Goal: Use online tool/utility: Utilize a website feature to perform a specific function

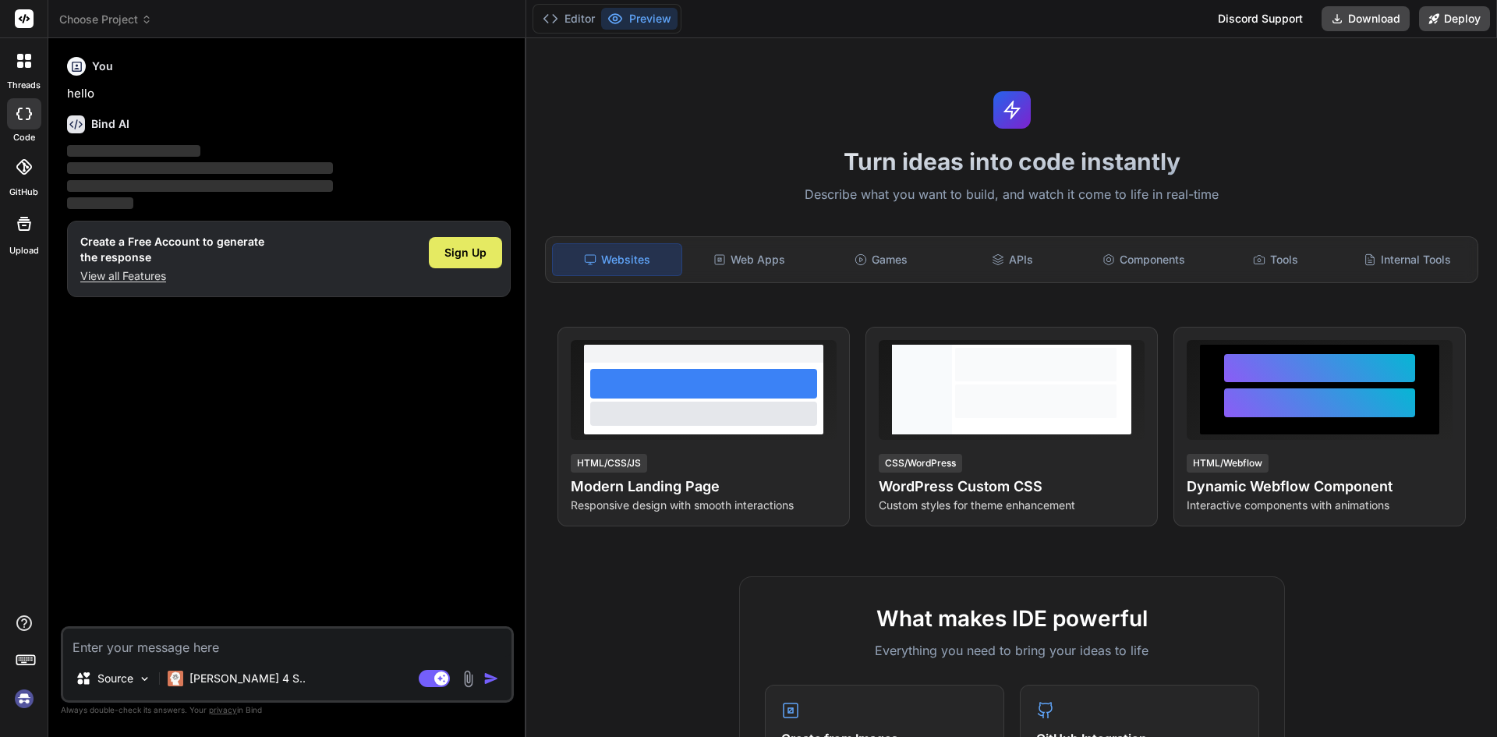
click at [458, 256] on span "Sign Up" at bounding box center [465, 253] width 42 height 16
click at [463, 262] on div "Sign Up" at bounding box center [465, 252] width 73 height 31
type textarea "x"
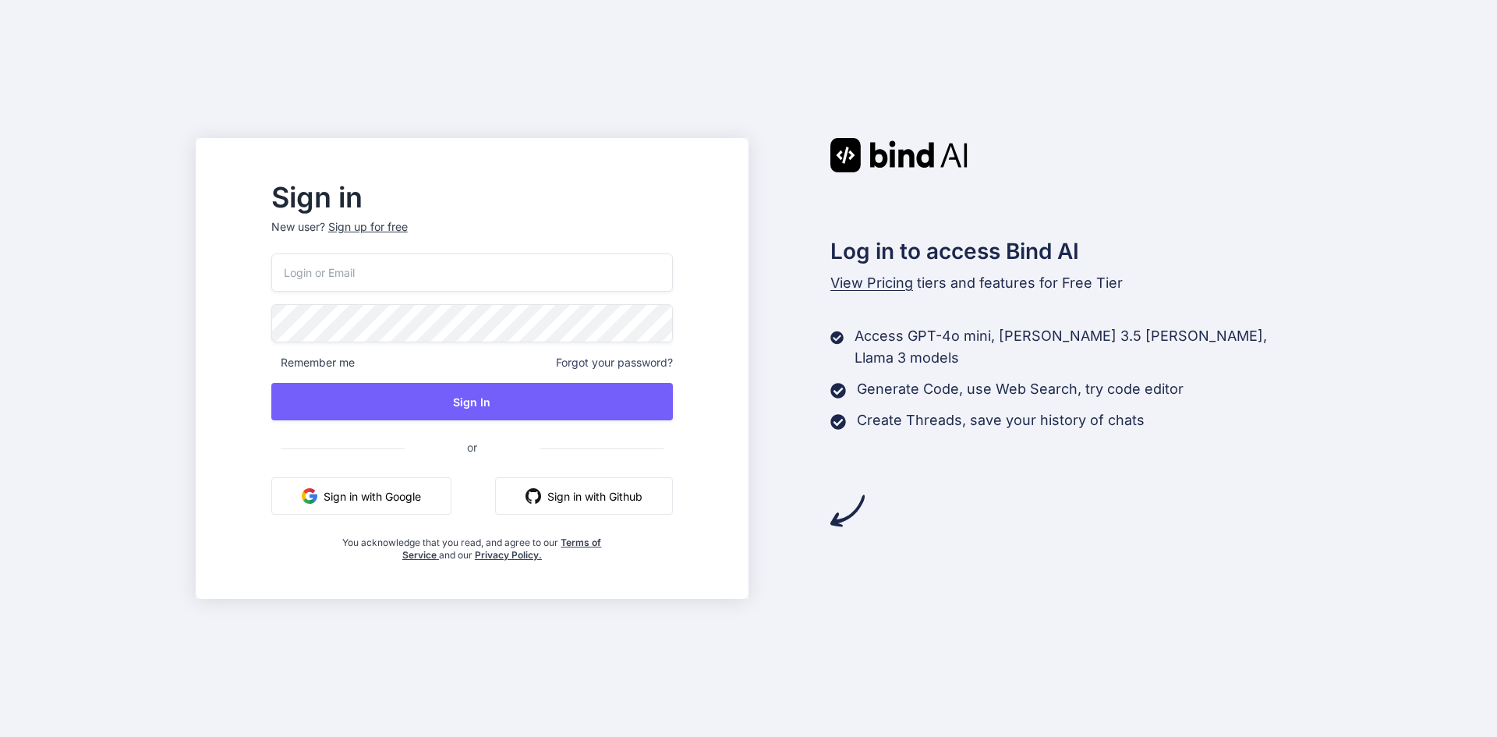
click at [408, 266] on input "email" at bounding box center [471, 272] width 401 height 38
type input "p"
type input "[EMAIL_ADDRESS][DOMAIN_NAME]"
click at [221, 295] on div "Sign in New user? Sign up for free demo03012000@gmail.com Remember me Forgot yo…" at bounding box center [748, 368] width 1497 height 737
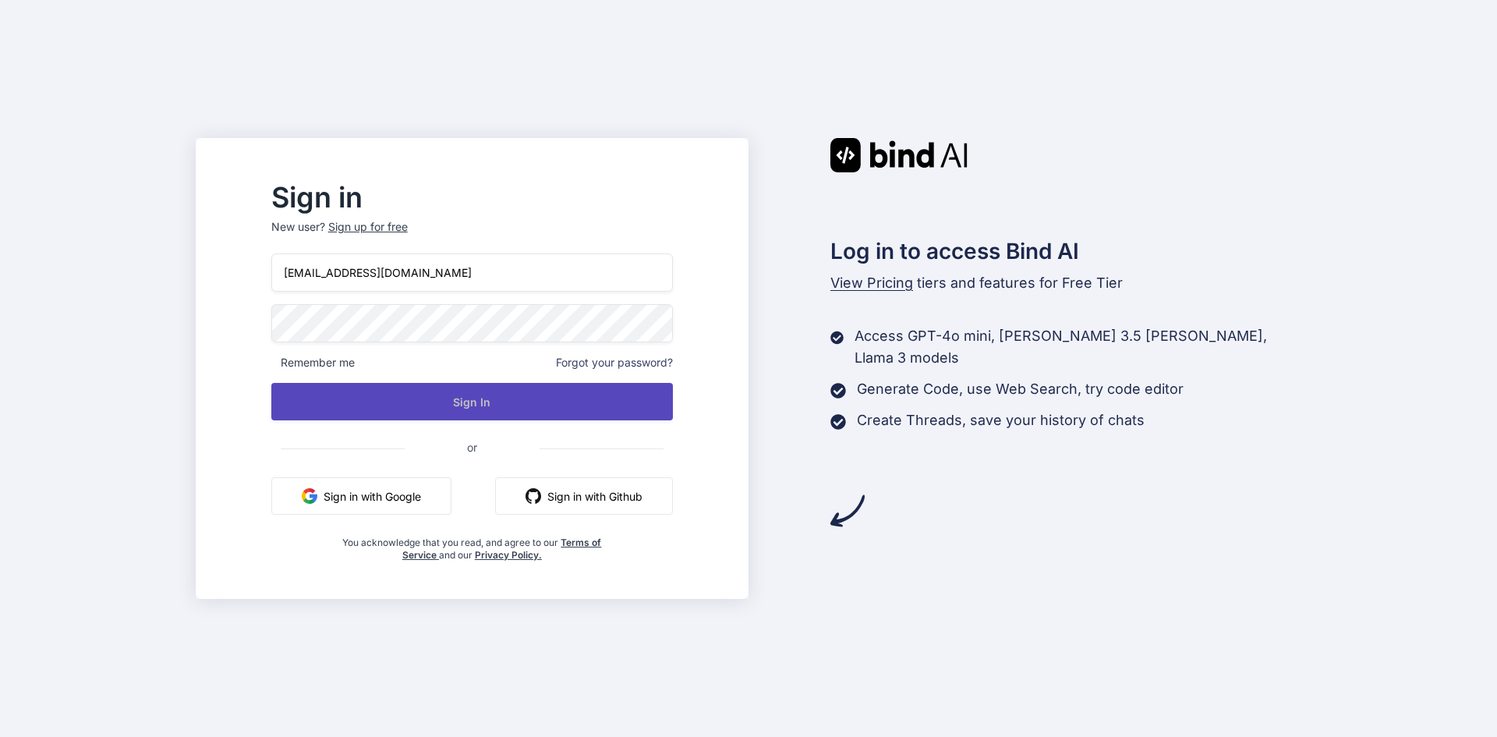
click at [514, 410] on button "Sign In" at bounding box center [471, 401] width 401 height 37
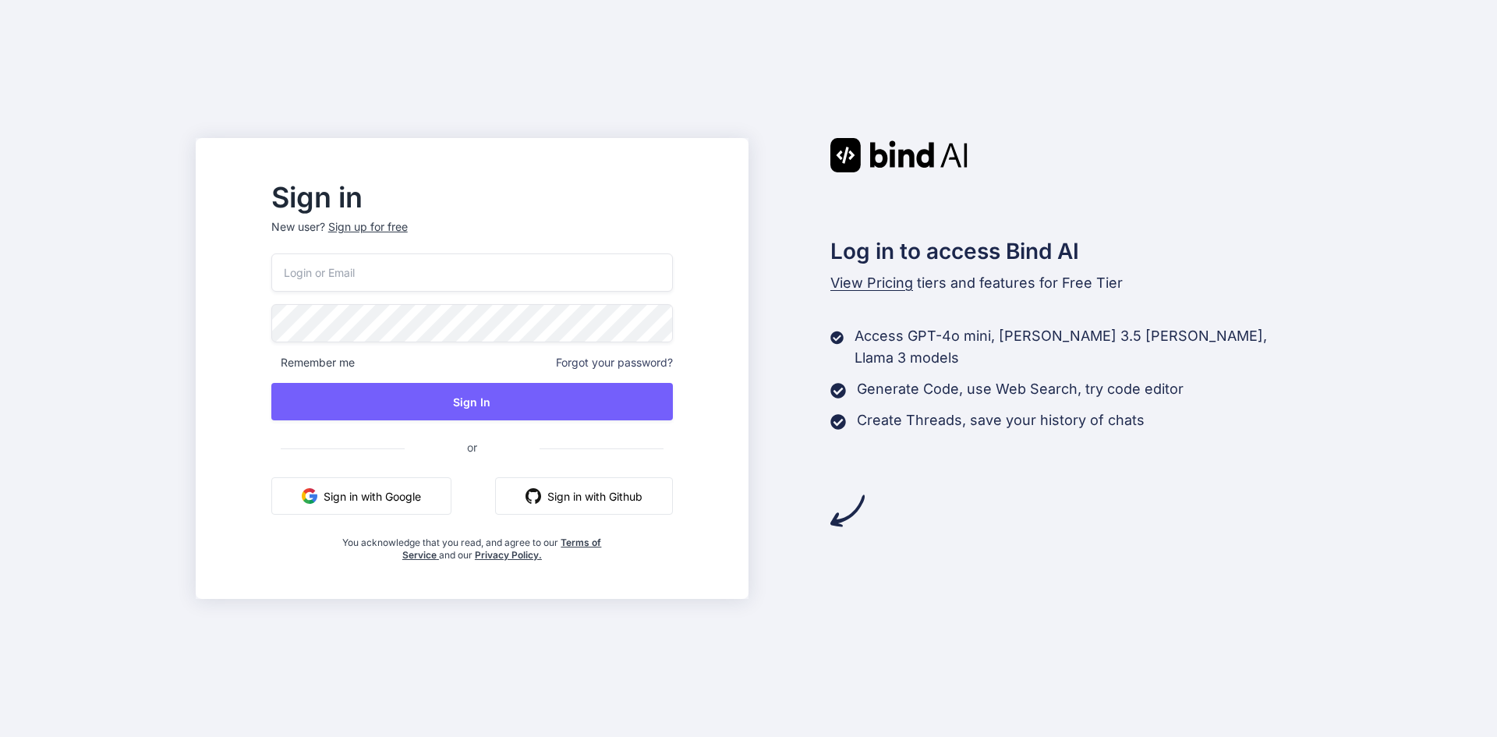
click at [422, 277] on input "email" at bounding box center [471, 272] width 401 height 38
type input "demo03012000@chetu.com"
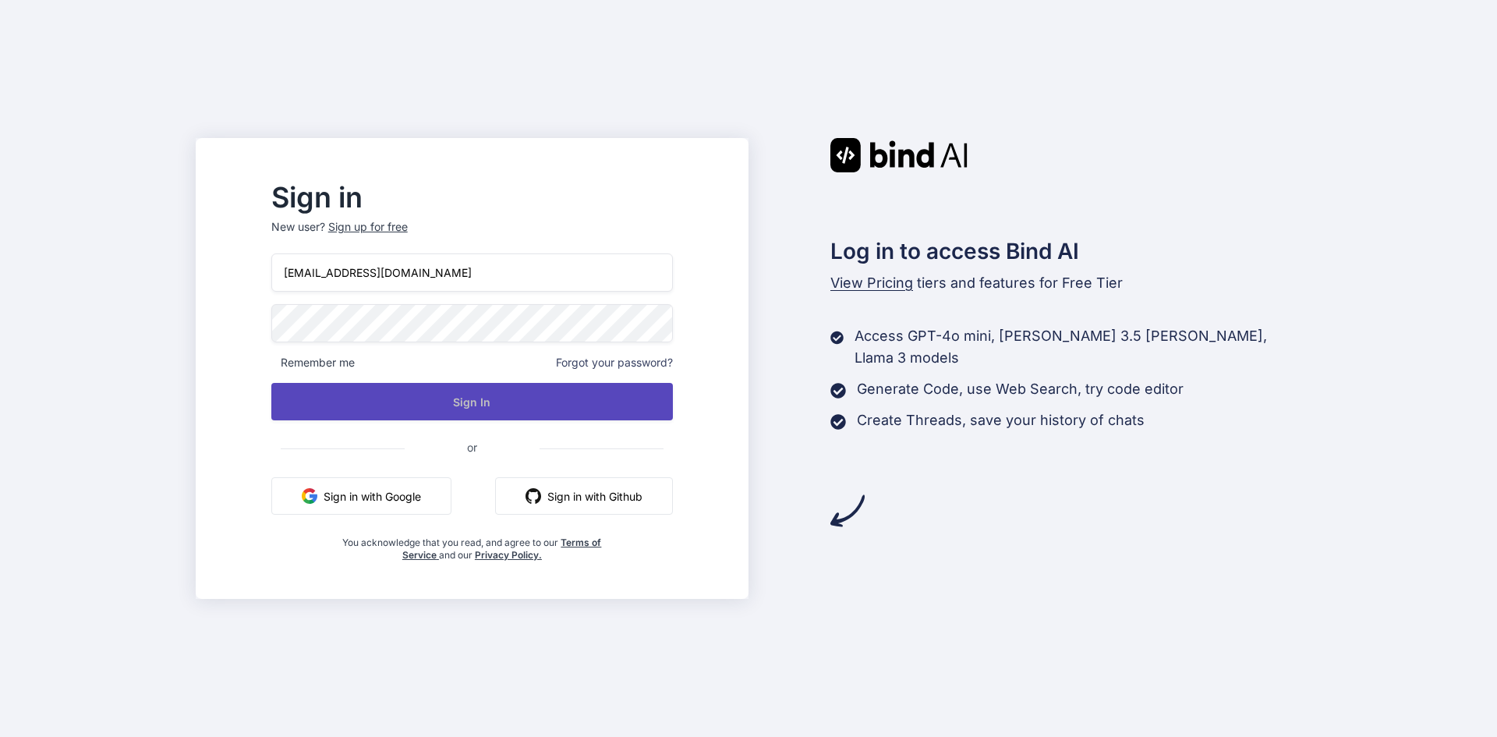
click at [542, 412] on button "Sign In" at bounding box center [471, 401] width 401 height 37
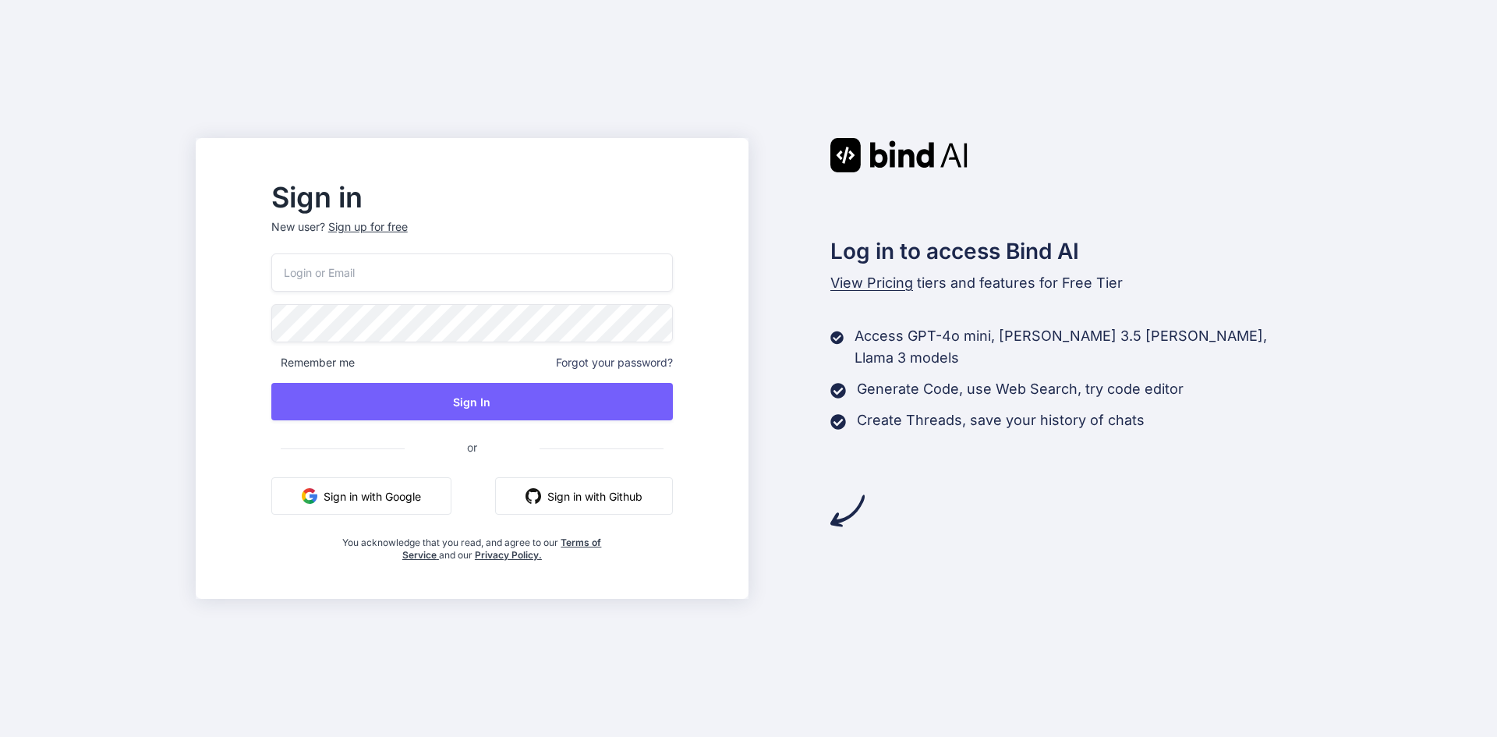
click at [376, 267] on input "email" at bounding box center [471, 272] width 401 height 38
type input "[EMAIL_ADDRESS][DOMAIN_NAME]"
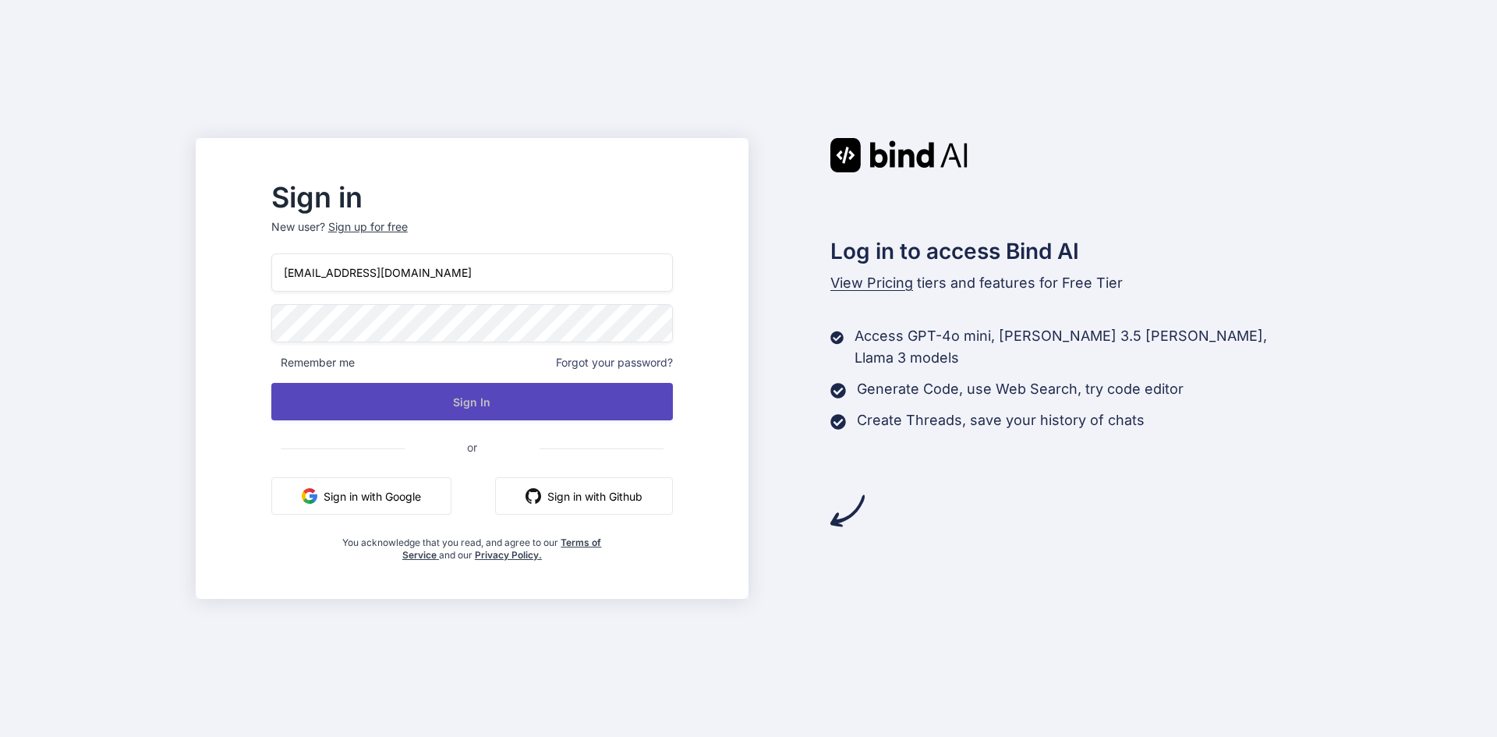
click at [523, 398] on button "Sign In" at bounding box center [471, 401] width 401 height 37
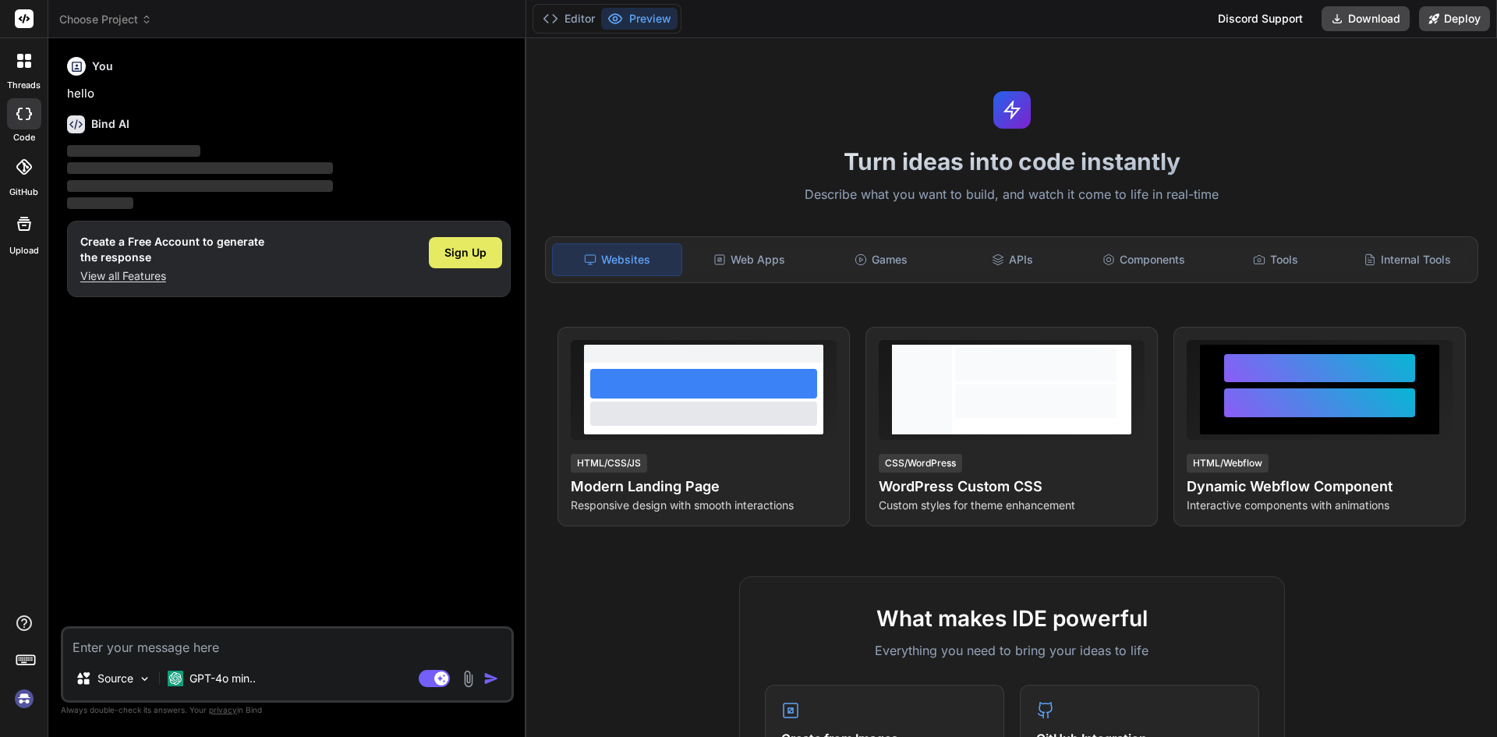
click at [475, 249] on span "Sign Up" at bounding box center [465, 253] width 42 height 16
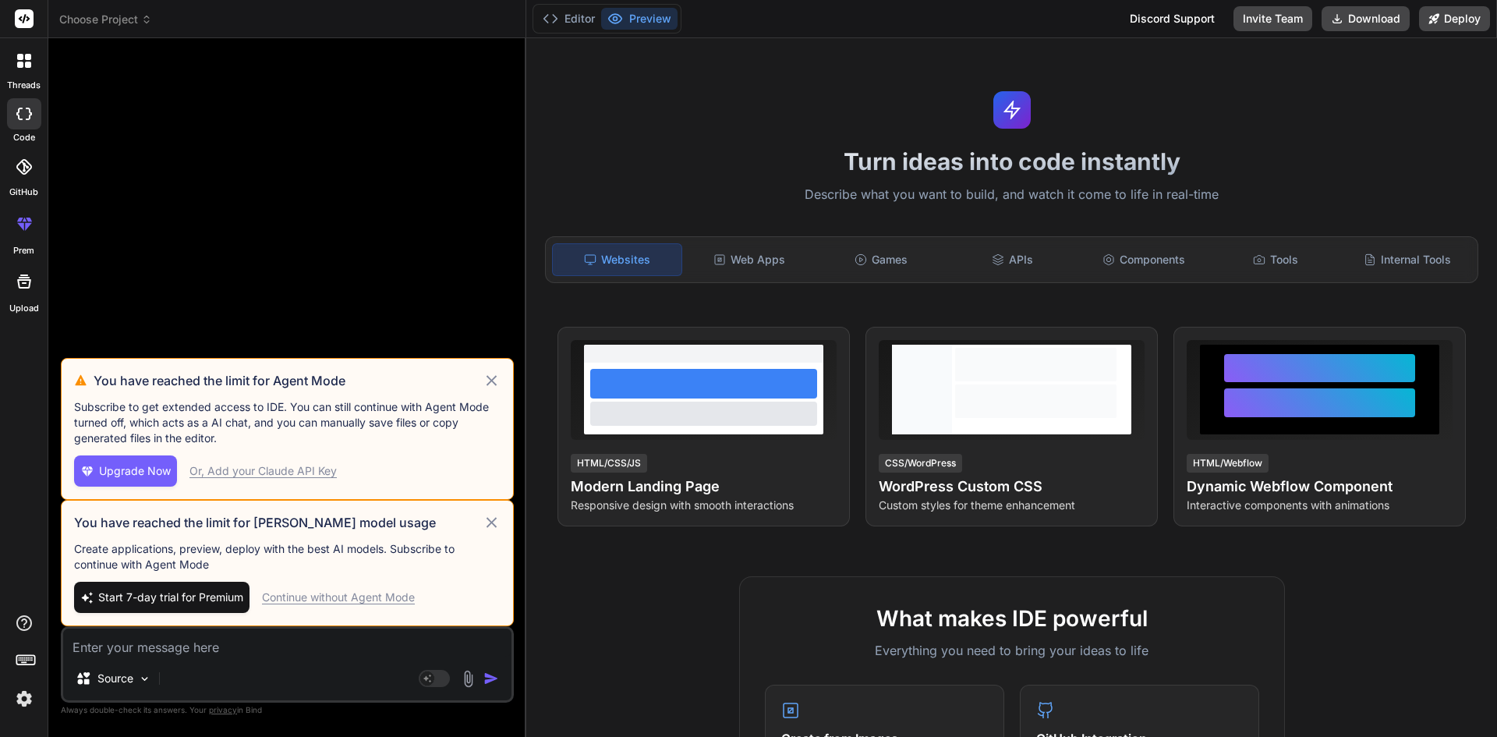
click at [376, 600] on div "Continue without Agent Mode" at bounding box center [338, 597] width 153 height 16
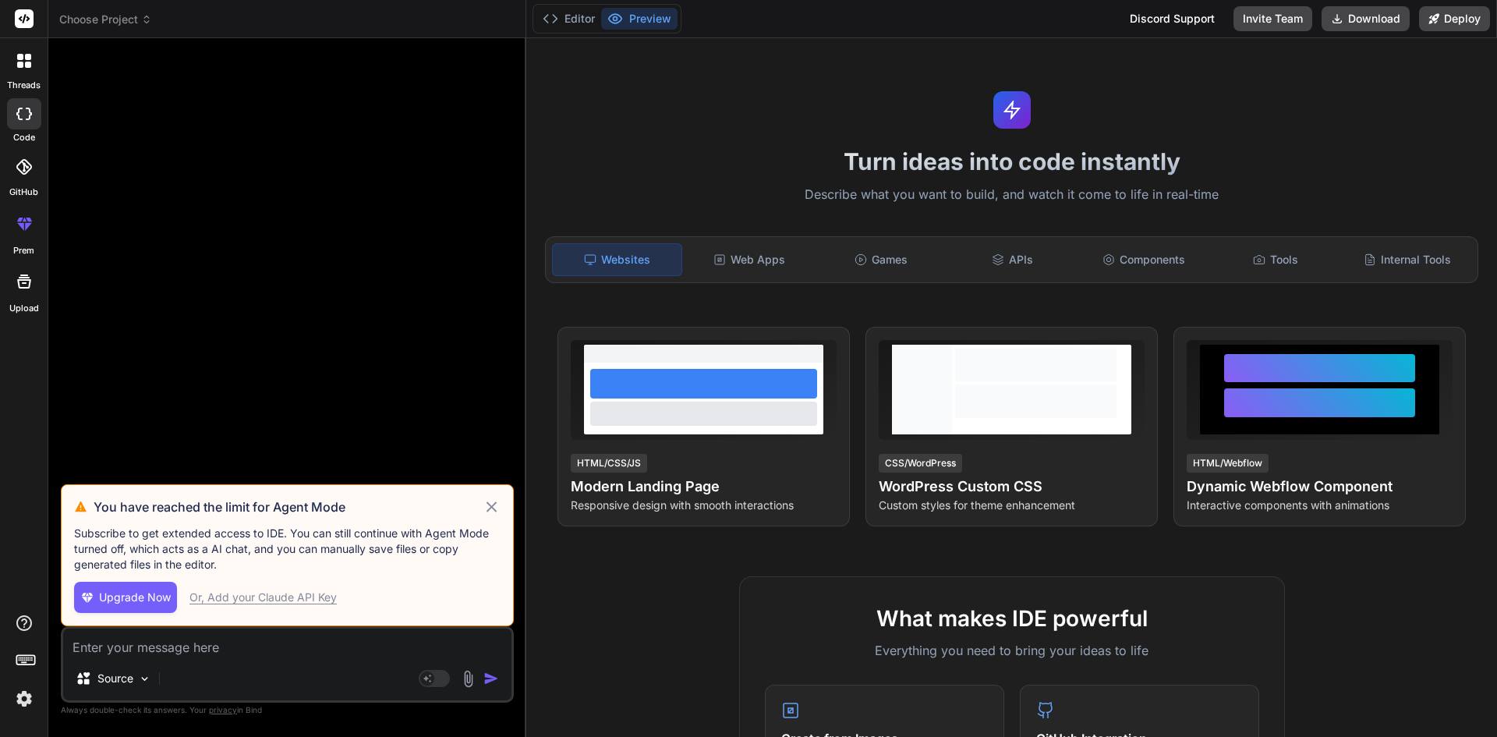
click at [288, 599] on div "Or, Add your Claude API Key" at bounding box center [262, 597] width 147 height 16
type textarea "x"
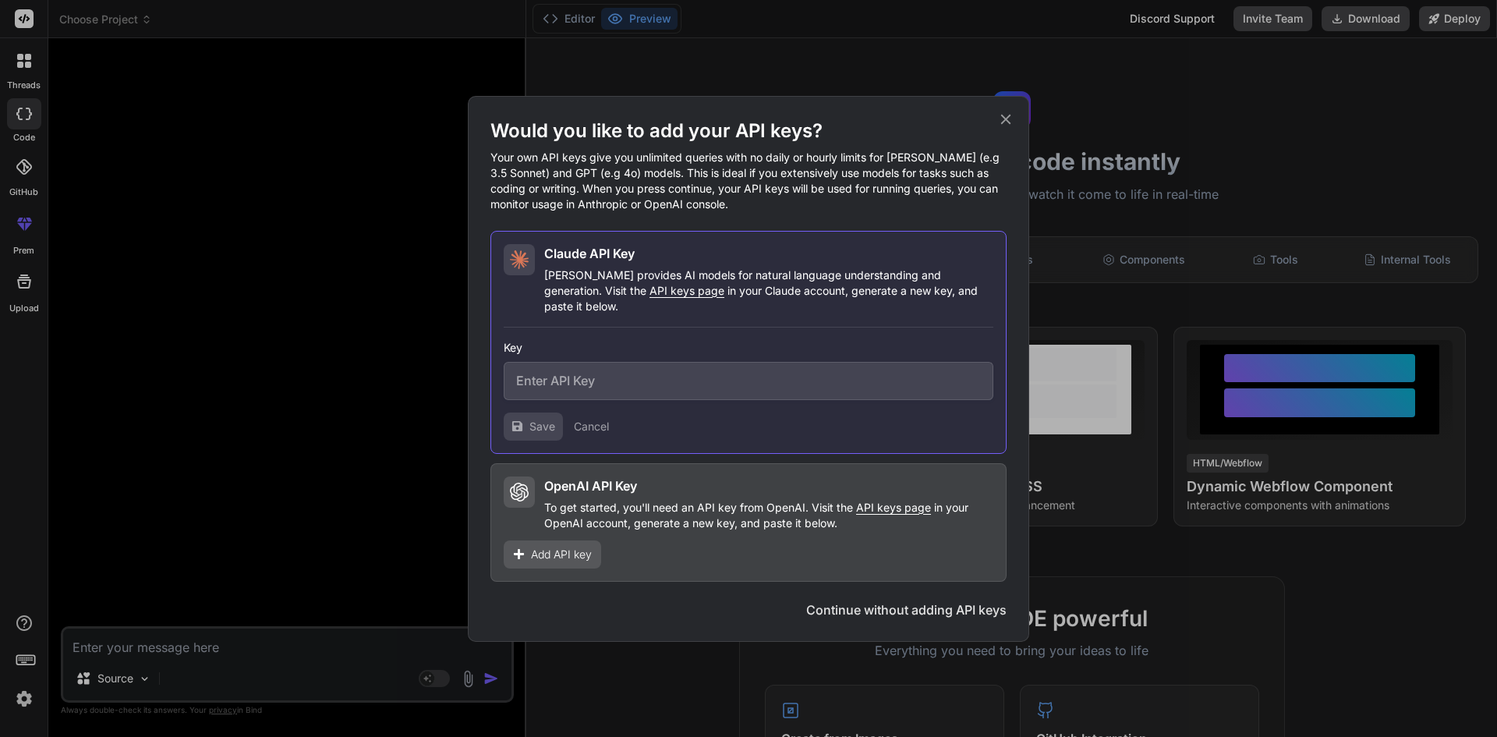
click at [1002, 128] on icon at bounding box center [1005, 119] width 17 height 17
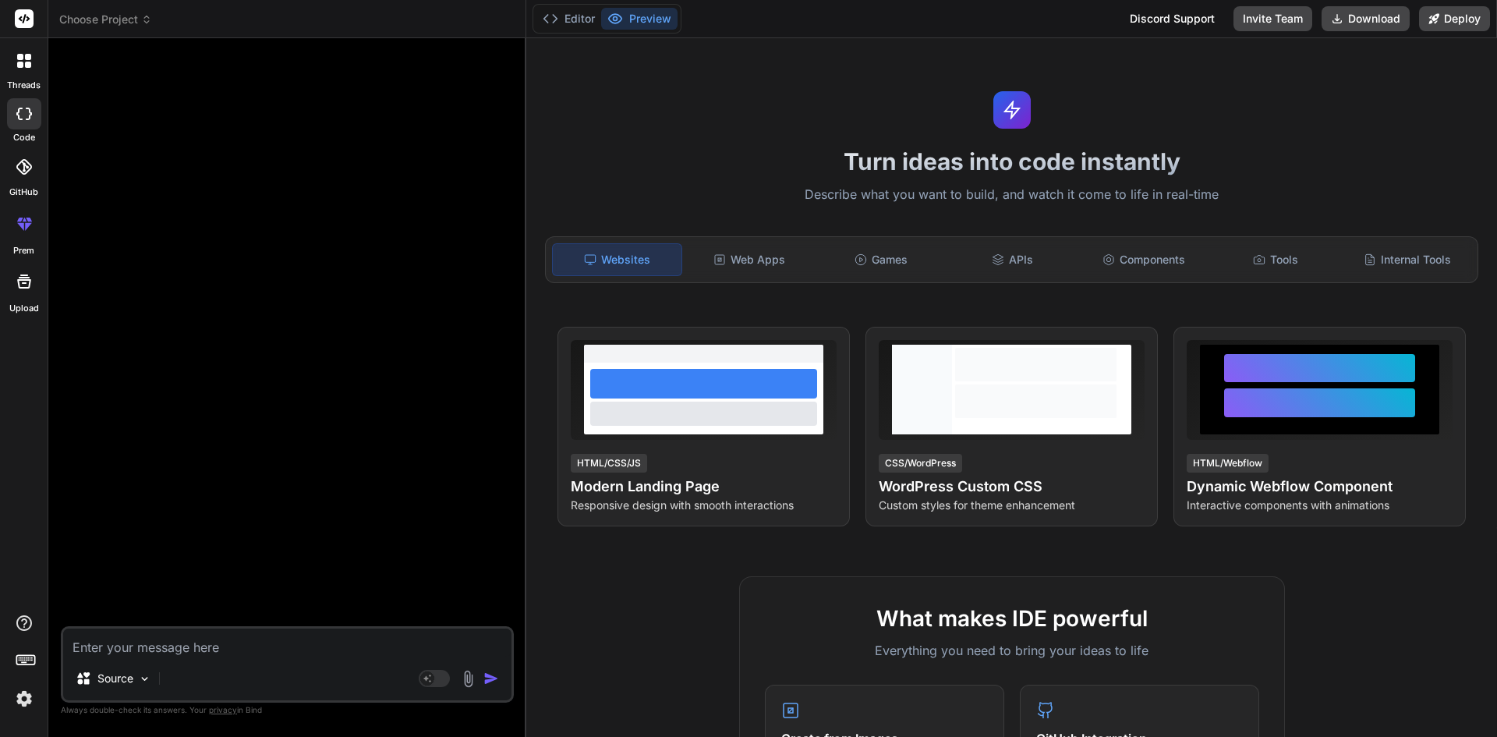
click at [193, 652] on textarea at bounding box center [287, 642] width 448 height 28
click at [215, 638] on textarea at bounding box center [287, 642] width 448 height 28
paste textarea "/// <summary> /// Adds or updates a DaysVsDepthComparison record based on the p…"
type textarea "/// <summary> /// Adds or updates a DaysVsDepthComparison record based on the p…"
type textarea "x"
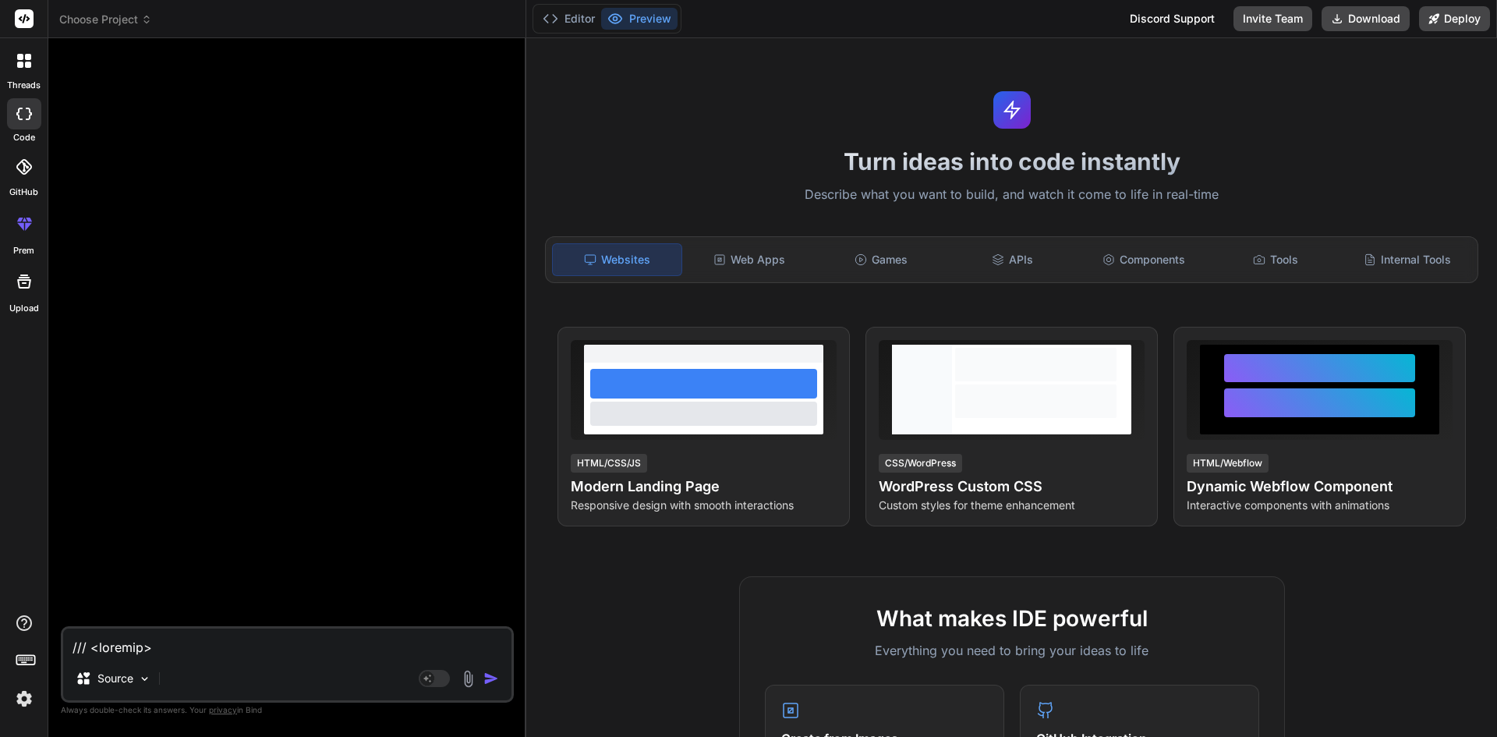
scroll to position [694, 0]
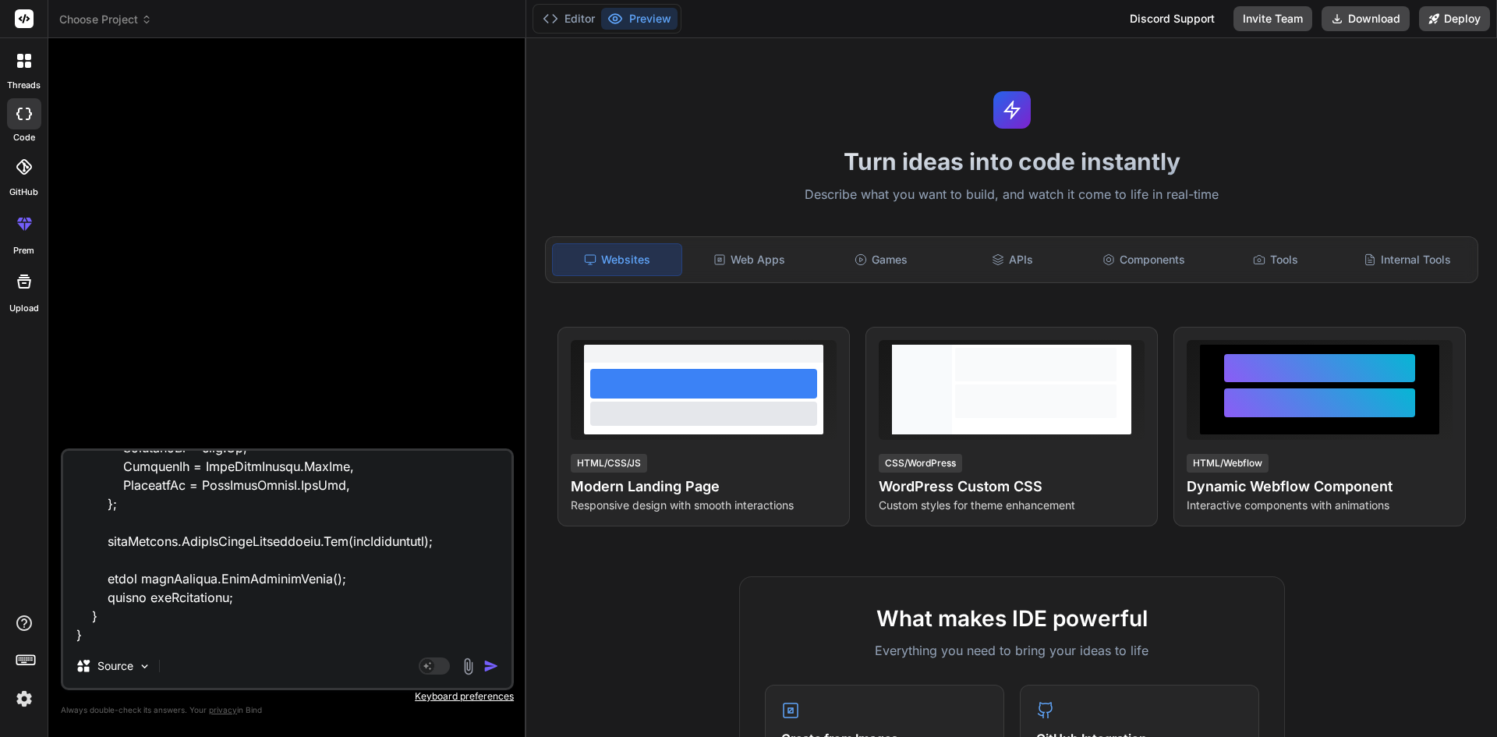
paste textarea "public class AddDaysVsDepthComparisonRequest { public int Id { get; set; } publ…"
type textarea "/// <summary> /// Adds or updates a DaysVsDepthComparison record based on the p…"
type textarea "x"
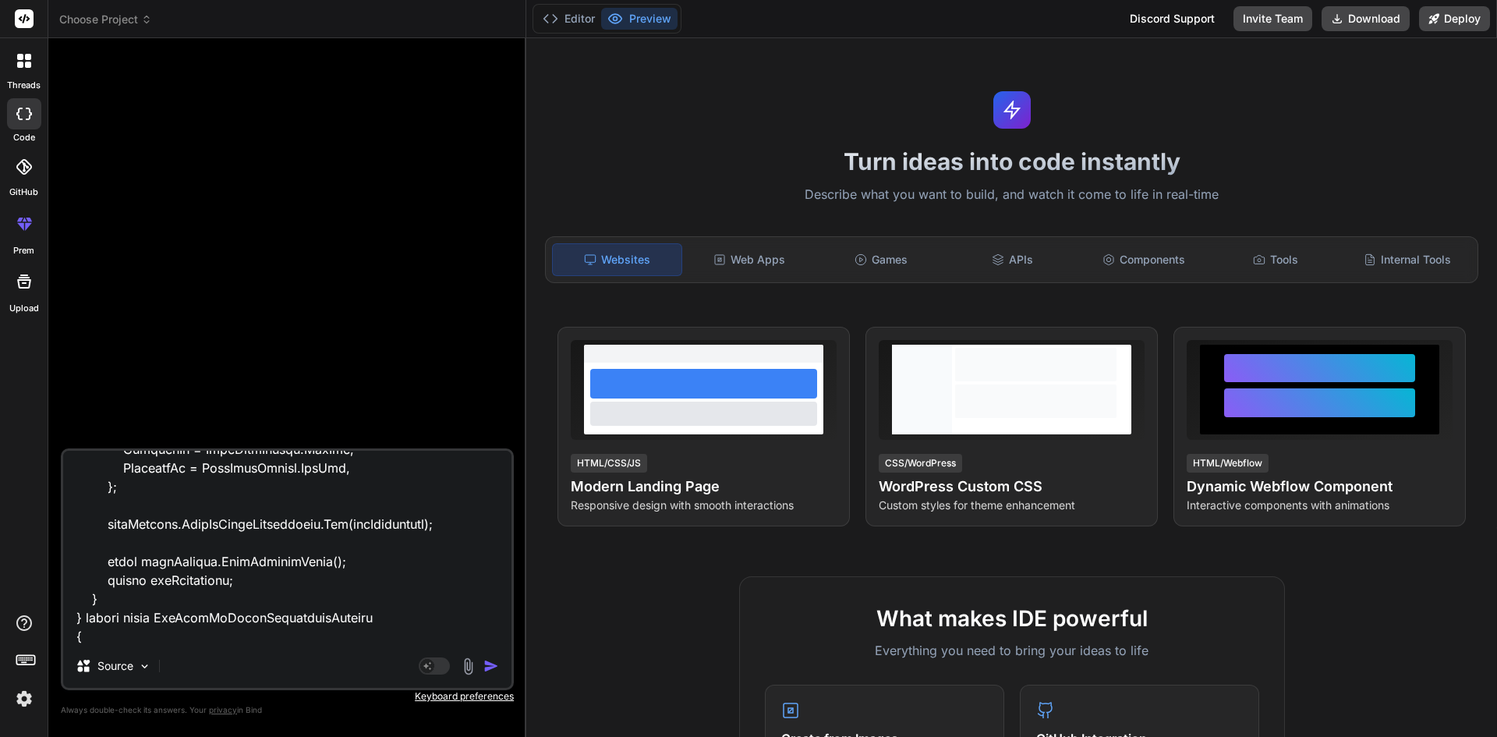
scroll to position [881, 0]
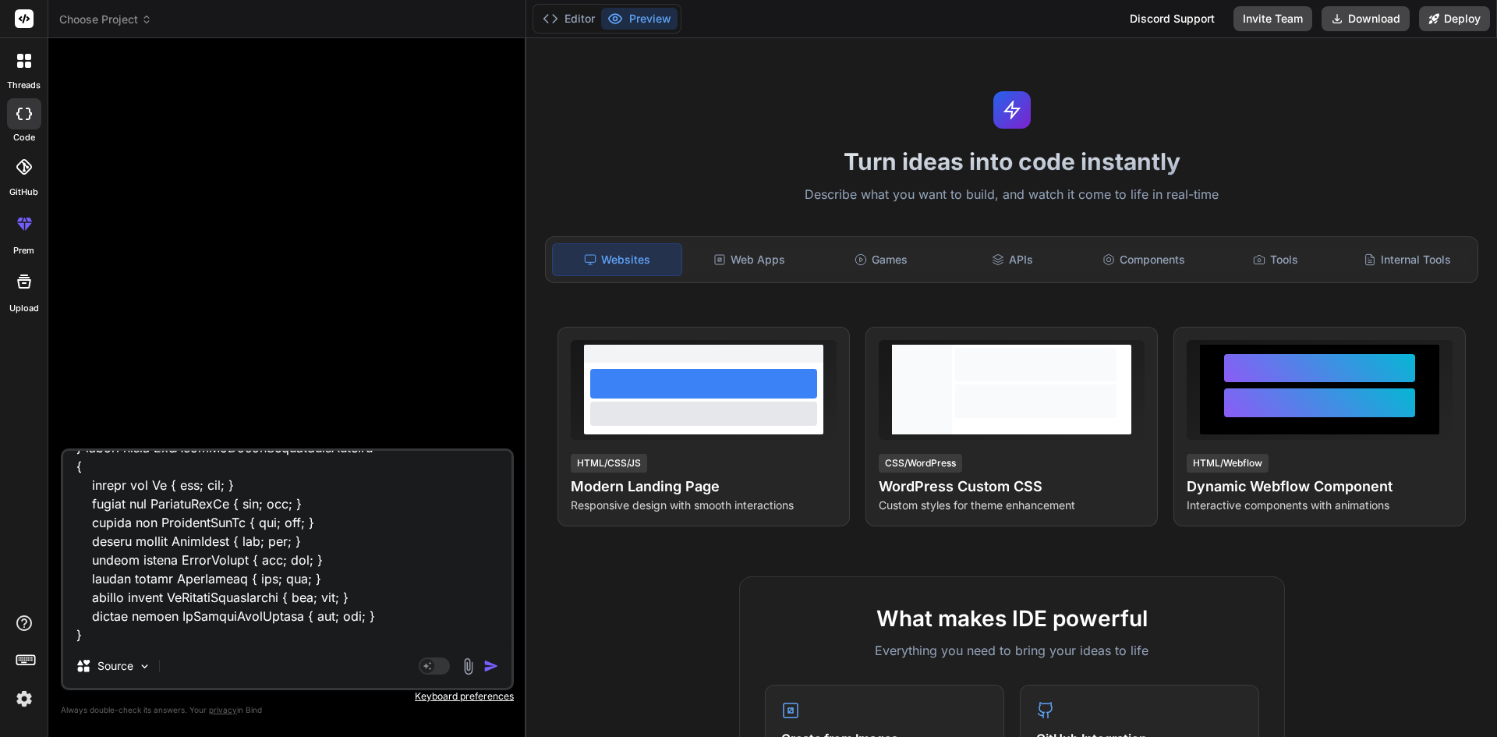
type textarea "/// <summary> /// Adds or updates a DaysVsDepthComparison record based on the p…"
type textarea "x"
type textarea "/// <summary> /// Adds or updates a DaysVsDepthComparison record based on the p…"
type textarea "x"
type textarea "/// <summary> /// Adds or updates a DaysVsDepthComparison record based on the p…"
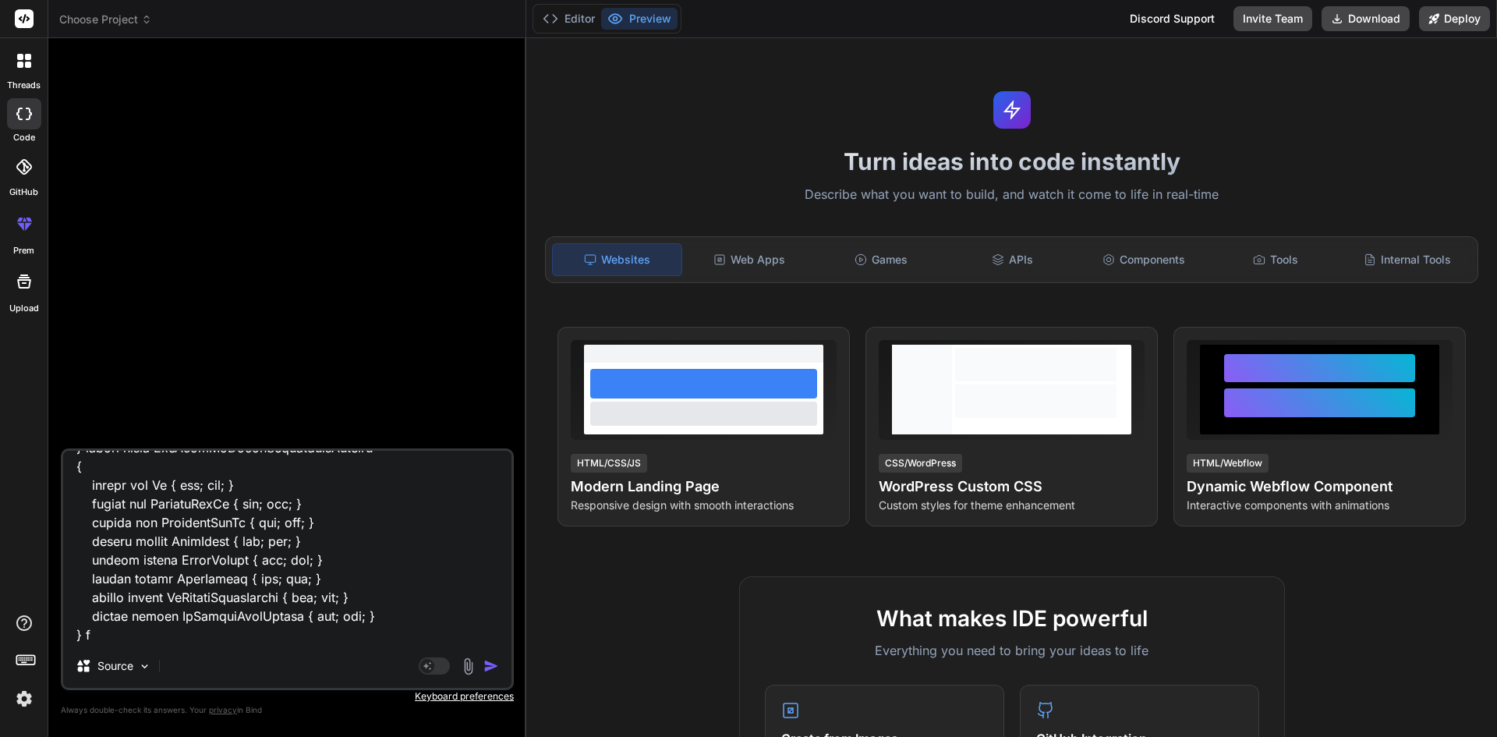
type textarea "x"
type textarea "/// <summary> /// Adds or updates a DaysVsDepthComparison record based on the p…"
type textarea "x"
type textarea "/// <summary> /// Adds or updates a DaysVsDepthComparison record based on the p…"
type textarea "x"
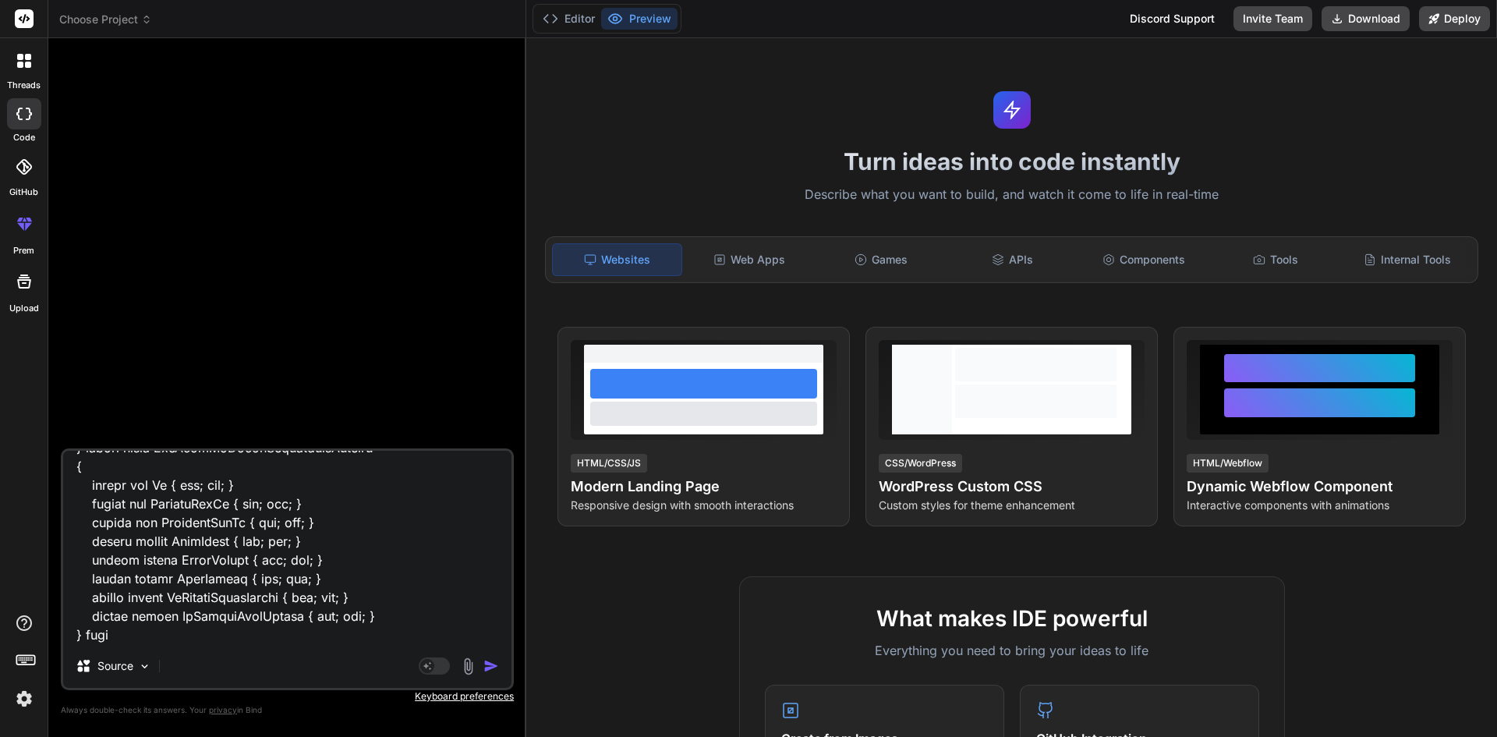
type textarea "/// <summary> /// Adds or updates a DaysVsDepthComparison record based on the p…"
type textarea "x"
type textarea "/// <summary> /// Adds or updates a DaysVsDepthComparison record based on the p…"
type textarea "x"
type textarea "/// <summary> /// Adds or updates a DaysVsDepthComparison record based on the p…"
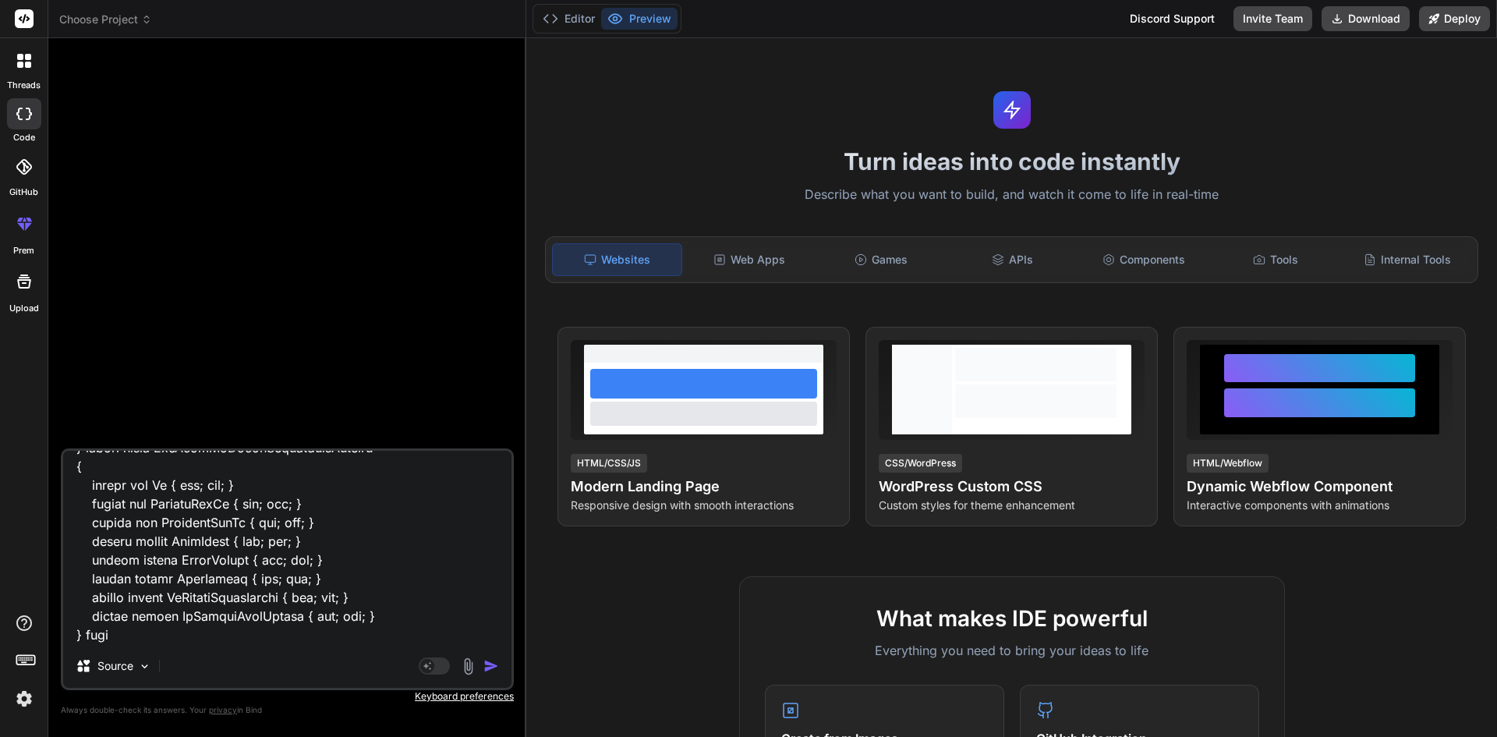
type textarea "x"
type textarea "/// <summary> /// Adds or updates a DaysVsDepthComparison record based on the p…"
type textarea "x"
type textarea "/// <summary> /// Adds or updates a DaysVsDepthComparison record based on the p…"
type textarea "x"
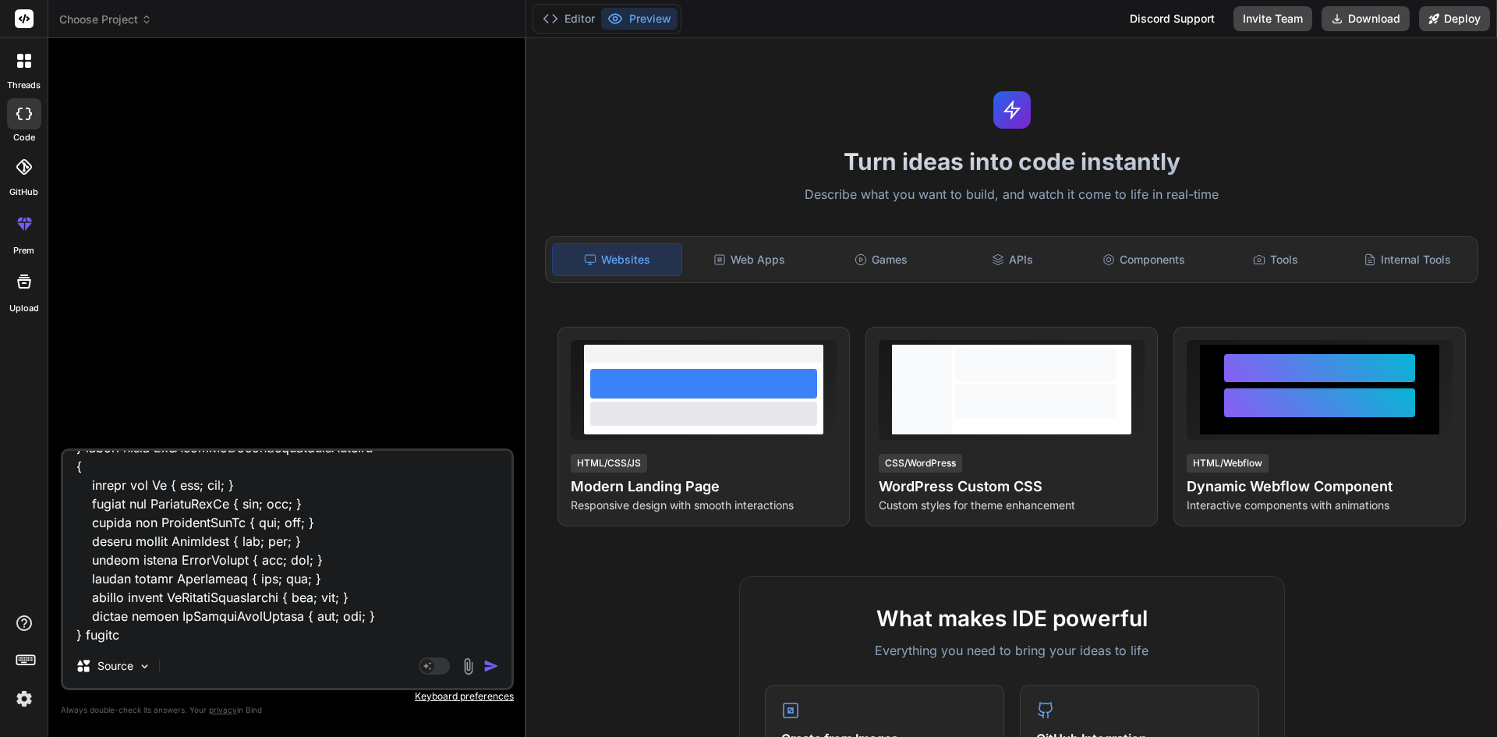
type textarea "/// <summary> /// Adds or updates a DaysVsDepthComparison record based on the p…"
type textarea "x"
type textarea "/// <summary> /// Adds or updates a DaysVsDepthComparison record based on the p…"
type textarea "x"
type textarea "/// <summary> /// Adds or updates a DaysVsDepthComparison record based on the p…"
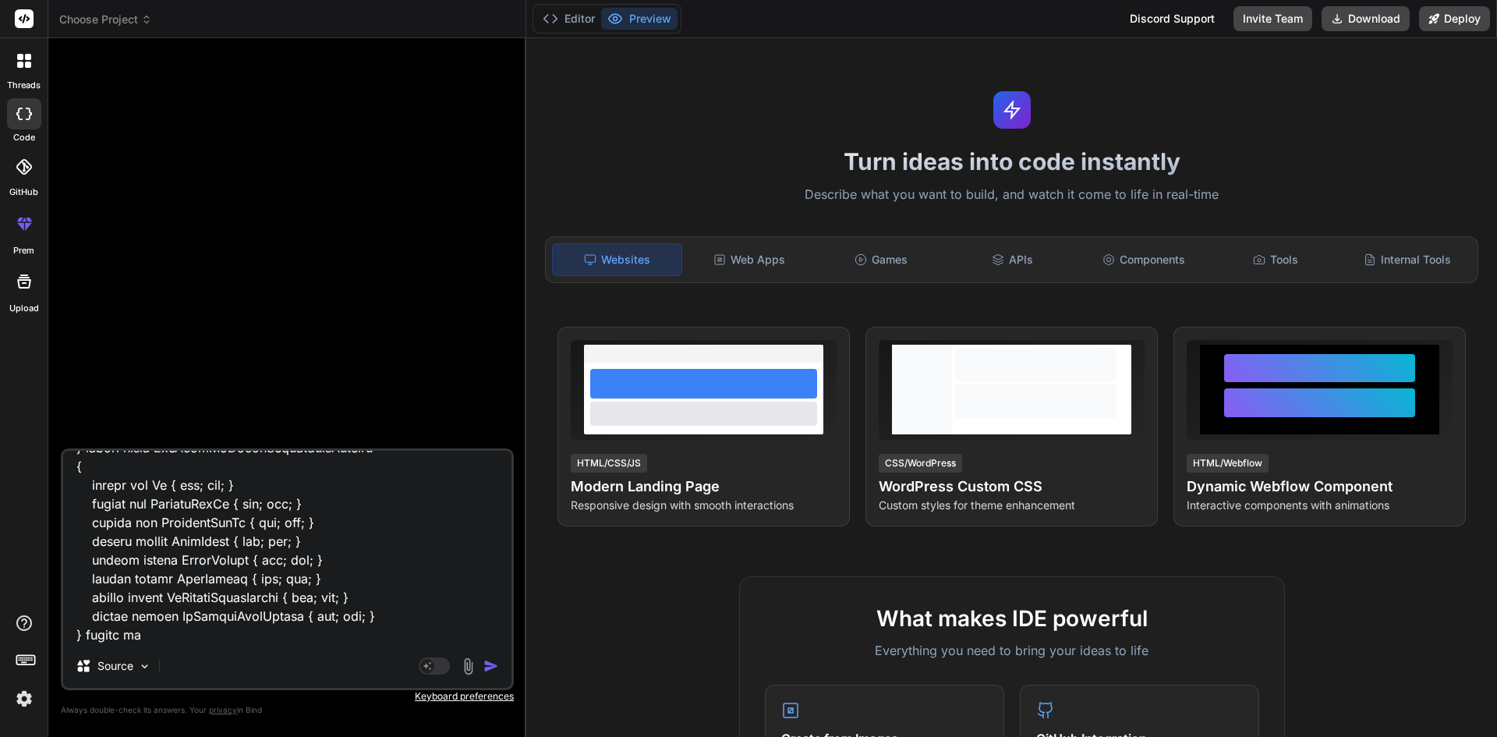
type textarea "x"
type textarea "/// <summary> /// Adds or updates a DaysVsDepthComparison record based on the p…"
type textarea "x"
type textarea "/// <summary> /// Adds or updates a DaysVsDepthComparison record based on the p…"
type textarea "x"
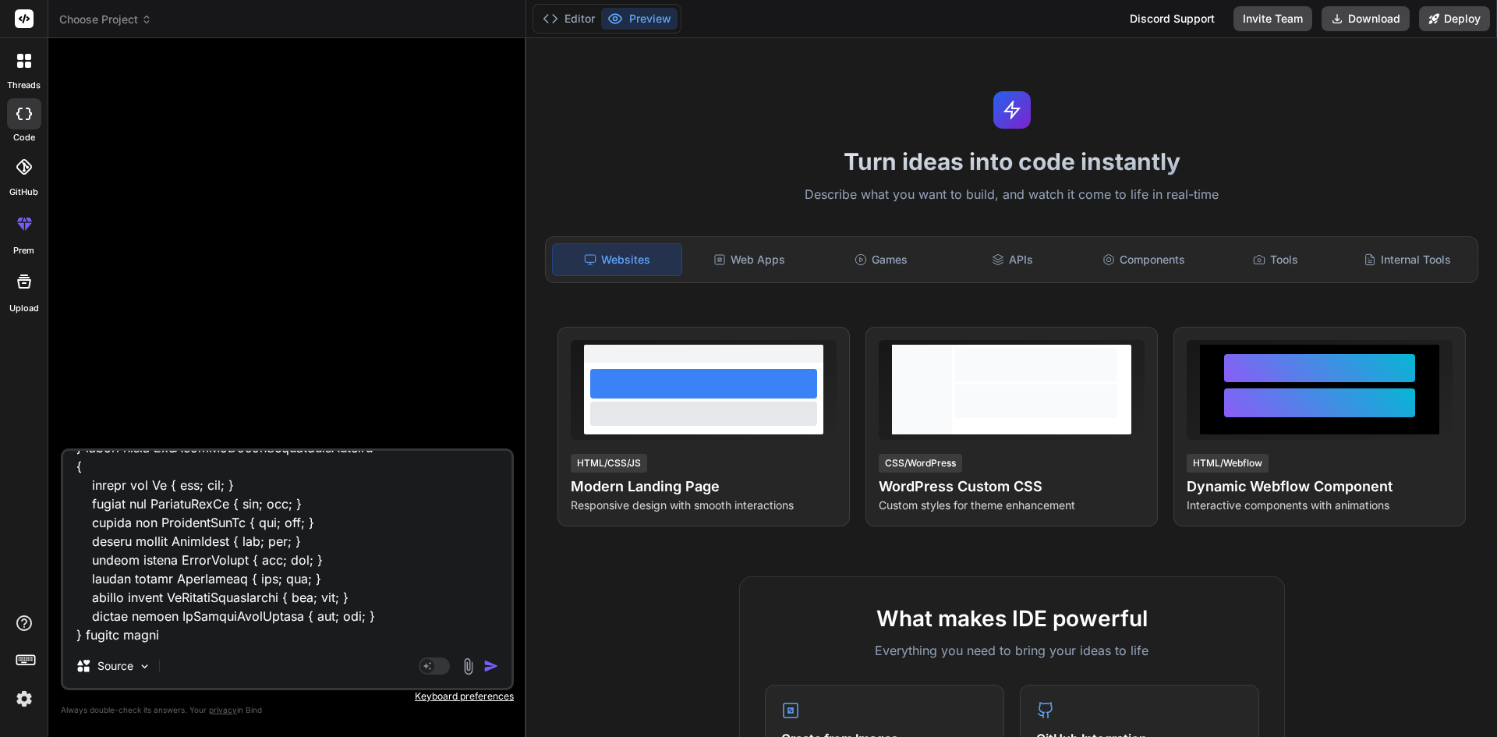
type textarea "/// <summary> /// Adds or updates a DaysVsDepthComparison record based on the p…"
type textarea "x"
type textarea "/// <summary> /// Adds or updates a DaysVsDepthComparison record based on the p…"
type textarea "x"
type textarea "/// <summary> /// Adds or updates a DaysVsDepthComparison record based on the p…"
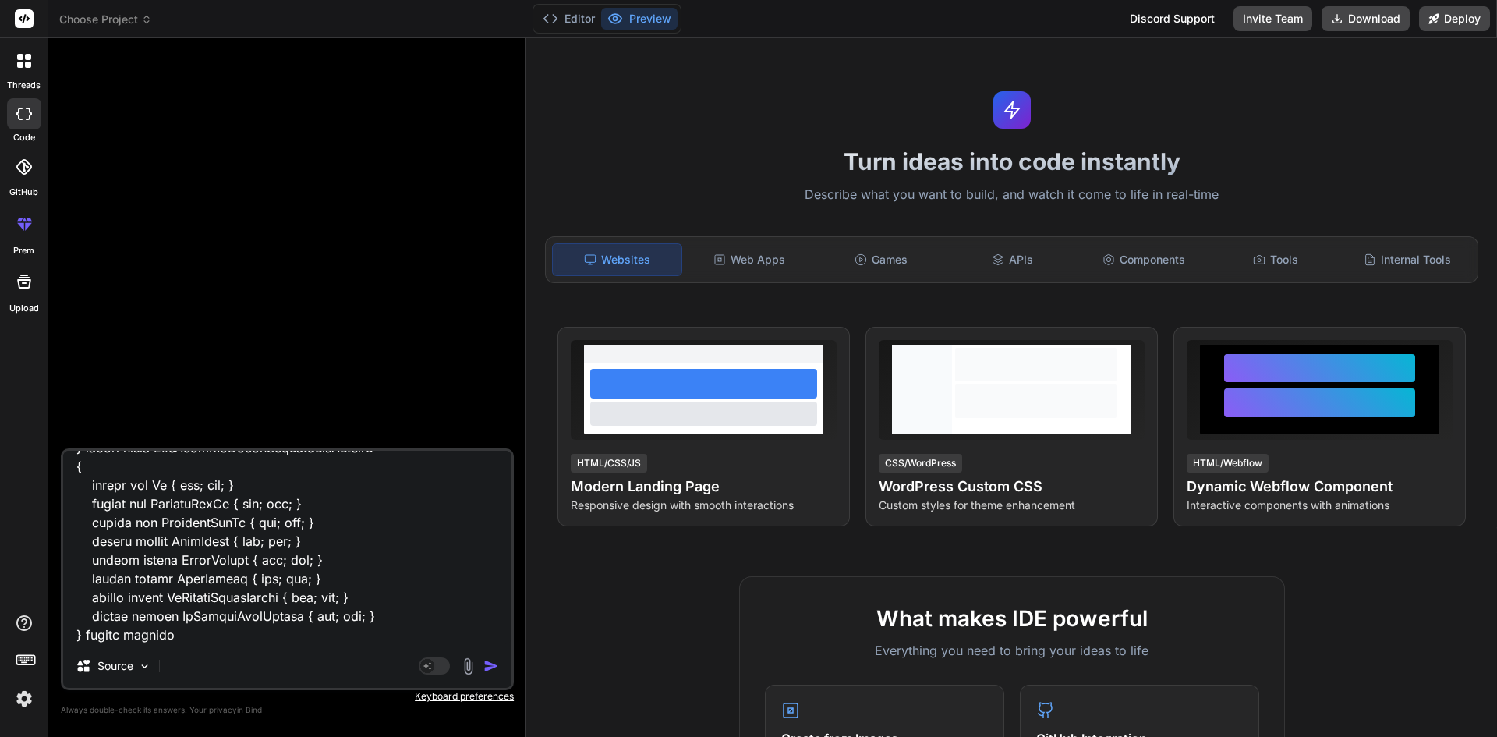
type textarea "x"
type textarea "/// <summary> /// Adds or updates a DaysVsDepthComparison record based on the p…"
type textarea "x"
type textarea "/// <summary> /// Adds or updates a DaysVsDepthComparison record based on the p…"
type textarea "x"
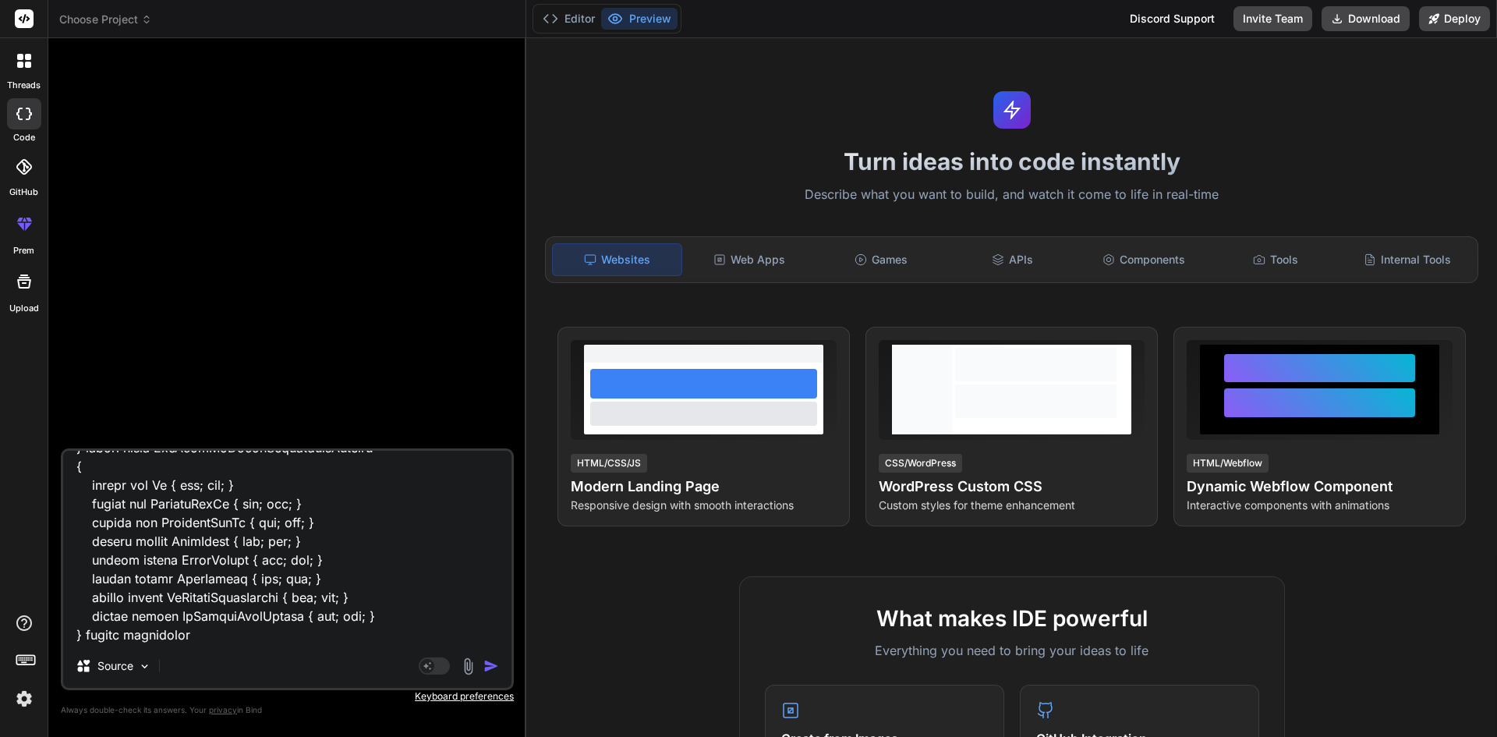
type textarea "/// <summary> /// Adds or updates a DaysVsDepthComparison record based on the p…"
type textarea "x"
type textarea "/// <summary> /// Adds or updates a DaysVsDepthComparison record based on the p…"
type textarea "x"
type textarea "/// <summary> /// Adds or updates a DaysVsDepthComparison record based on the p…"
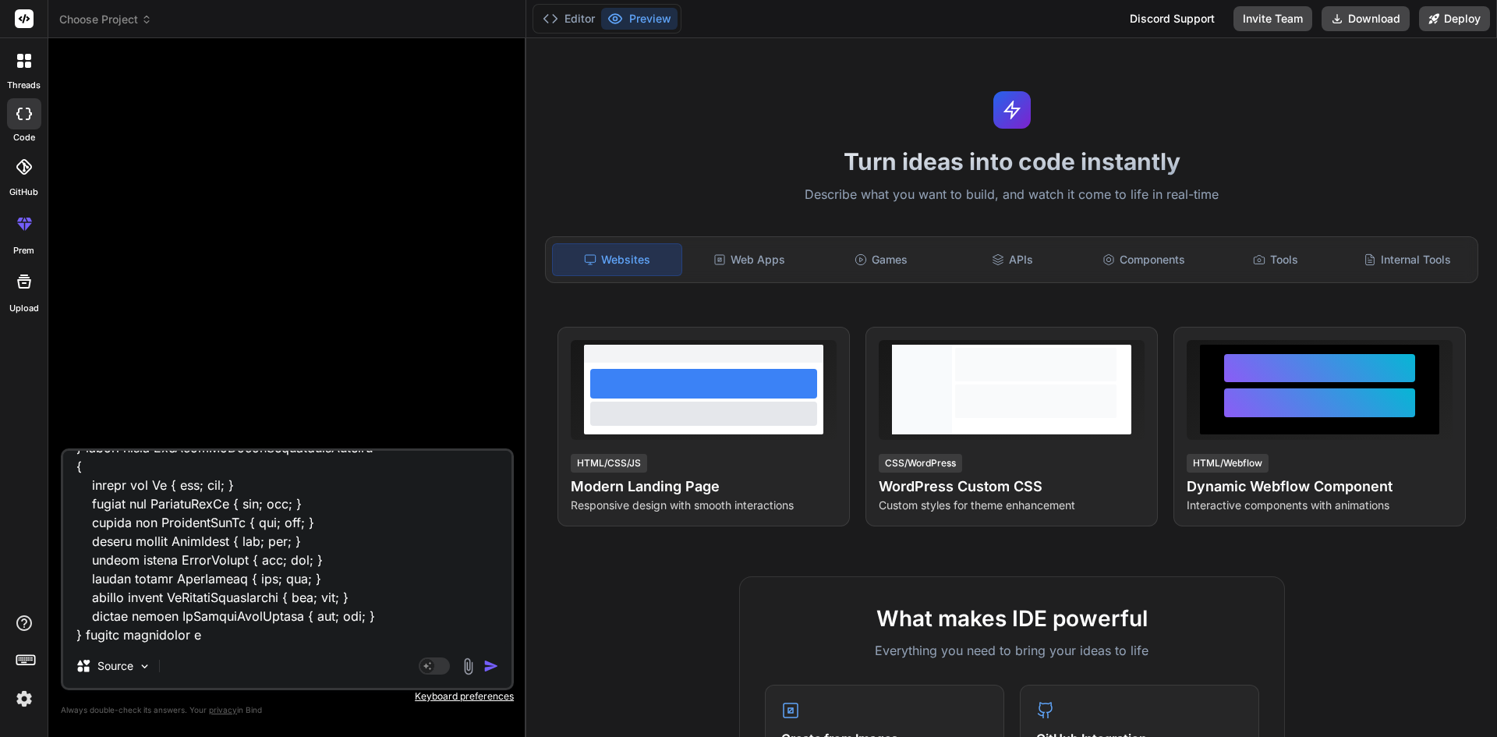
type textarea "x"
type textarea "/// <summary> /// Adds or updates a DaysVsDepthComparison record based on the p…"
type textarea "x"
type textarea "/// <summary> /// Adds or updates a DaysVsDepthComparison record based on the p…"
type textarea "x"
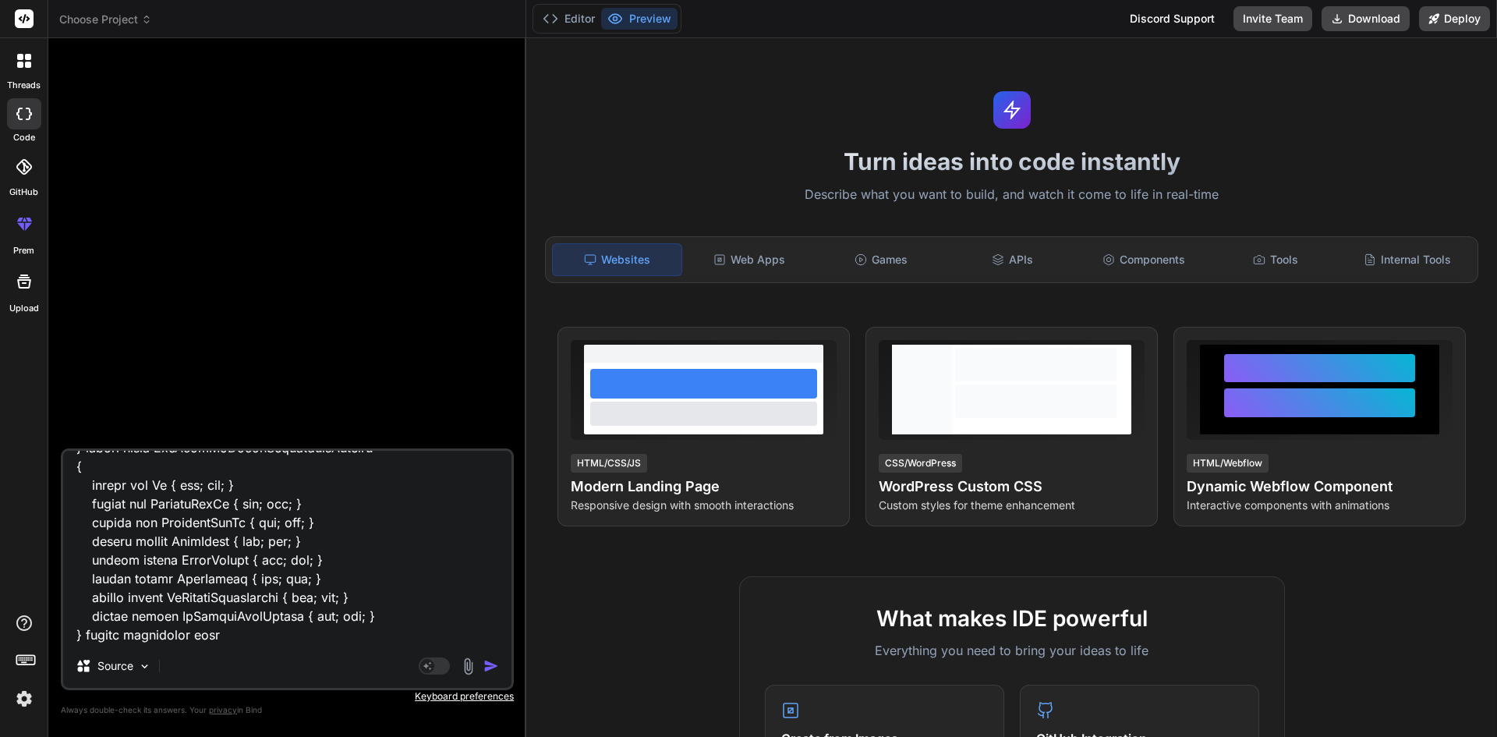
type textarea "/// <summary> /// Adds or updates a DaysVsDepthComparison record based on the p…"
type textarea "x"
type textarea "/// <summary> /// Adds or updates a DaysVsDepthComparison record based on the p…"
type textarea "x"
type textarea "/// <summary> /// Adds or updates a DaysVsDepthComparison record based on the p…"
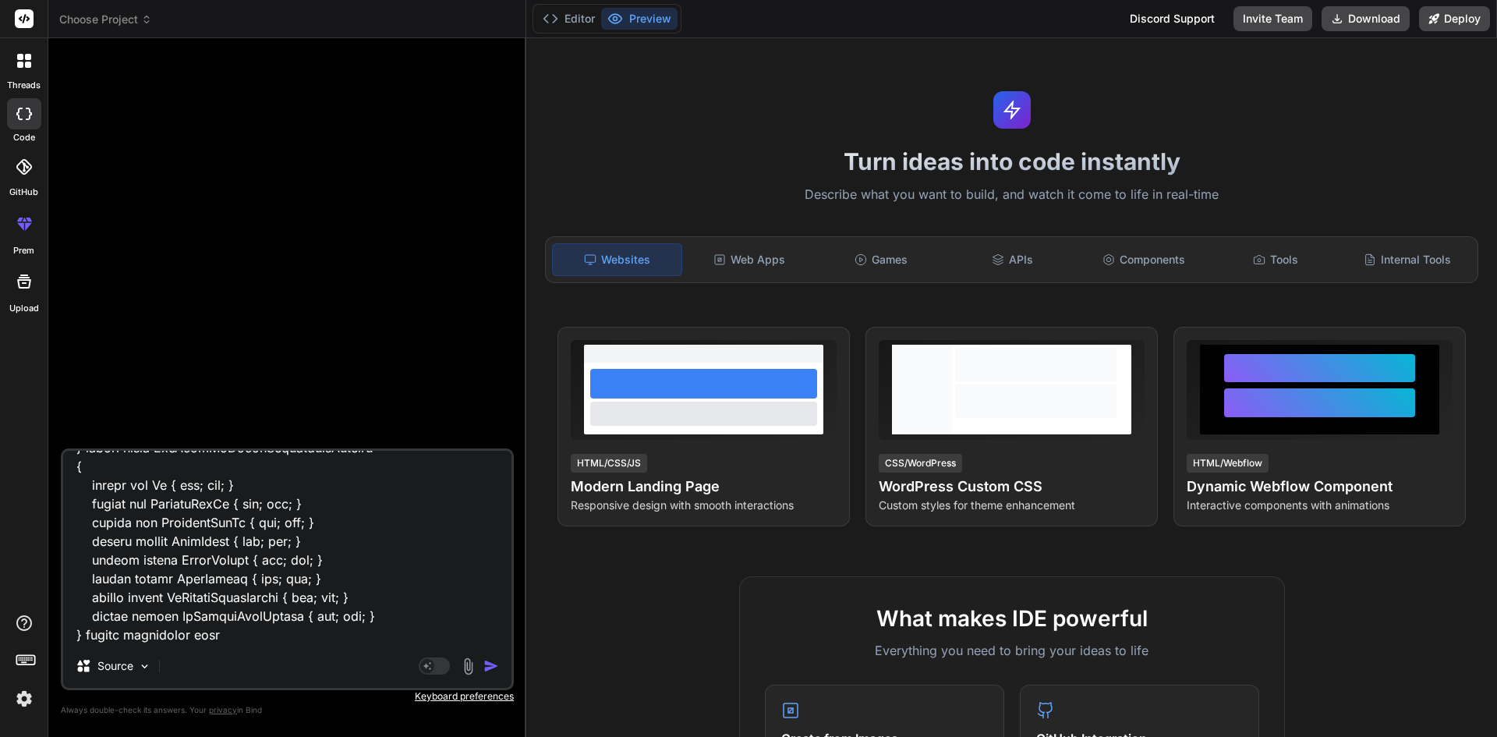
type textarea "x"
type textarea "/// <summary> /// Adds or updates a DaysVsDepthComparison record based on the p…"
type textarea "x"
type textarea "/// <summary> /// Adds or updates a DaysVsDepthComparison record based on the p…"
type textarea "x"
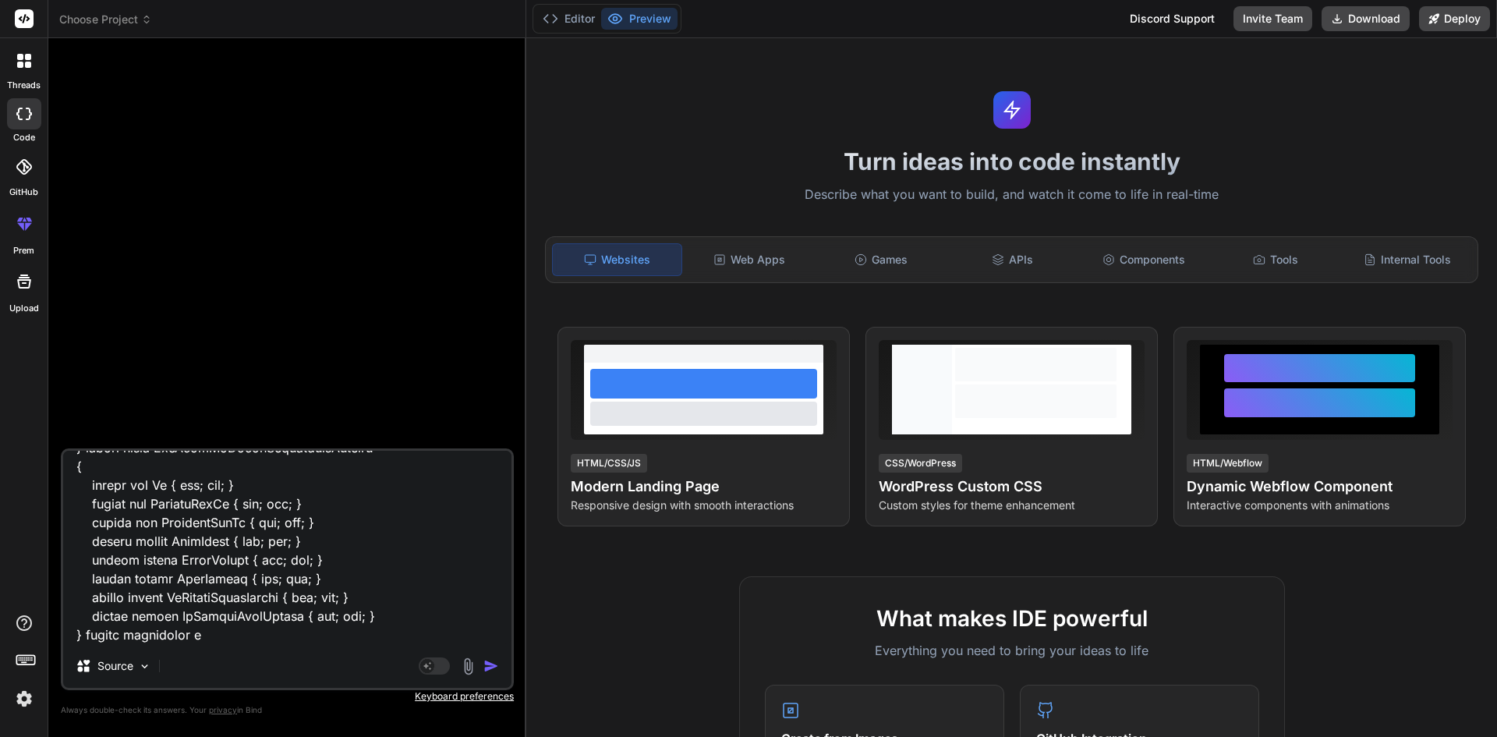
type textarea "/// <summary> /// Adds or updates a DaysVsDepthComparison record based on the p…"
type textarea "x"
type textarea "/// <summary> /// Adds or updates a DaysVsDepthComparison record based on the p…"
type textarea "x"
type textarea "/// <summary> /// Adds or updates a DaysVsDepthComparison record based on the p…"
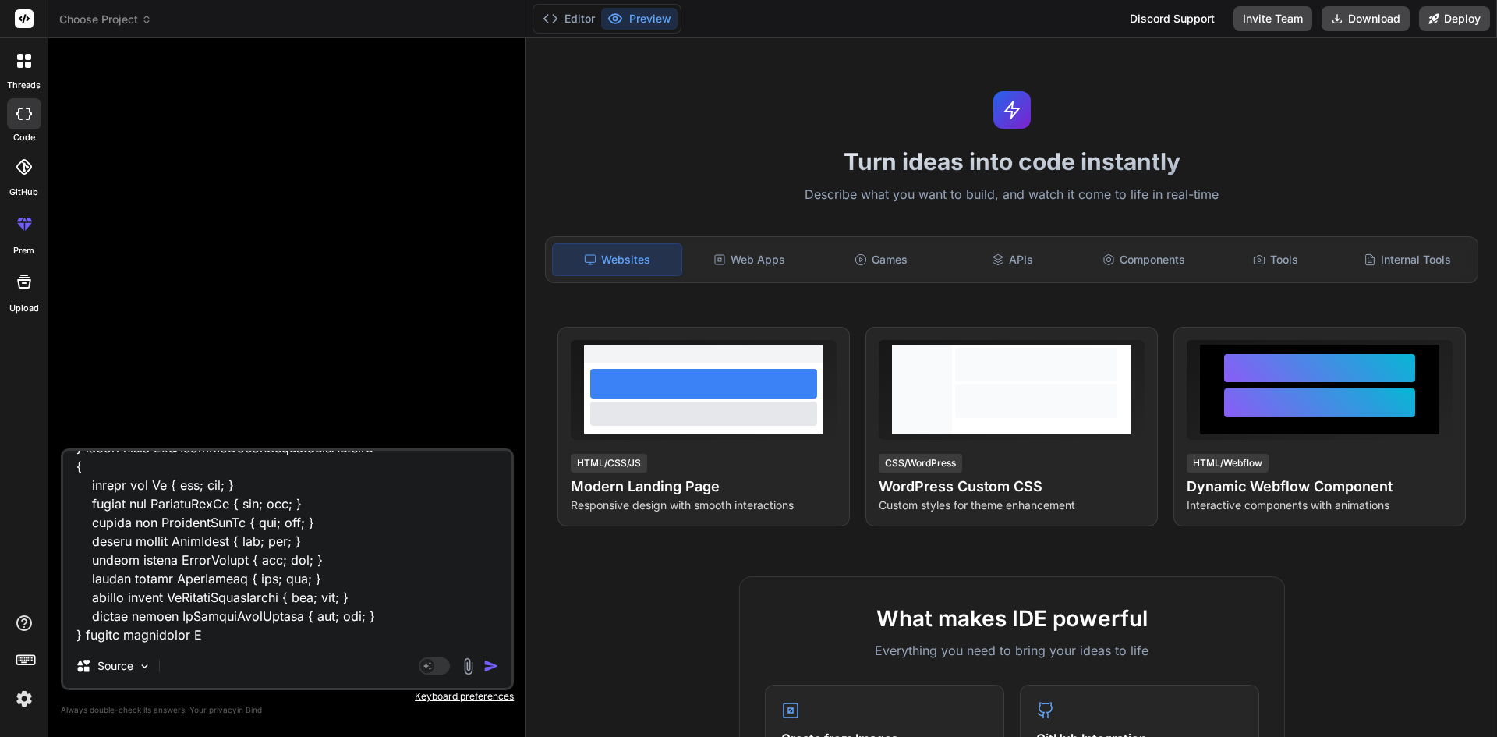
type textarea "x"
type textarea "/// <summary> /// Adds or updates a DaysVsDepthComparison record based on the p…"
type textarea "x"
type textarea "/// <summary> /// Adds or updates a DaysVsDepthComparison record based on the p…"
type textarea "x"
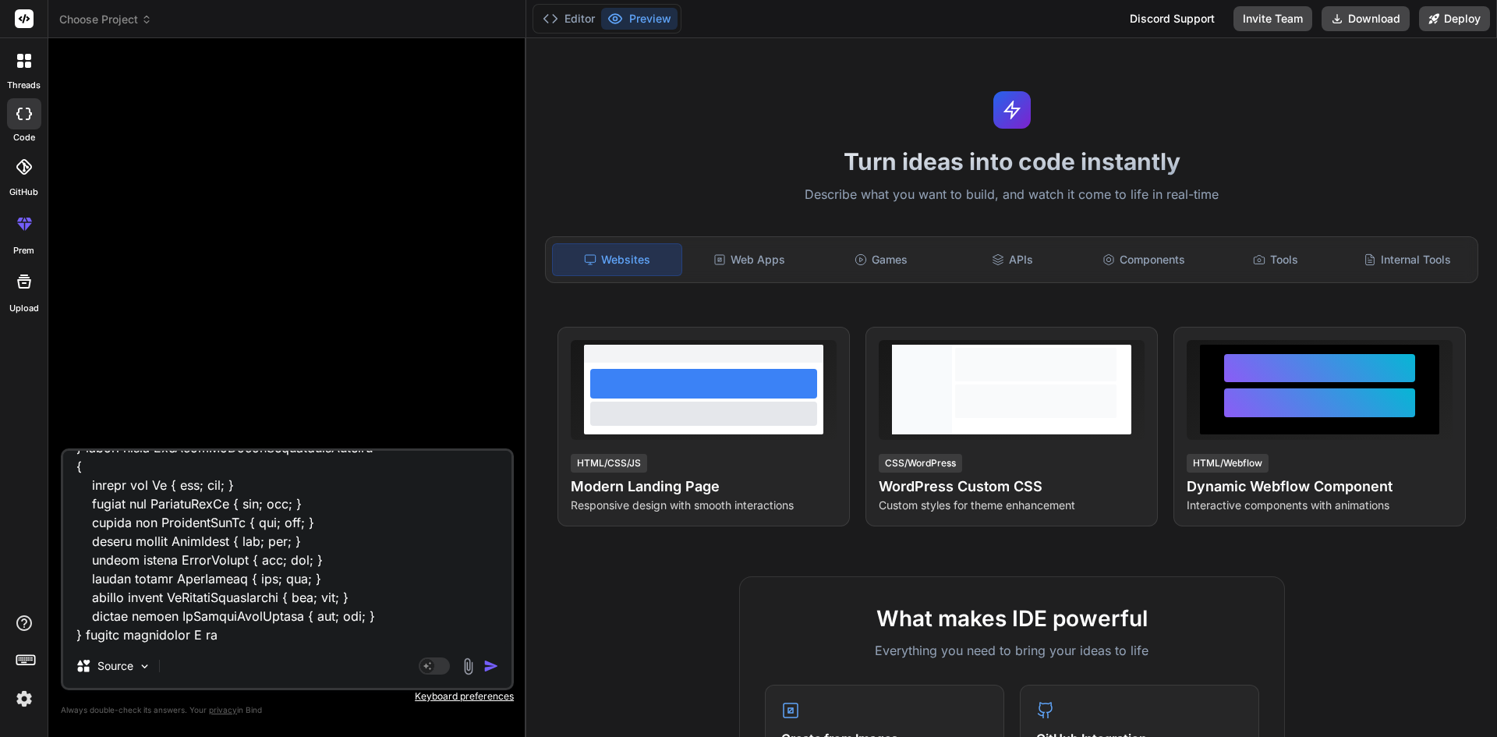
type textarea "/// <summary> /// Adds or updates a DaysVsDepthComparison record based on the p…"
type textarea "x"
type textarea "/// <summary> /// Adds or updates a DaysVsDepthComparison record based on the p…"
type textarea "x"
type textarea "/// <summary> /// Adds or updates a DaysVsDepthComparison record based on the p…"
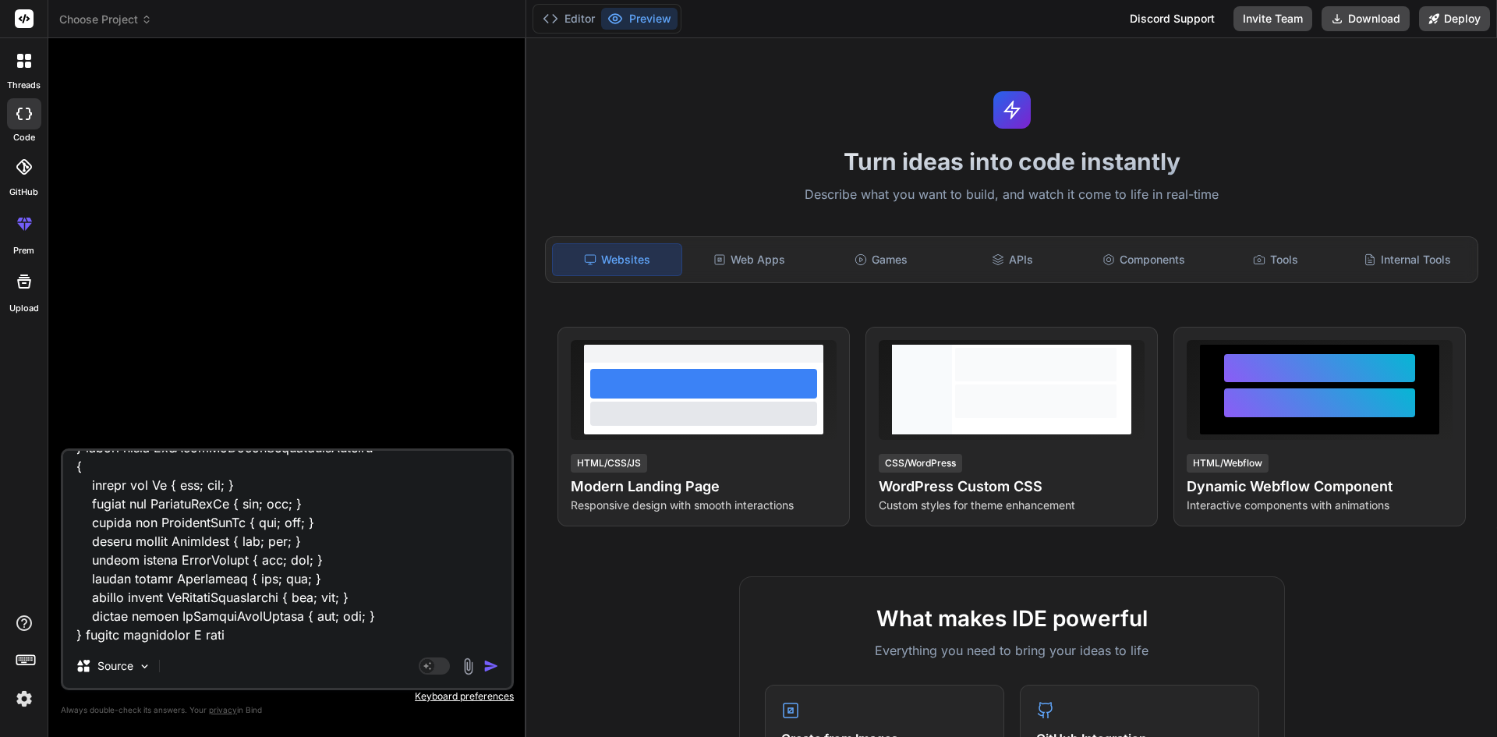
type textarea "x"
type textarea "/// <summary> /// Adds or updates a DaysVsDepthComparison record based on the p…"
type textarea "x"
type textarea "/// <summary> /// Adds or updates a DaysVsDepthComparison record based on the p…"
type textarea "x"
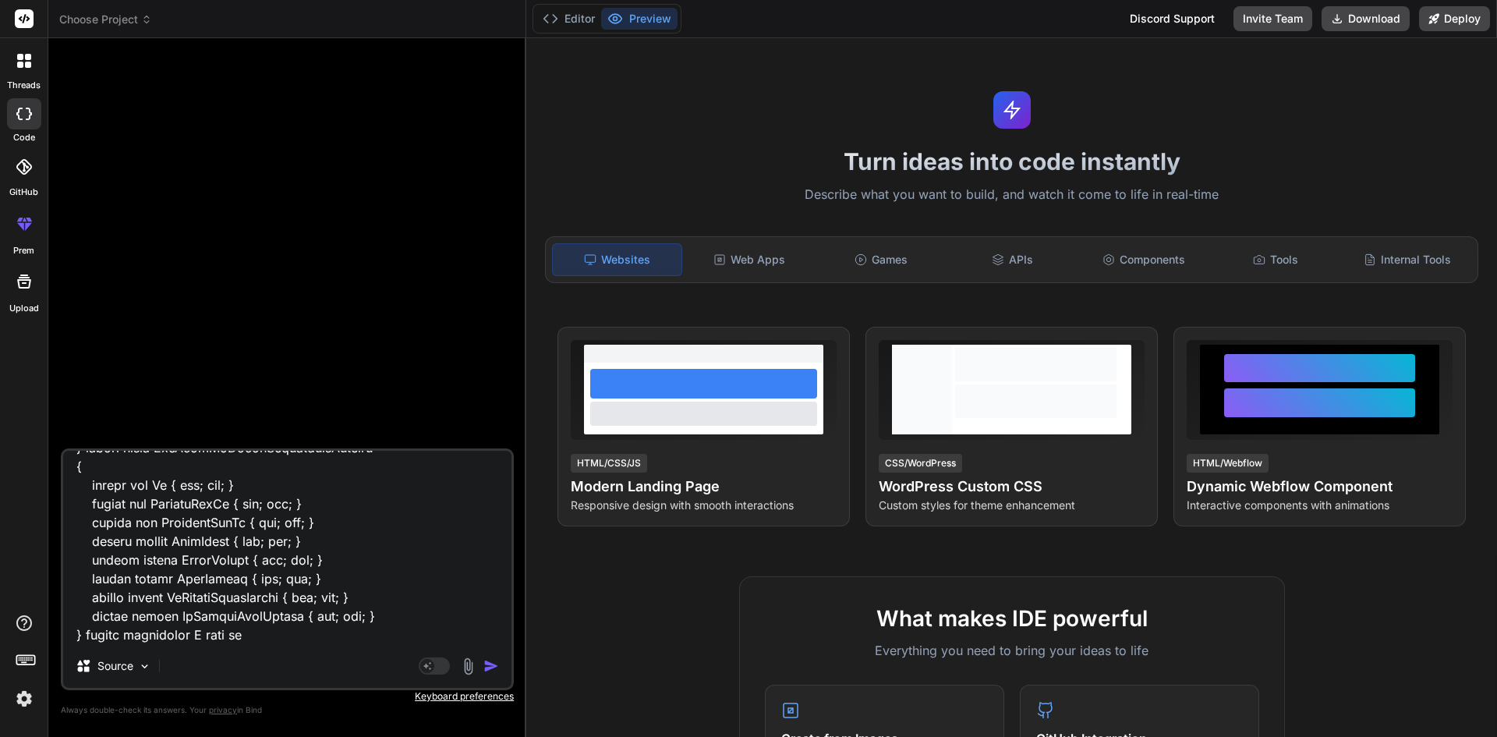
type textarea "/// <summary> /// Adds or updates a DaysVsDepthComparison record based on the p…"
type textarea "x"
type textarea "/// <summary> /// Adds or updates a DaysVsDepthComparison record based on the p…"
type textarea "x"
type textarea "/// <summary> /// Adds or updates a DaysVsDepthComparison record based on the p…"
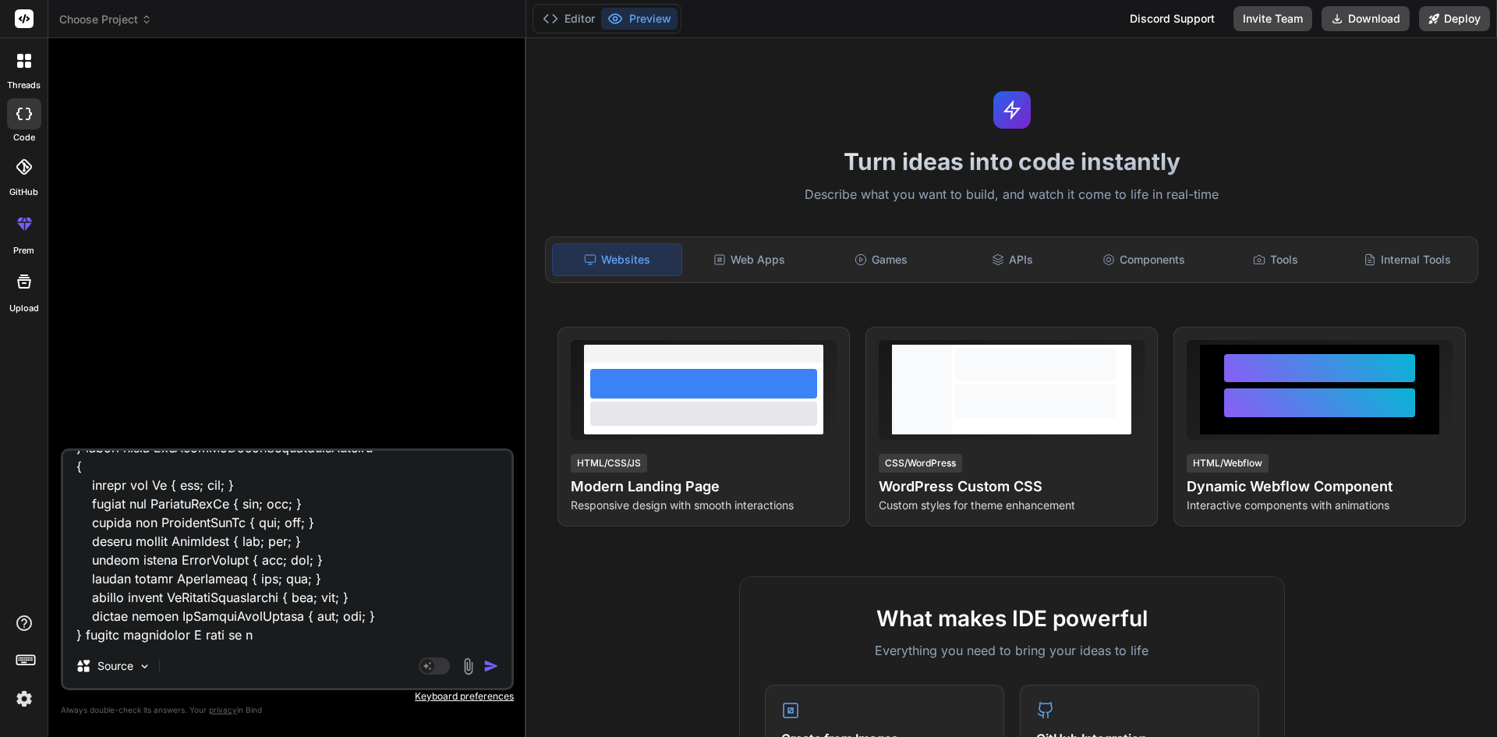
type textarea "x"
type textarea "/// <summary> /// Adds or updates a DaysVsDepthComparison record based on the p…"
type textarea "x"
type textarea "/// <summary> /// Adds or updates a DaysVsDepthComparison record based on the p…"
type textarea "x"
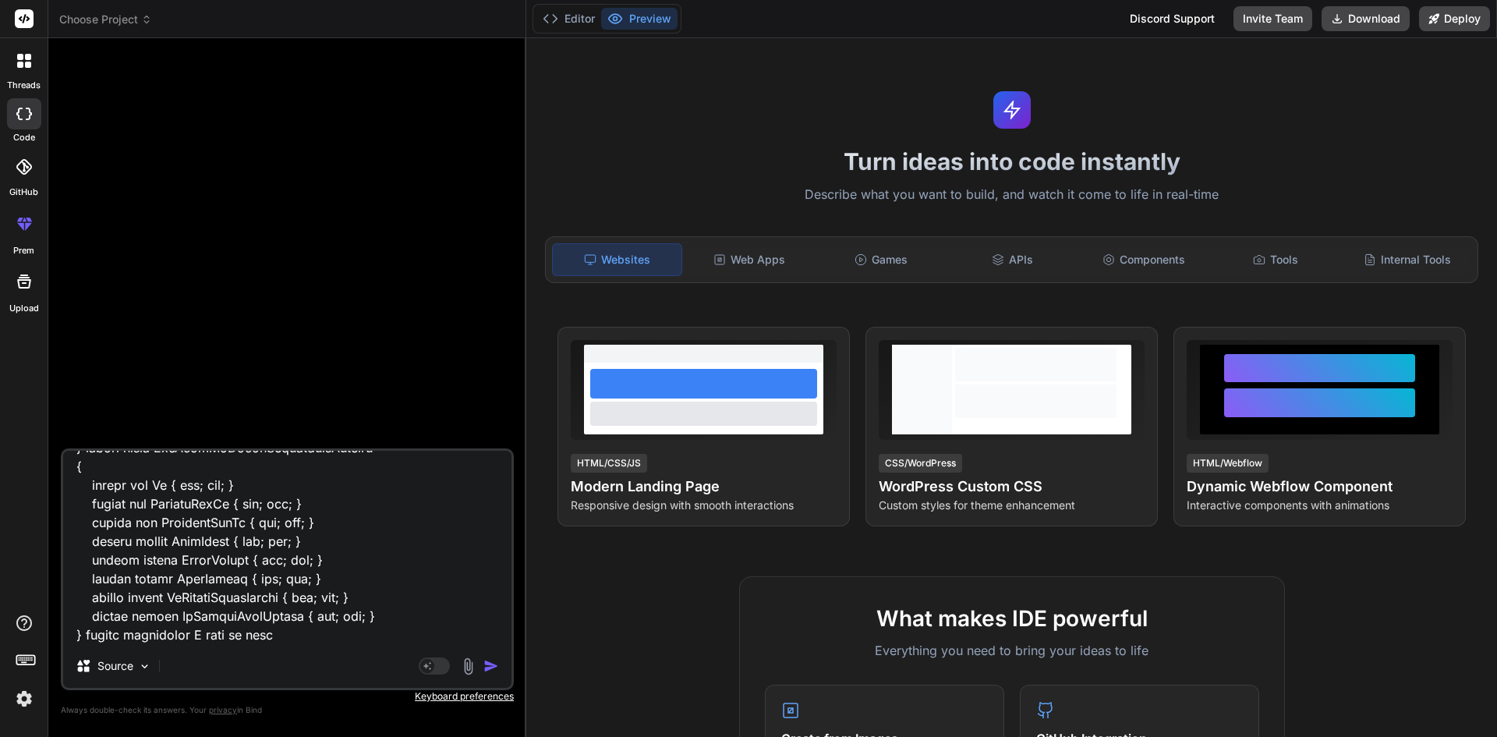
type textarea "/// <summary> /// Adds or updates a DaysVsDepthComparison record based on the p…"
type textarea "x"
paste textarea "public class DaysVsDepthComparisonJobs { public int Id { get; set; } public int…"
type textarea "/// <summary> /// Adds or updates a DaysVsDepthComparison record based on the p…"
type textarea "x"
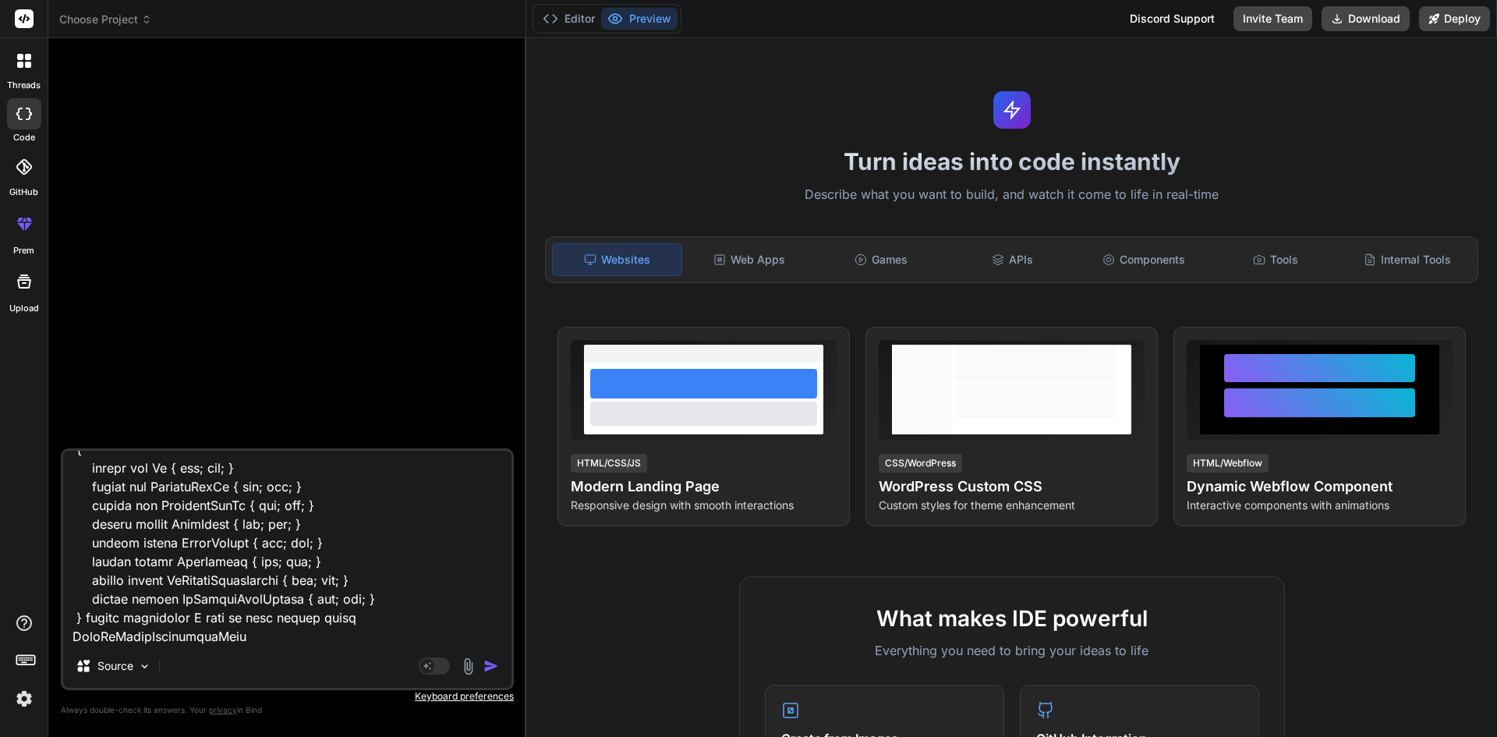
scroll to position [1236, 0]
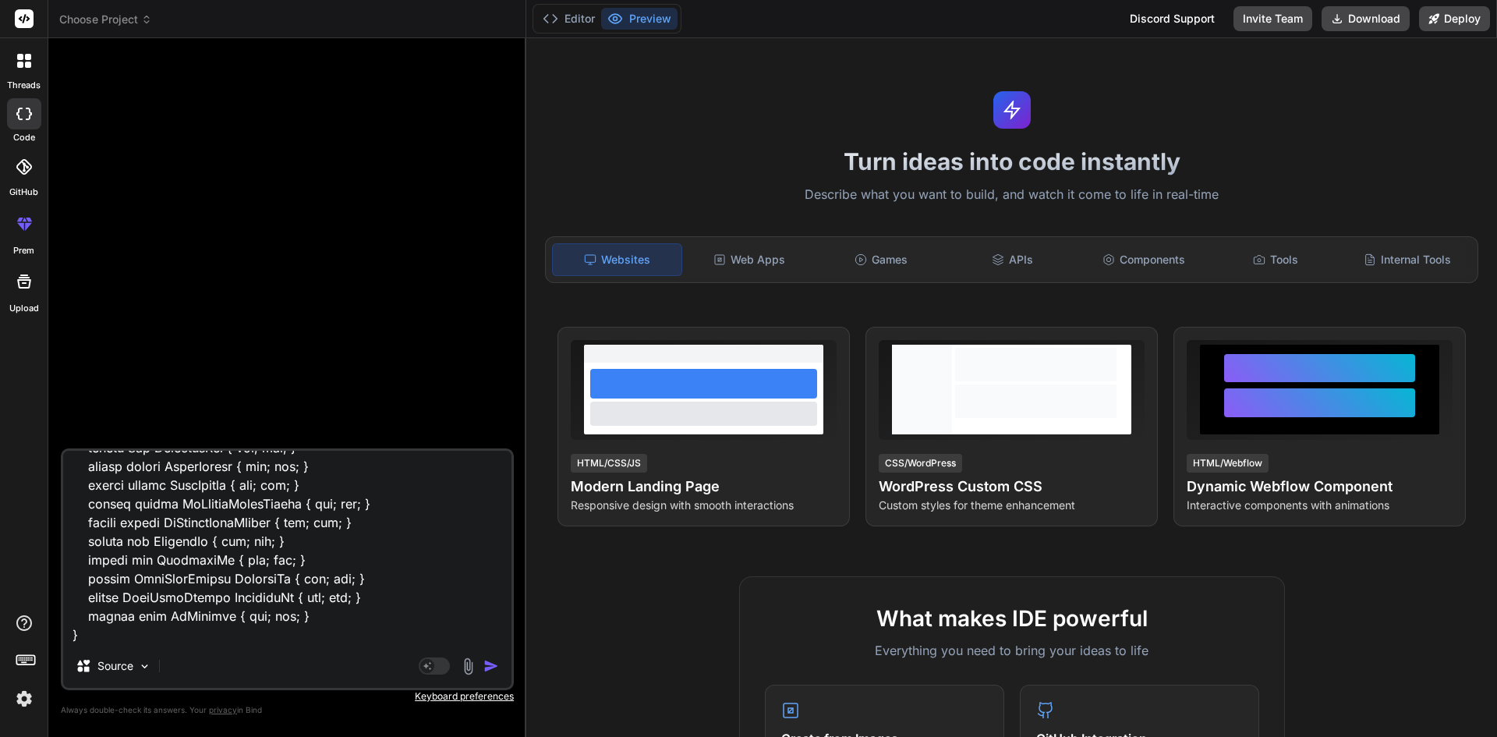
type textarea "/// <summary> /// Adds or updates a DaysVsDepthComparison record based on the p…"
type textarea "x"
type textarea "/// <summary> /// Adds or updates a DaysVsDepthComparison record based on the p…"
type textarea "x"
type textarea "/// <summary> /// Adds or updates a DaysVsDepthComparison record based on the p…"
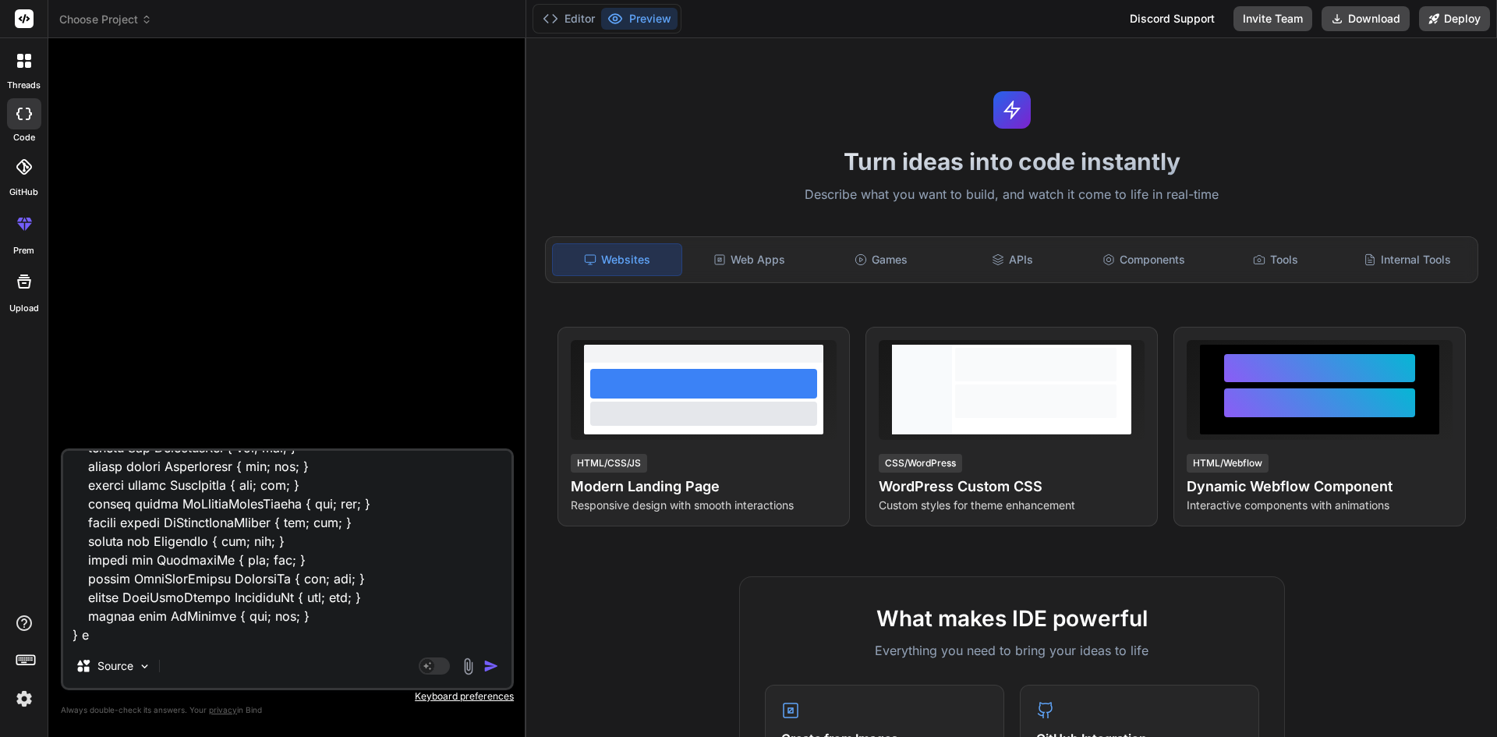
type textarea "x"
type textarea "/// <summary> /// Adds or updates a DaysVsDepthComparison record based on the p…"
type textarea "x"
type textarea "/// <summary> /// Adds or updates a DaysVsDepthComparison record based on the p…"
type textarea "x"
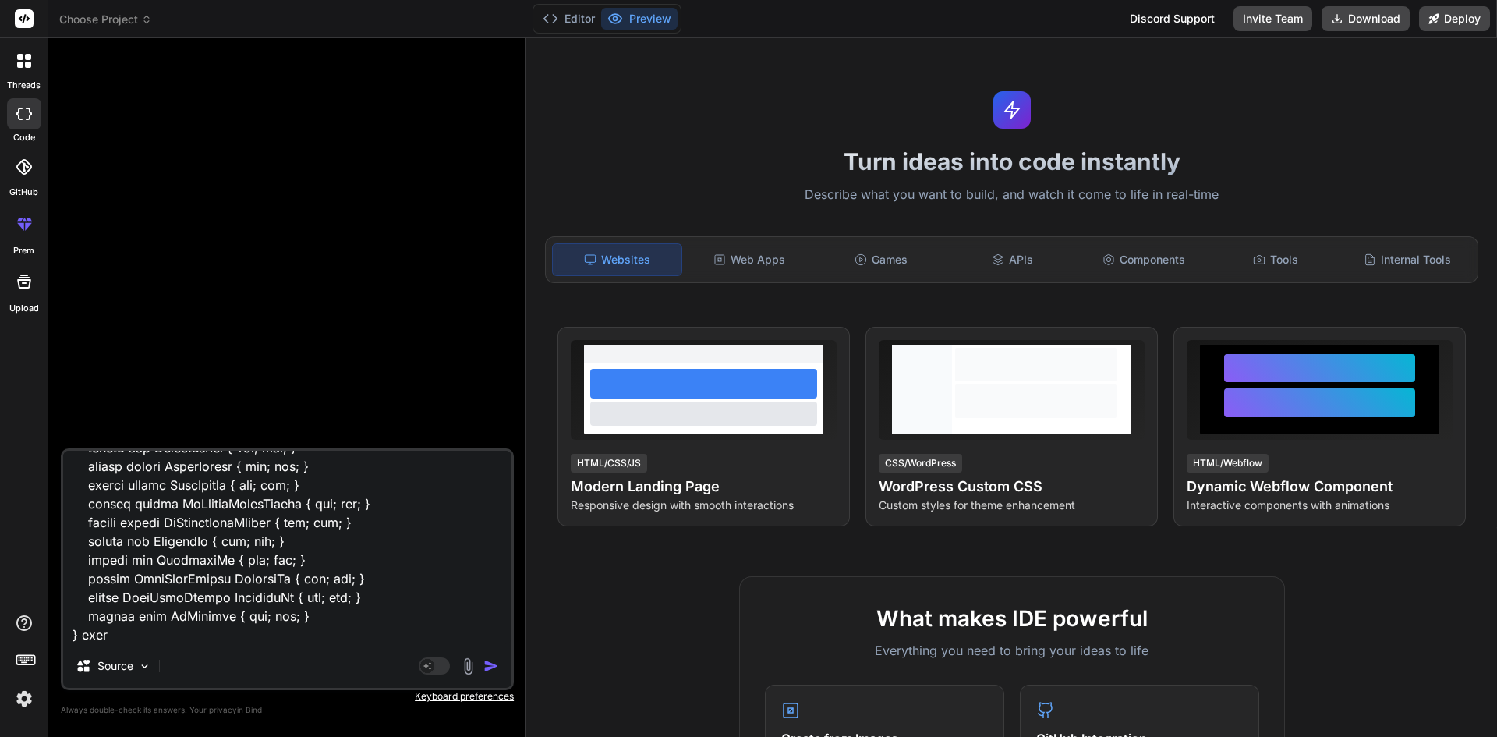
type textarea "/// <summary> /// Adds or updates a DaysVsDepthComparison record based on the p…"
type textarea "x"
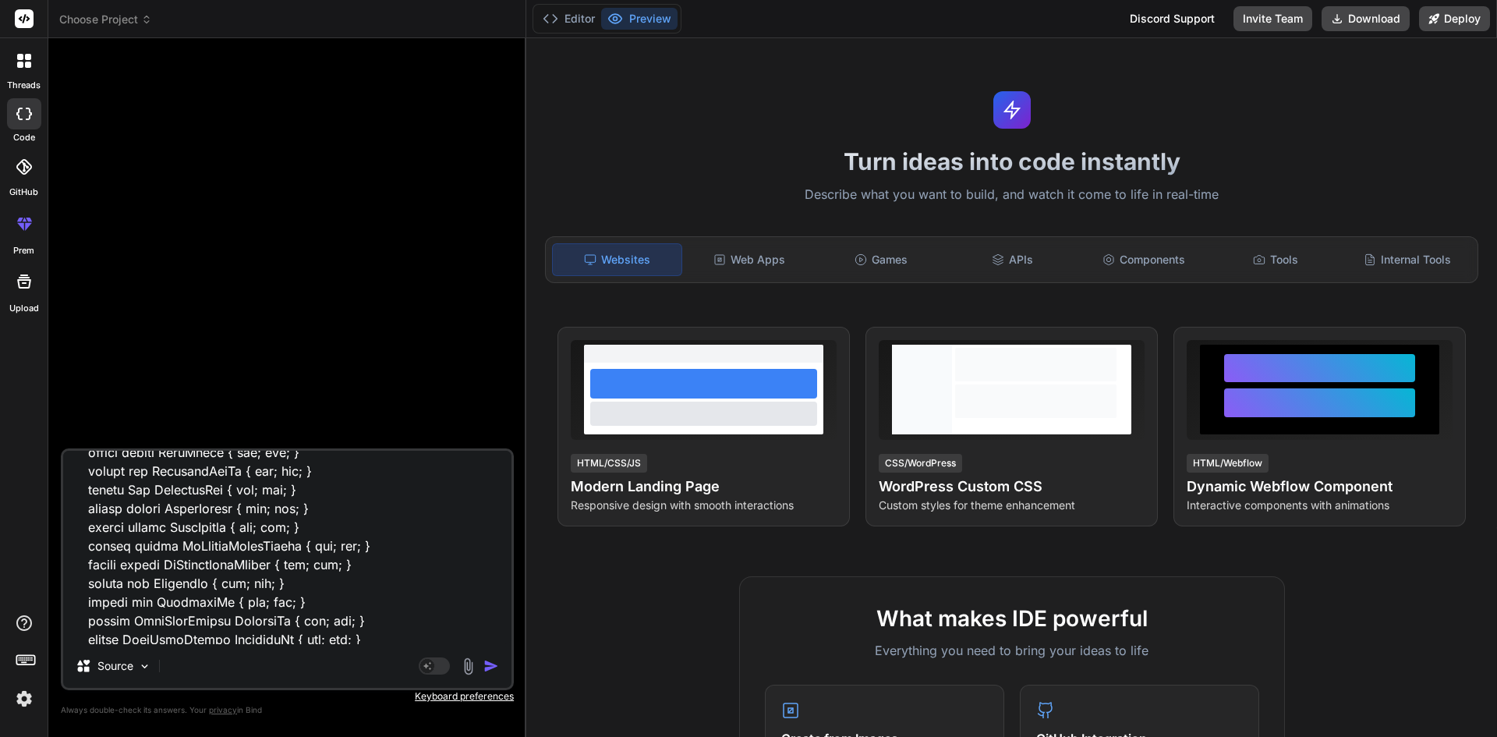
scroll to position [1080, 0]
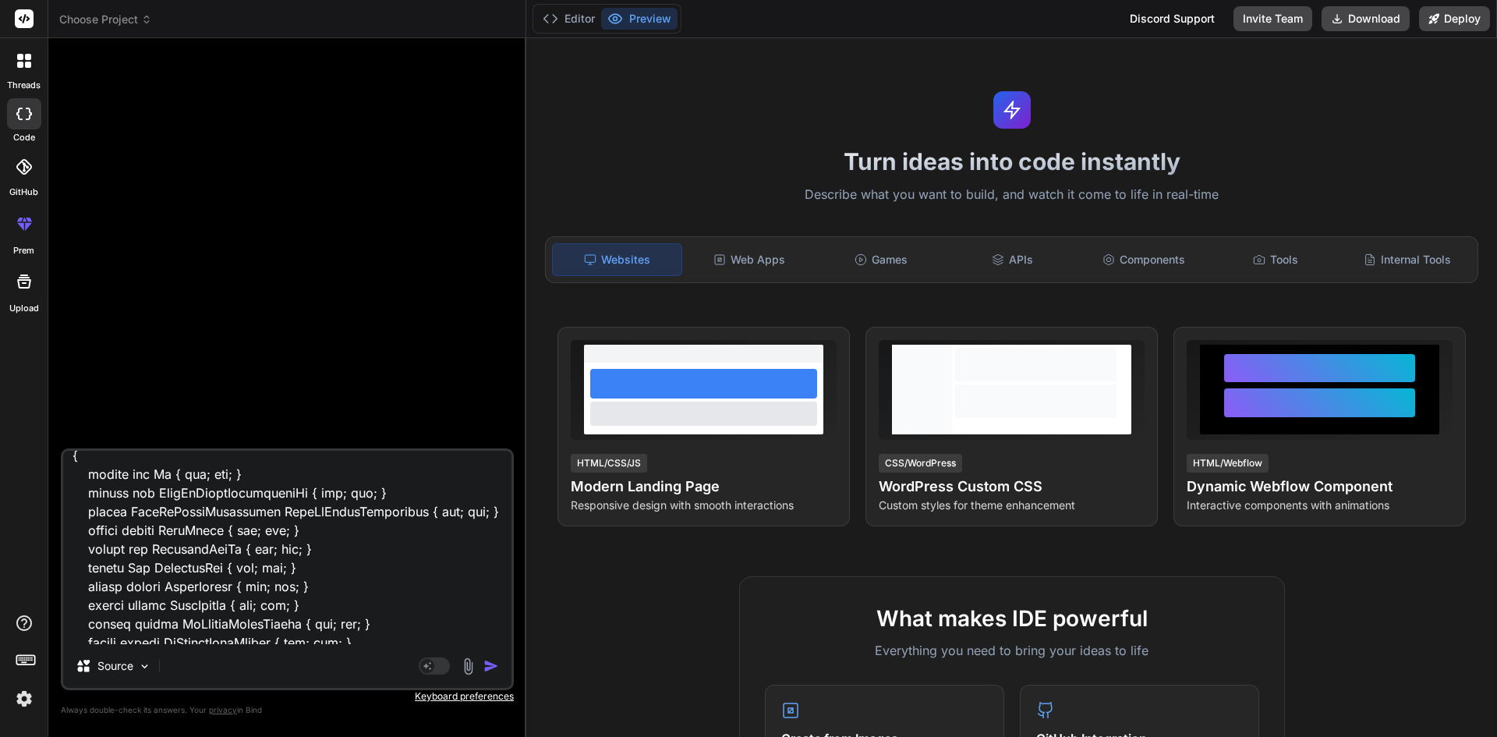
click at [249, 511] on textarea at bounding box center [287, 547] width 448 height 193
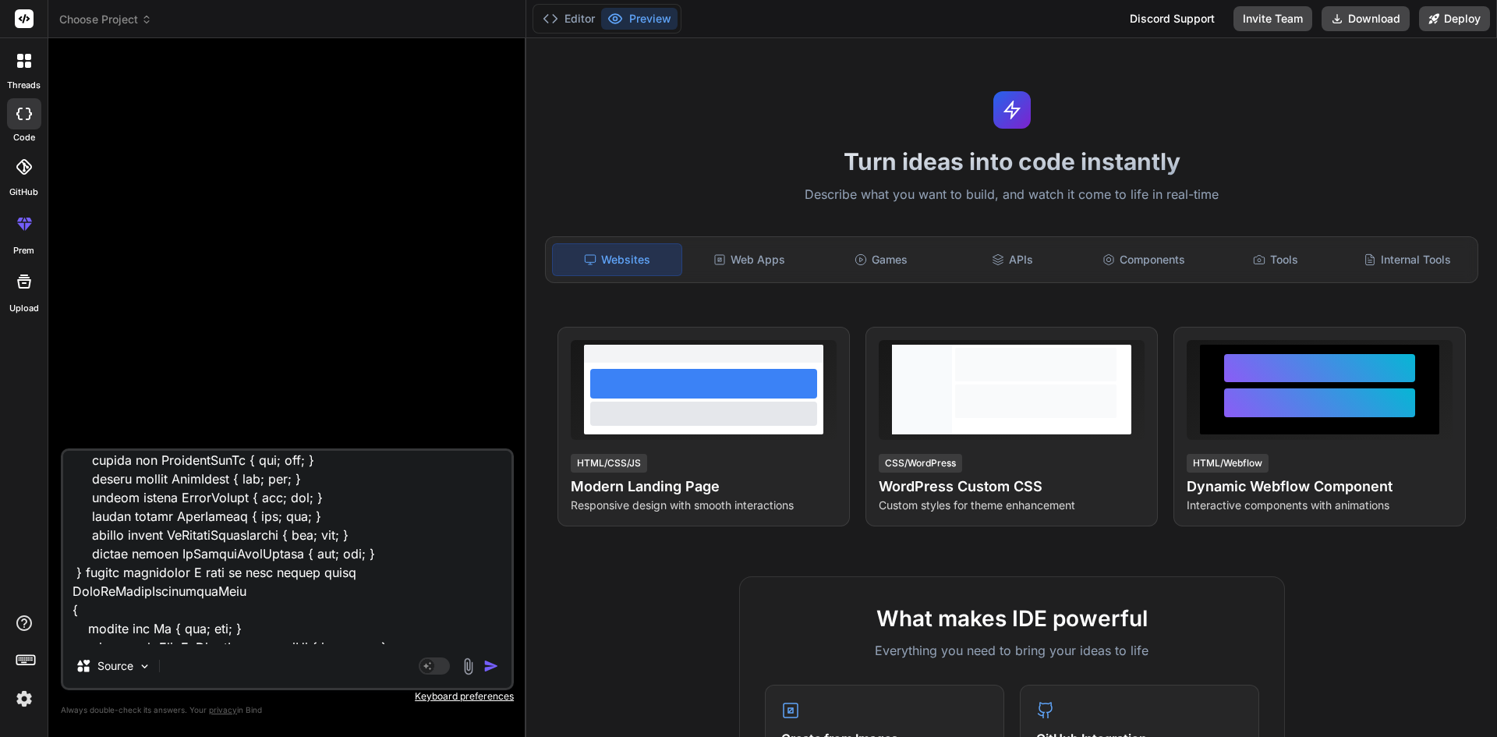
scroll to position [1082, 0]
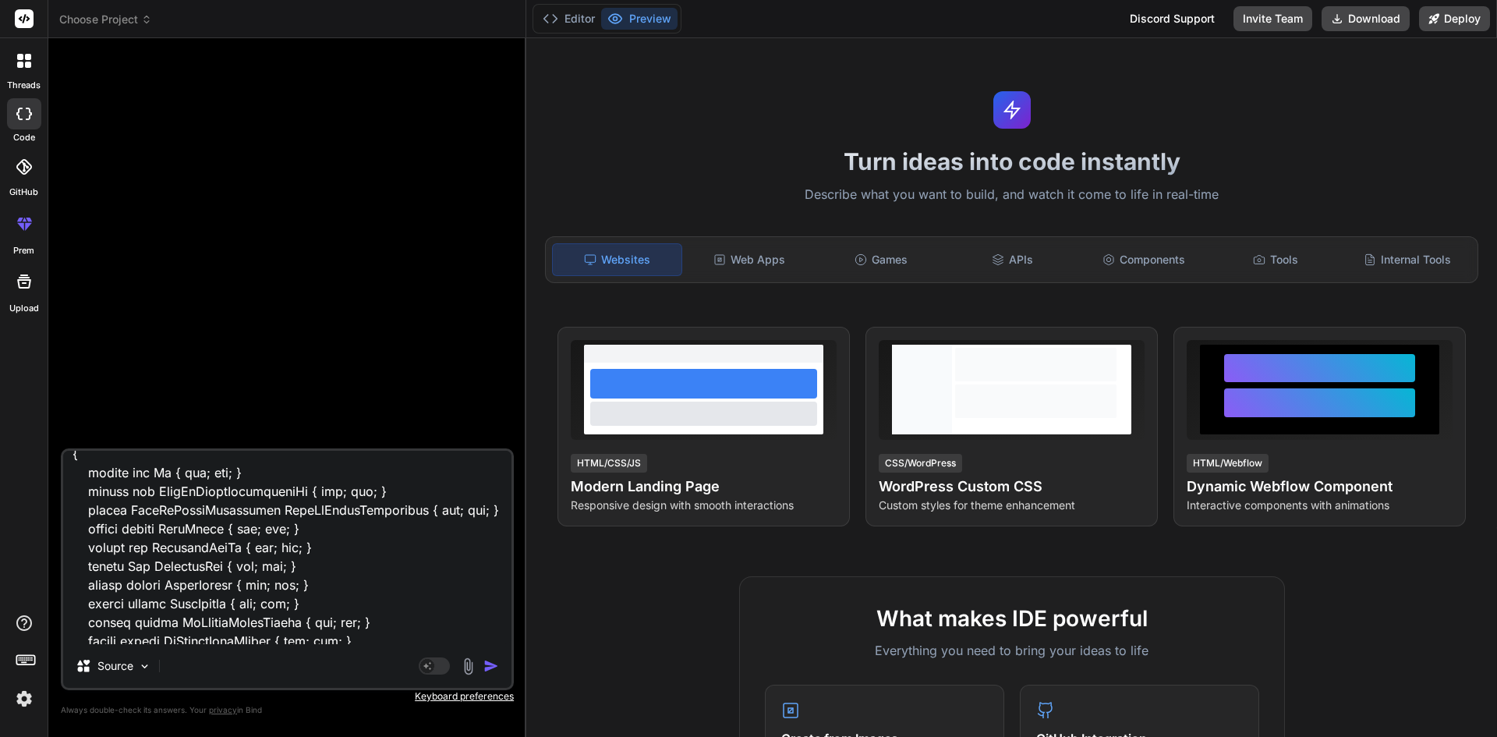
click at [256, 505] on textarea at bounding box center [287, 547] width 448 height 193
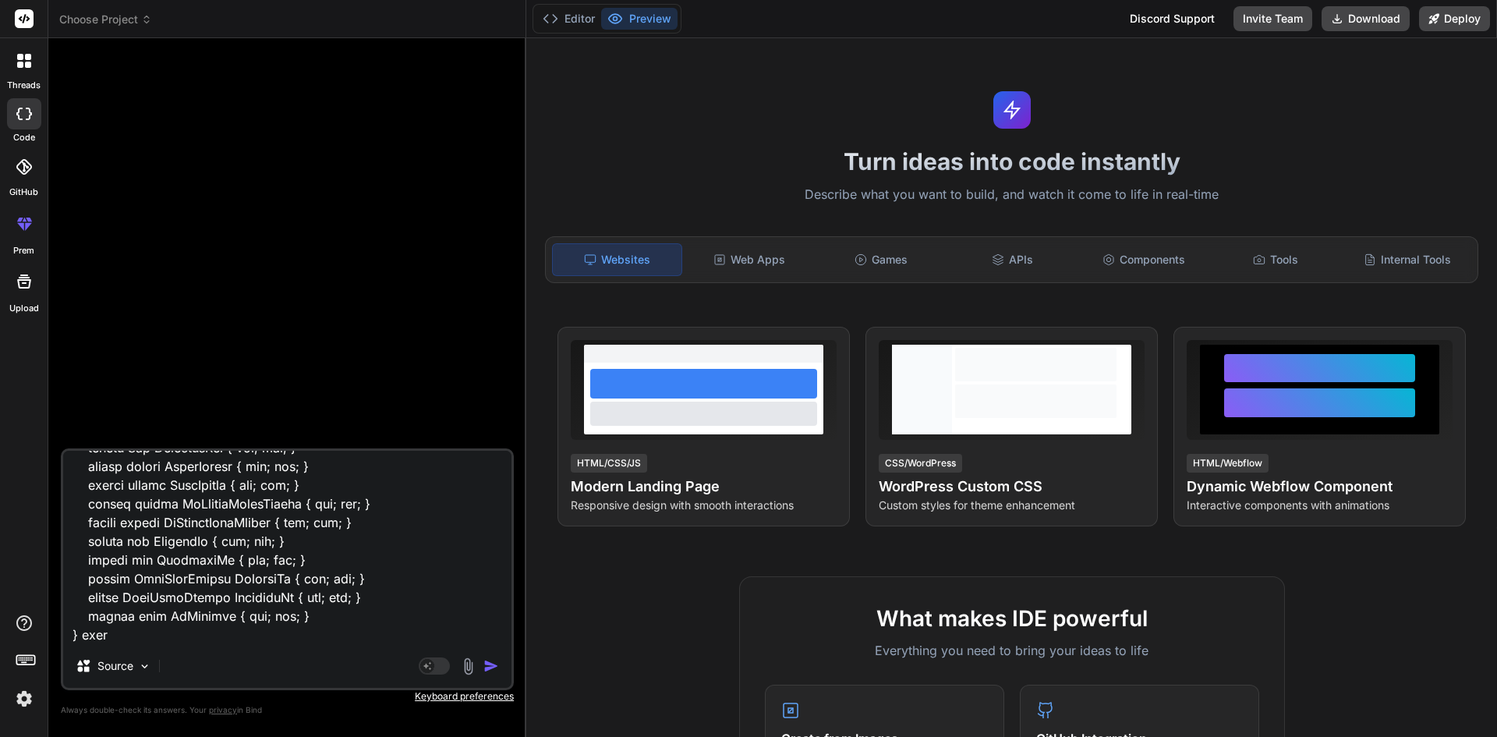
click at [168, 636] on textarea at bounding box center [287, 547] width 448 height 193
paste textarea "DaysVsDepthComparisonId"
type textarea "/// <summary> /// Adds or updates a DaysVsDepthComparison record based on the p…"
type textarea "x"
type textarea "/// <summary> /// Adds or updates a DaysVsDepthComparison record based on the p…"
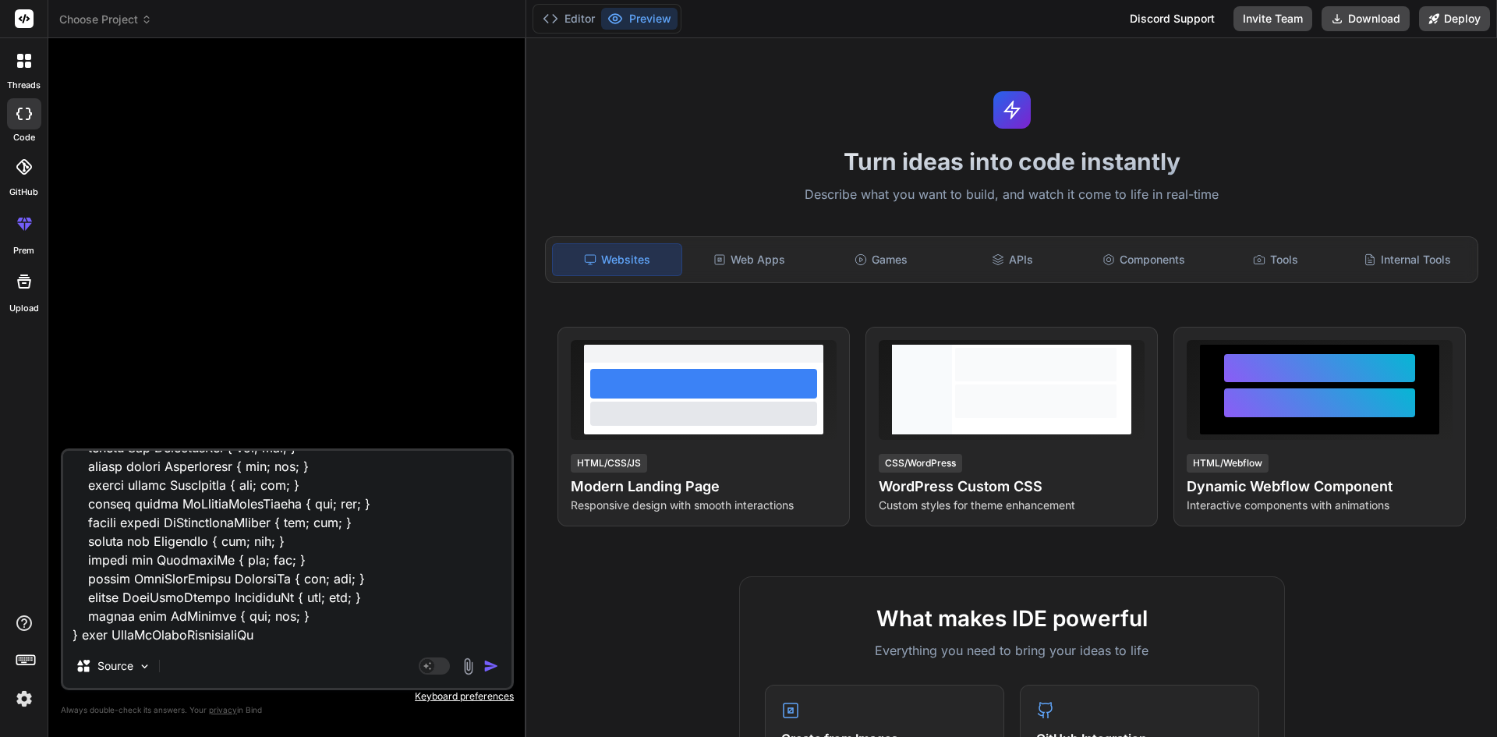
type textarea "x"
type textarea "/// <summary> /// Adds or updates a DaysVsDepthComparison record based on the p…"
type textarea "x"
type textarea "/// <summary> /// Adds or updates a DaysVsDepthComparison record based on the p…"
type textarea "x"
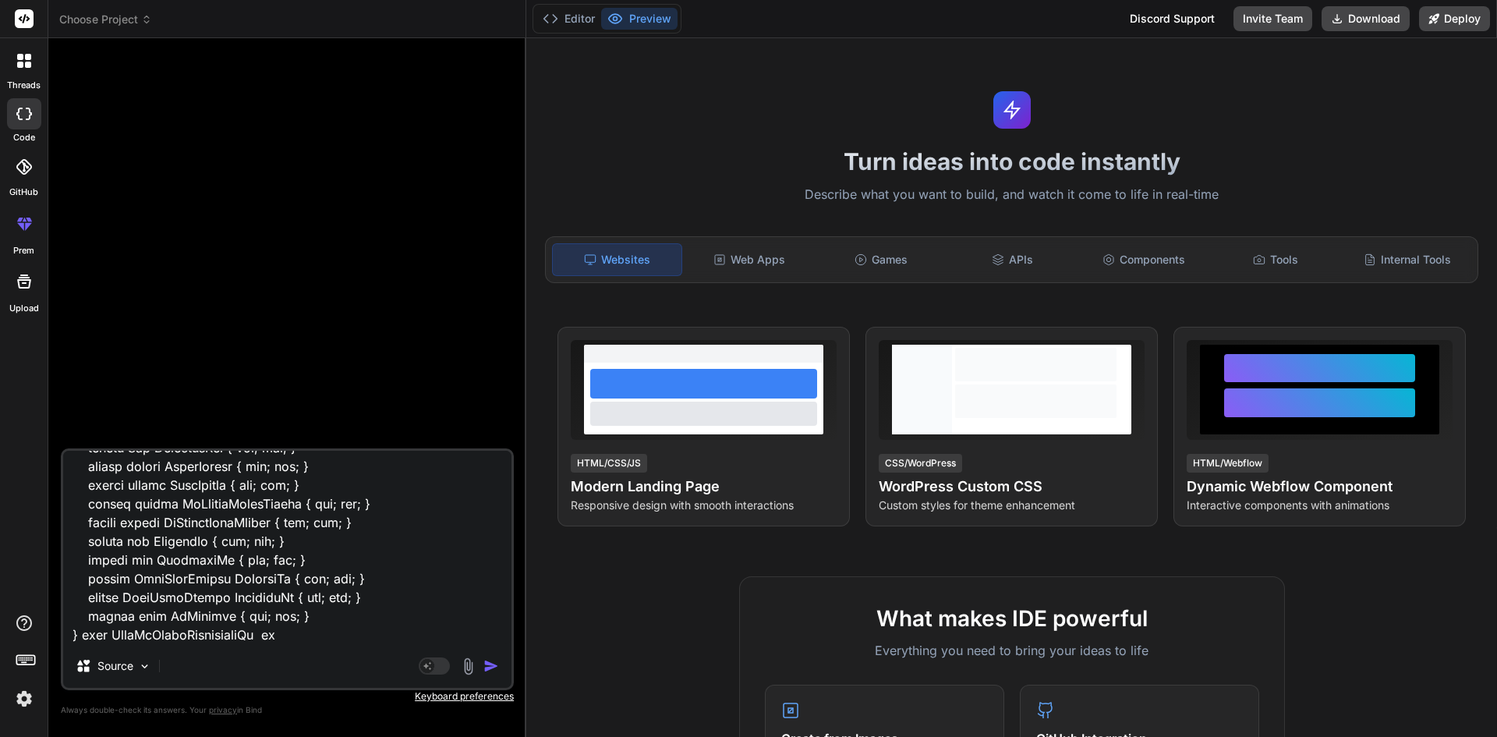
type textarea "/// <summary> /// Adds or updates a DaysVsDepthComparison record based on the p…"
type textarea "x"
type textarea "/// <summary> /// Adds or updates a DaysVsDepthComparison record based on the p…"
type textarea "x"
type textarea "/// <summary> /// Adds or updates a DaysVsDepthComparison record based on the p…"
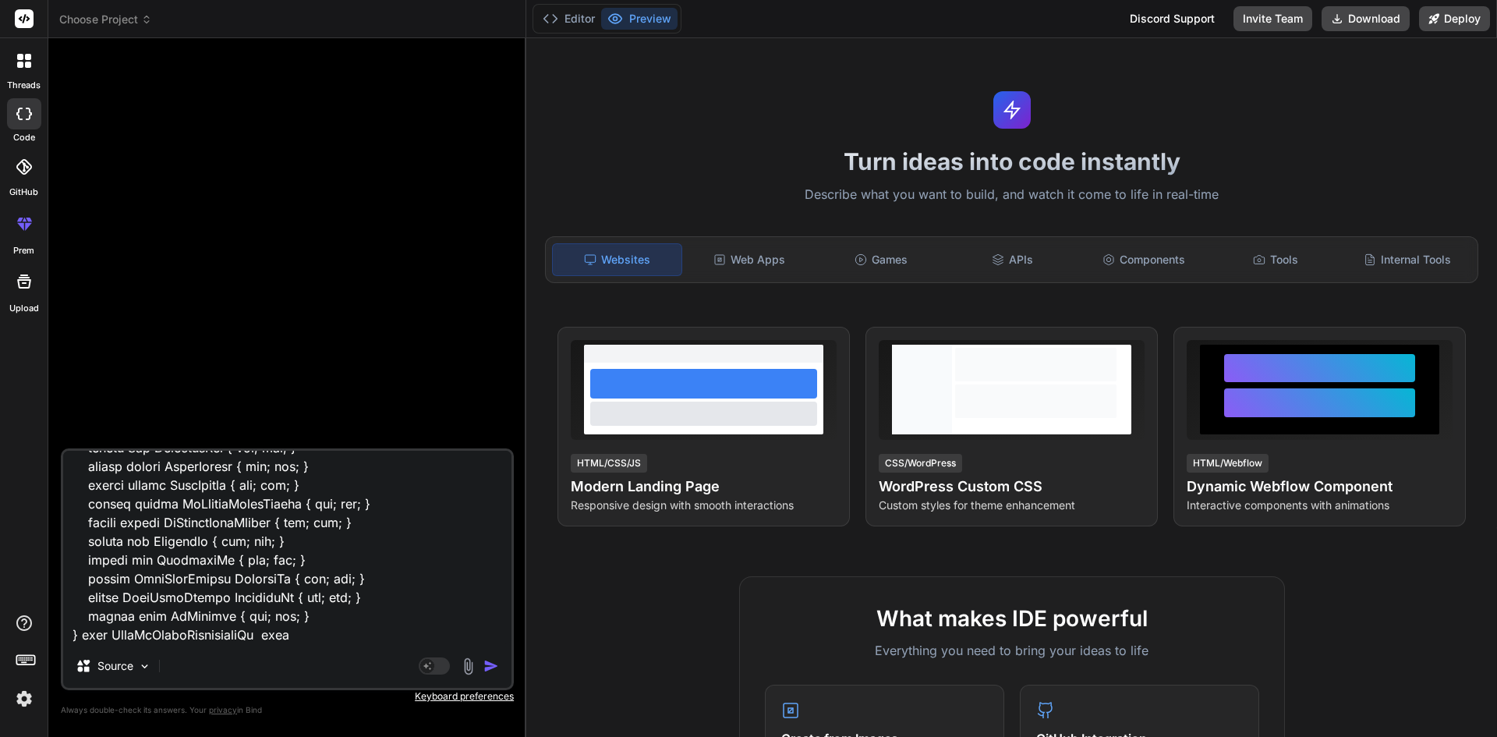
type textarea "x"
type textarea "/// <summary> /// Adds or updates a DaysVsDepthComparison record based on the p…"
type textarea "x"
type textarea "/// <summary> /// Adds or updates a DaysVsDepthComparison record based on the p…"
type textarea "x"
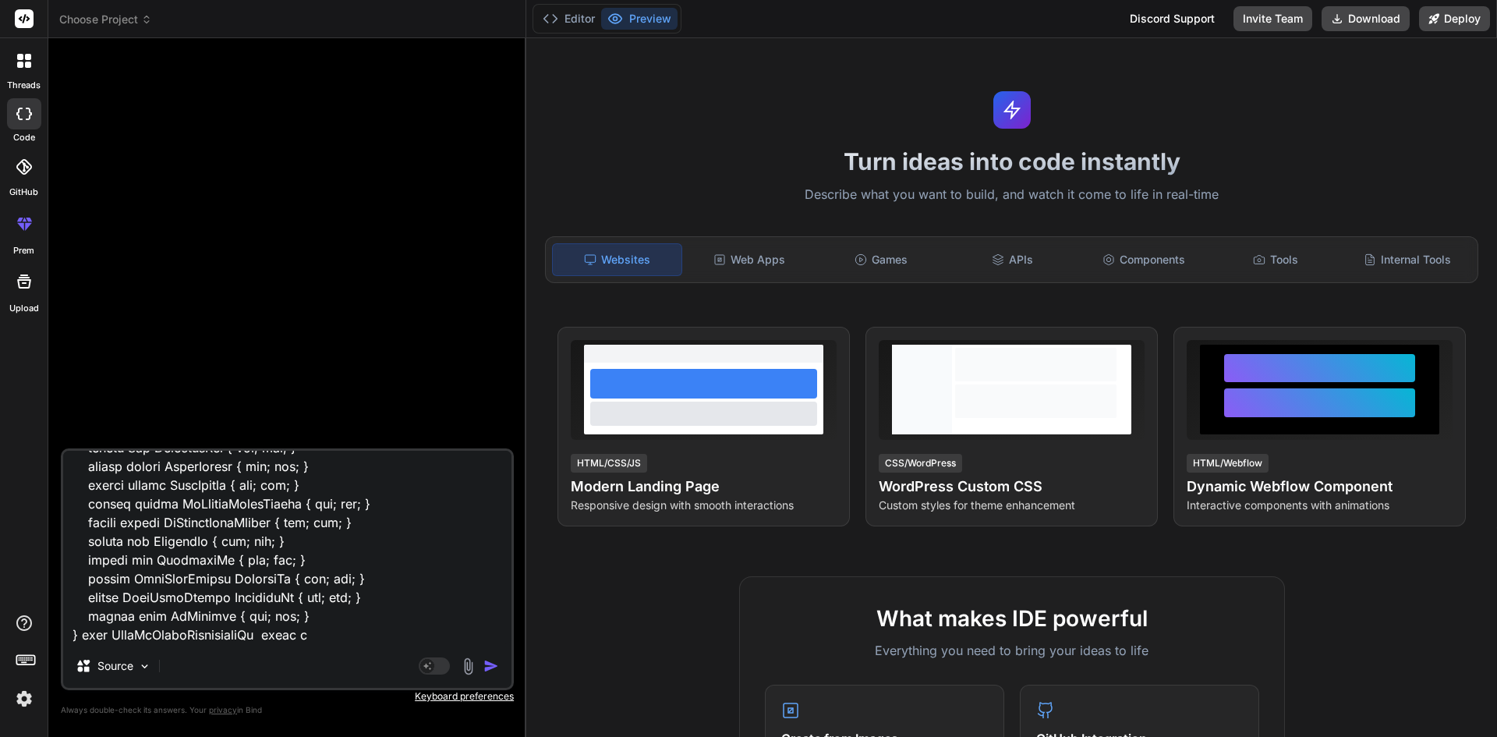
type textarea "/// <summary> /// Adds or updates a DaysVsDepthComparison record based on the p…"
type textarea "x"
type textarea "/// <summary> /// Adds or updates a DaysVsDepthComparison record based on the p…"
type textarea "x"
type textarea "/// <summary> /// Adds or updates a DaysVsDepthComparison record based on the p…"
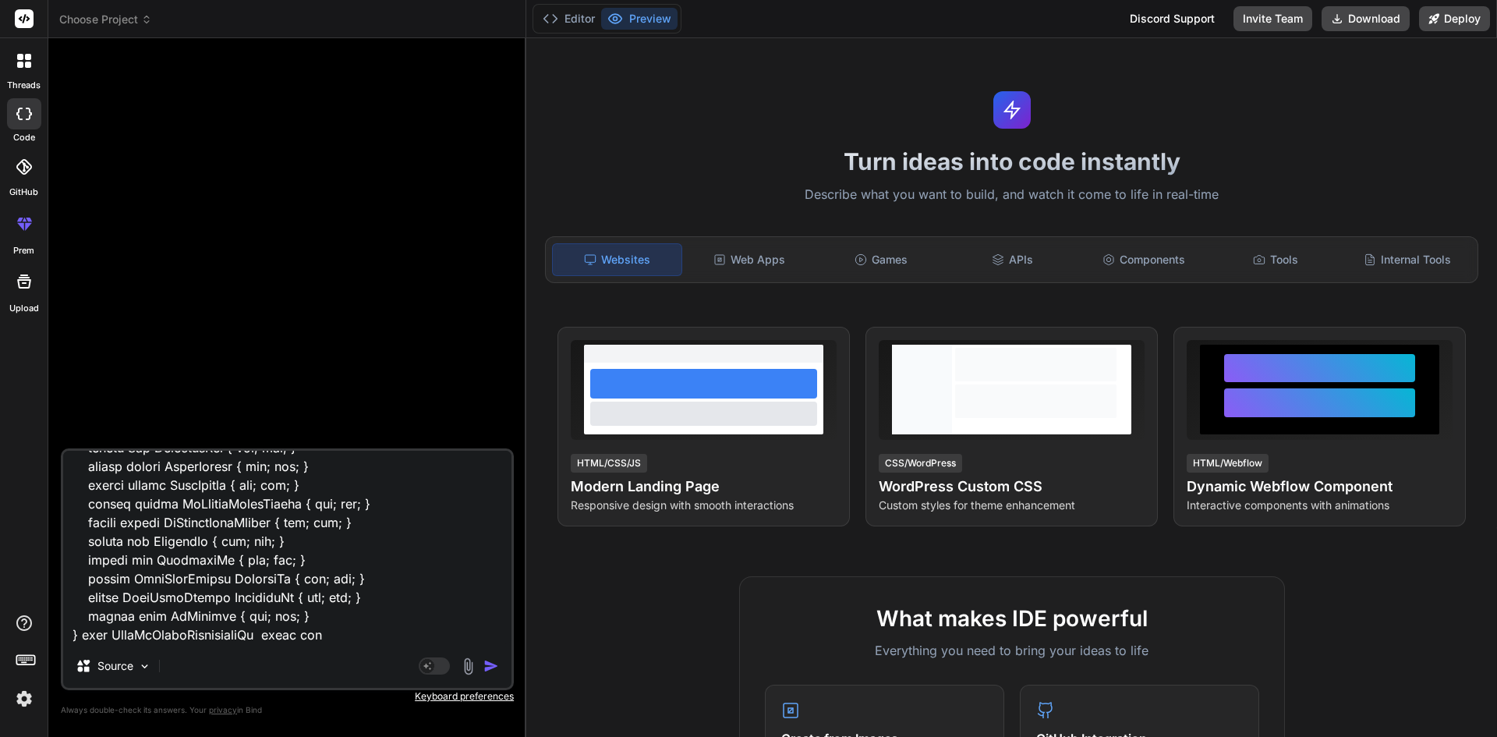
type textarea "x"
type textarea "/// <summary> /// Adds or updates a DaysVsDepthComparison record based on the p…"
type textarea "x"
type textarea "/// <summary> /// Adds or updates a DaysVsDepthComparison record based on the p…"
type textarea "x"
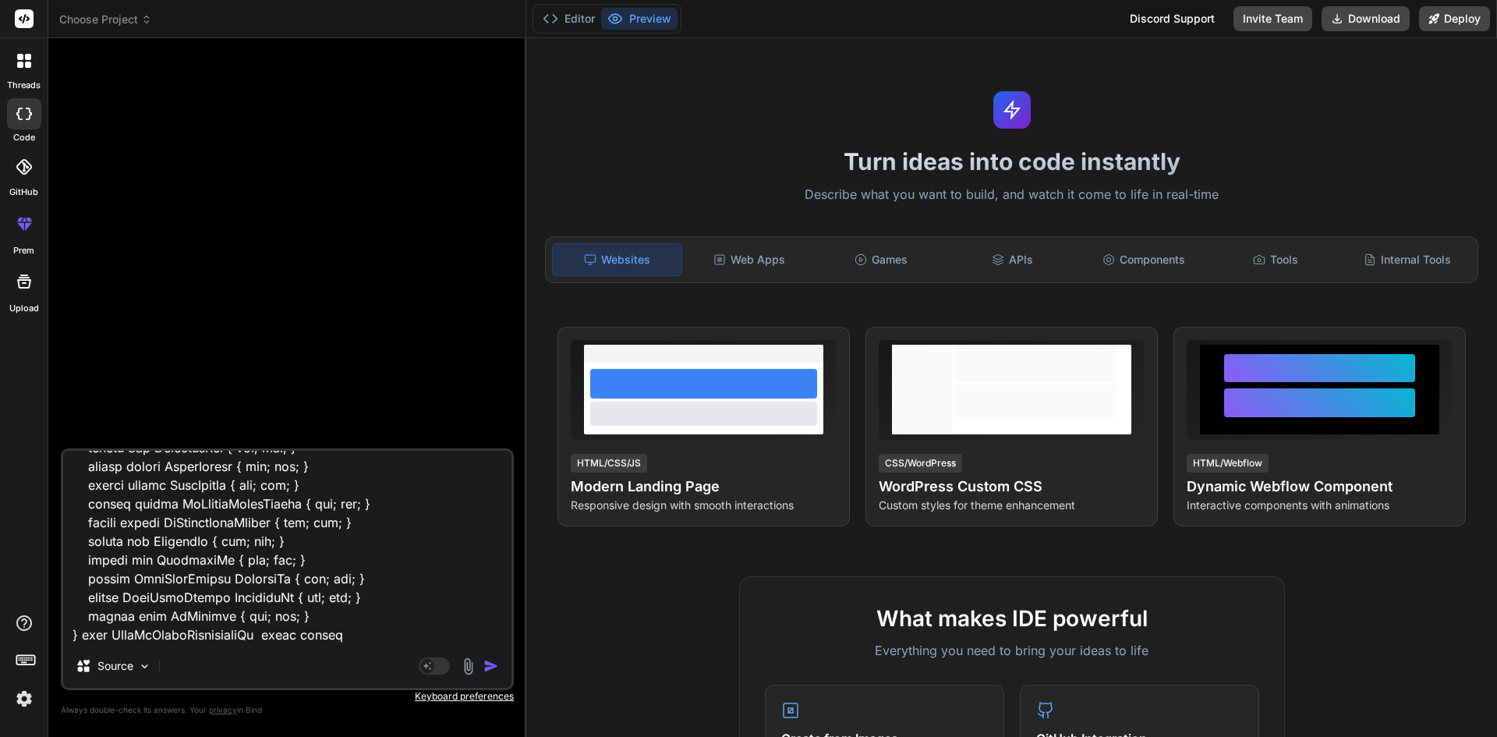
type textarea "/// <summary> /// Adds or updates a DaysVsDepthComparison record based on the p…"
type textarea "x"
type textarea "/// <summary> /// Adds or updates a DaysVsDepthComparison record based on the p…"
type textarea "x"
type textarea "/// <summary> /// Adds or updates a DaysVsDepthComparison record based on the p…"
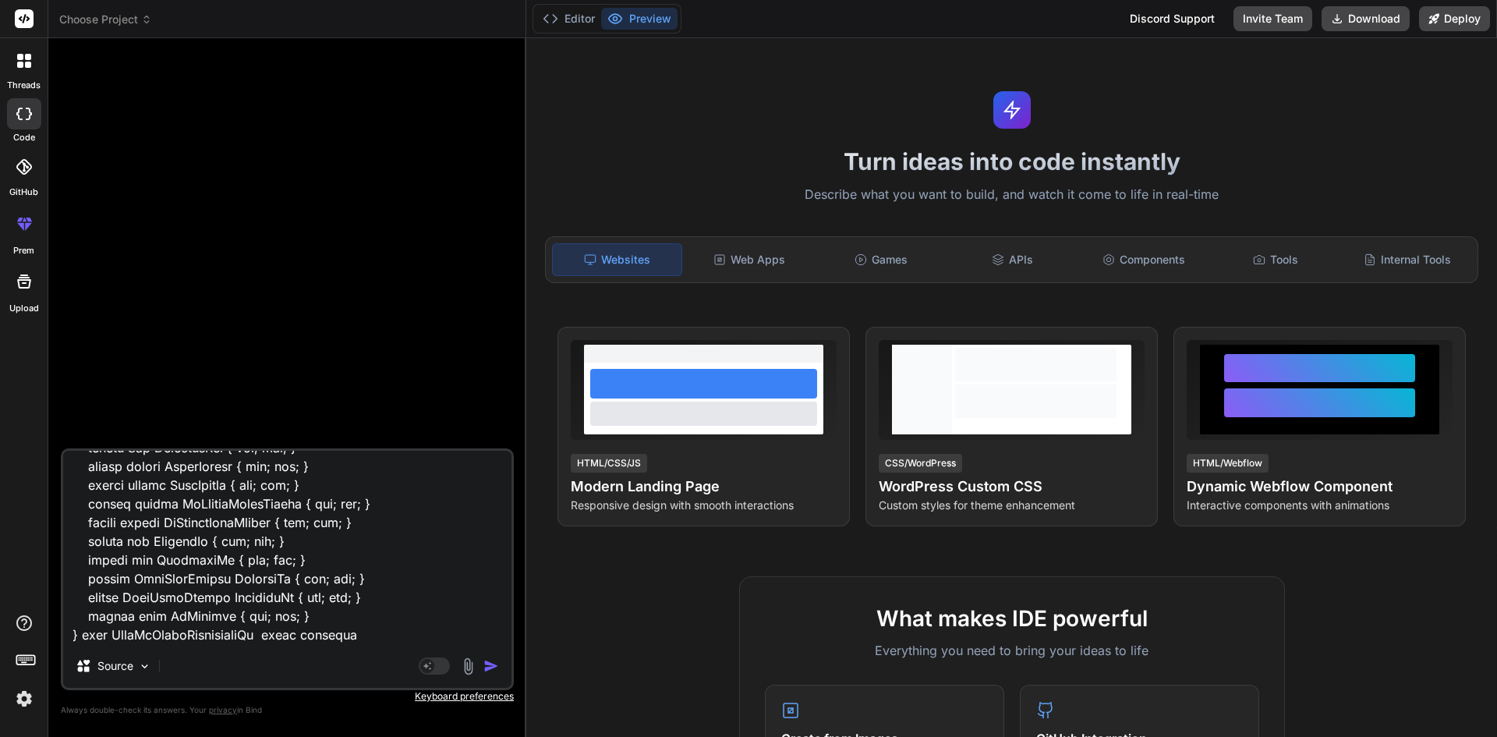
type textarea "x"
type textarea "/// <summary> /// Adds or updates a DaysVsDepthComparison record based on the p…"
type textarea "x"
type textarea "/// <summary> /// Adds or updates a DaysVsDepthComparison record based on the p…"
type textarea "x"
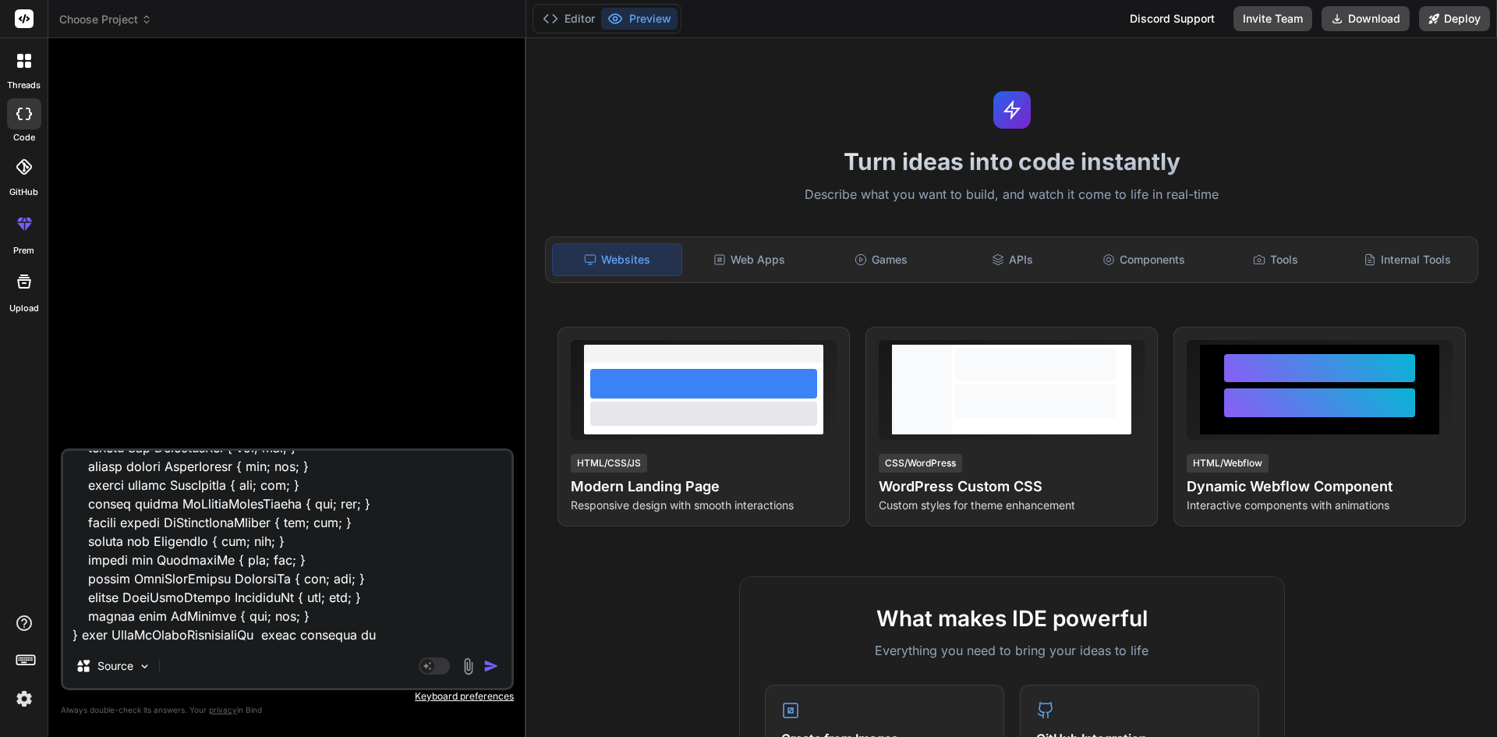
type textarea "/// <summary> /// Adds or updates a DaysVsDepthComparison record based on the p…"
type textarea "x"
type textarea "/// <summary> /// Adds or updates a DaysVsDepthComparison record based on the p…"
type textarea "x"
type textarea "/// <summary> /// Adds or updates a DaysVsDepthComparison record based on the p…"
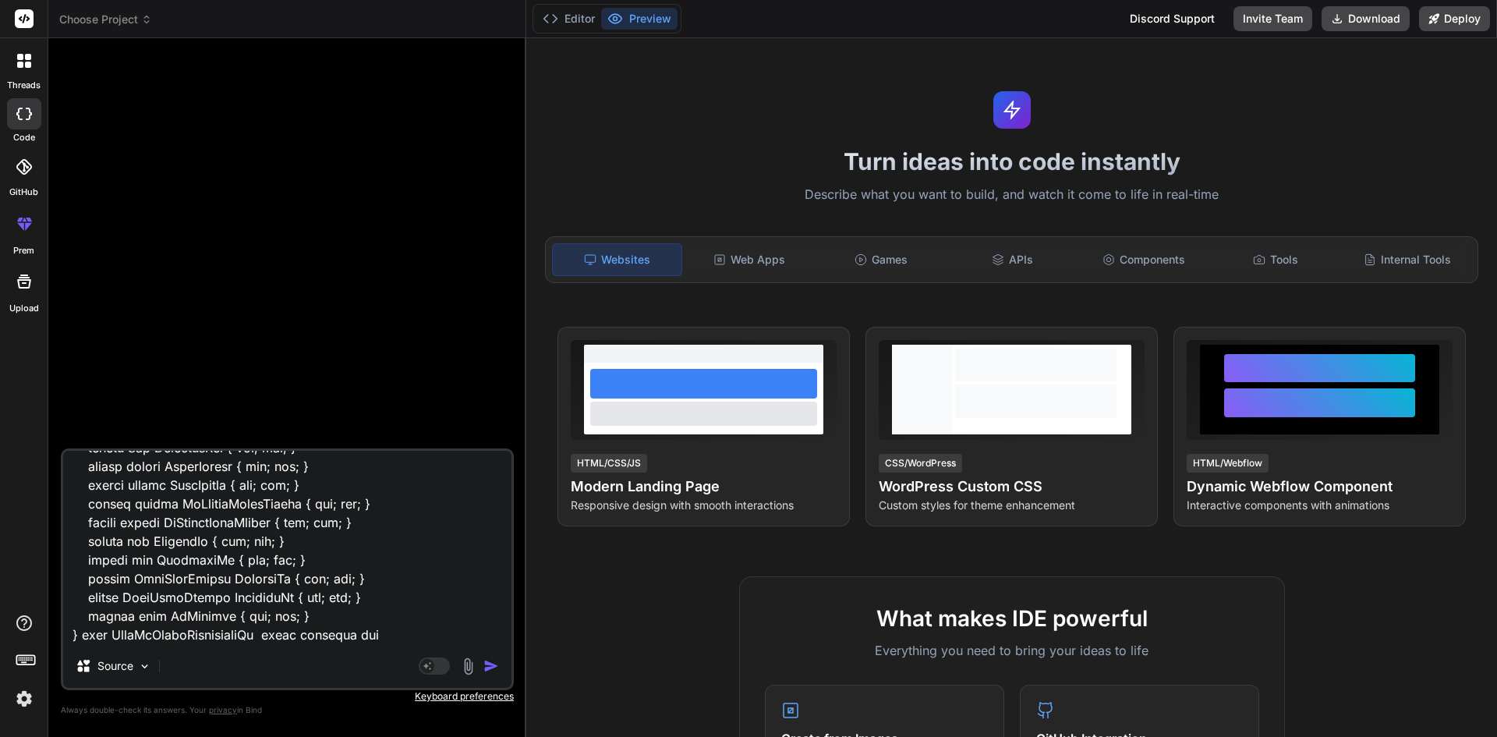
type textarea "x"
type textarea "/// <summary> /// Adds or updates a DaysVsDepthComparison record based on the p…"
type textarea "x"
type textarea "/// <summary> /// Adds or updates a DaysVsDepthComparison record based on the p…"
type textarea "x"
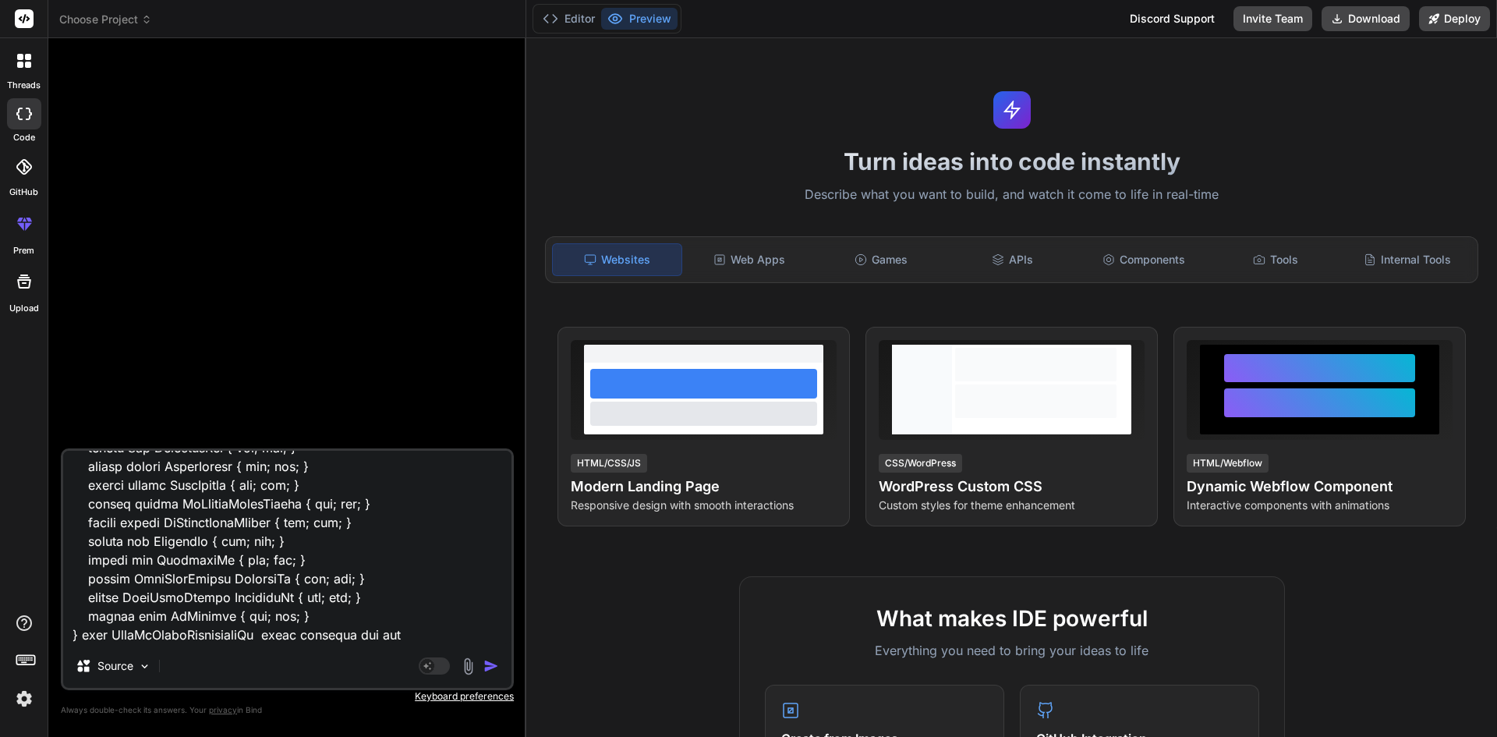
type textarea "/// <summary> /// Adds or updates a DaysVsDepthComparison record based on the p…"
type textarea "x"
type textarea "/// <summary> /// Adds or updates a DaysVsDepthComparison record based on the p…"
type textarea "x"
type textarea "/// <summary> /// Adds or updates a DaysVsDepthComparison record based on the p…"
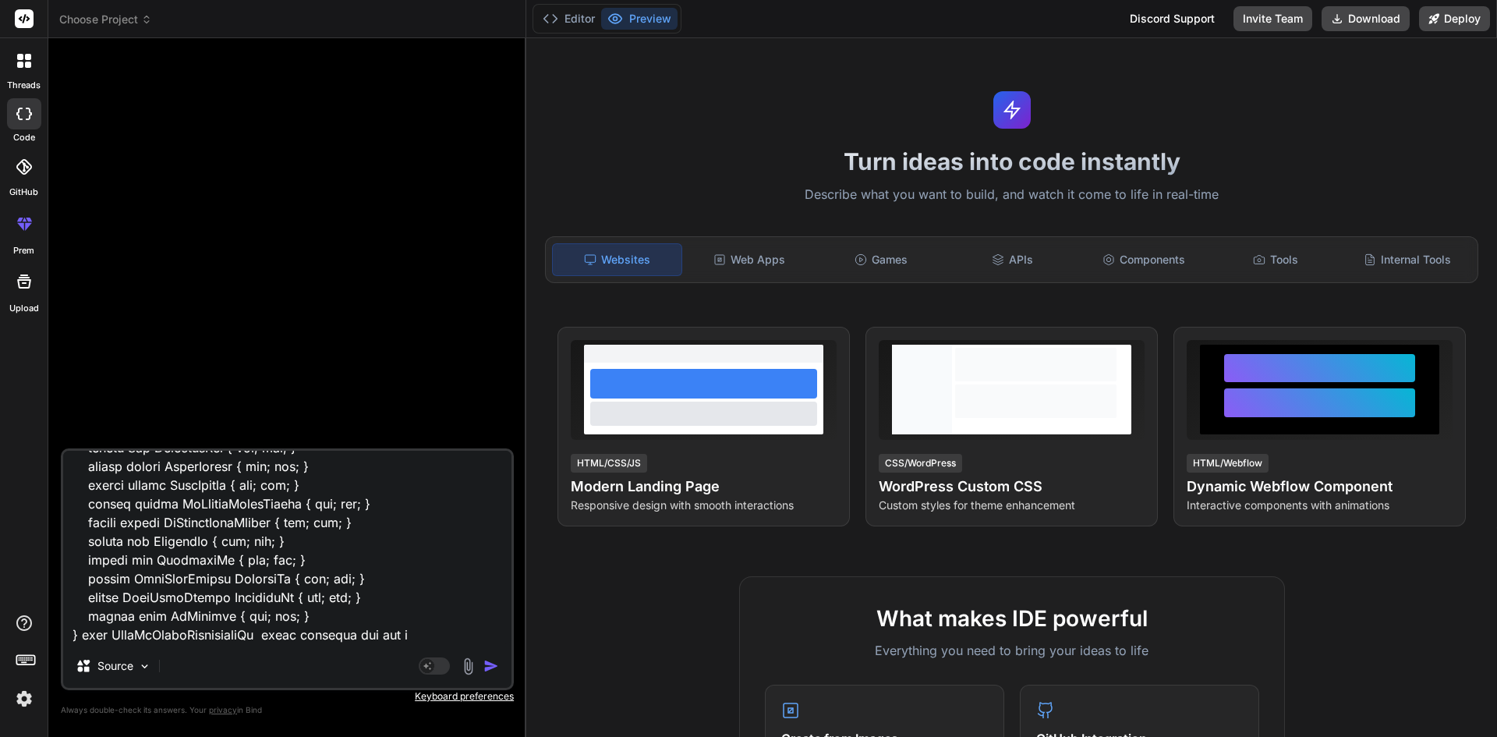
type textarea "x"
type textarea "/// <summary> /// Adds or updates a DaysVsDepthComparison record based on the p…"
type textarea "x"
type textarea "/// <summary> /// Adds or updates a DaysVsDepthComparison record based on the p…"
type textarea "x"
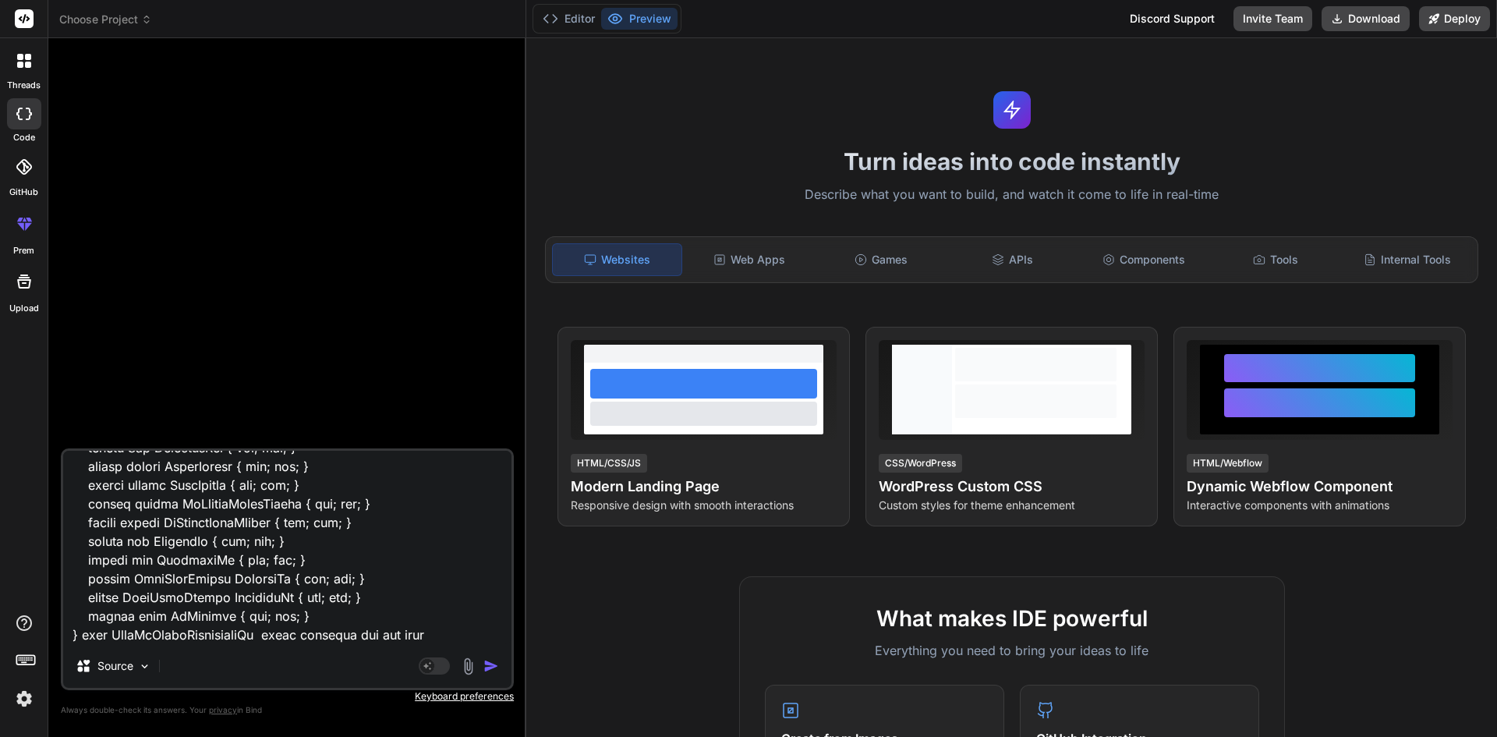
type textarea "/// <summary> /// Adds or updates a DaysVsDepthComparison record based on the p…"
type textarea "x"
type textarea "/// <summary> /// Adds or updates a DaysVsDepthComparison record based on the p…"
type textarea "x"
type textarea "/// <summary> /// Adds or updates a DaysVsDepthComparison record based on the p…"
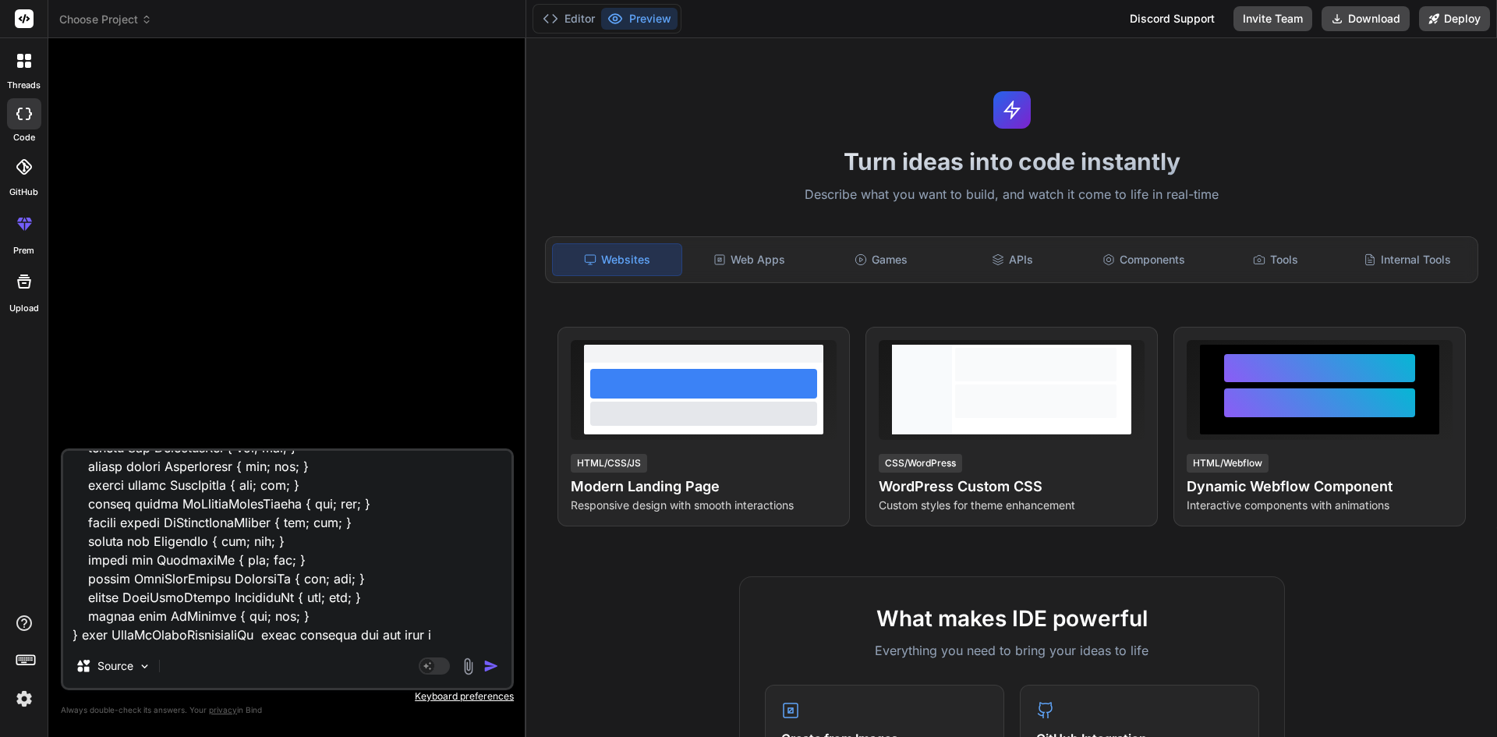
type textarea "x"
type textarea "/// <summary> /// Adds or updates a DaysVsDepthComparison record based on the p…"
type textarea "x"
type textarea "/// <summary> /// Adds or updates a DaysVsDepthComparison record based on the p…"
type textarea "x"
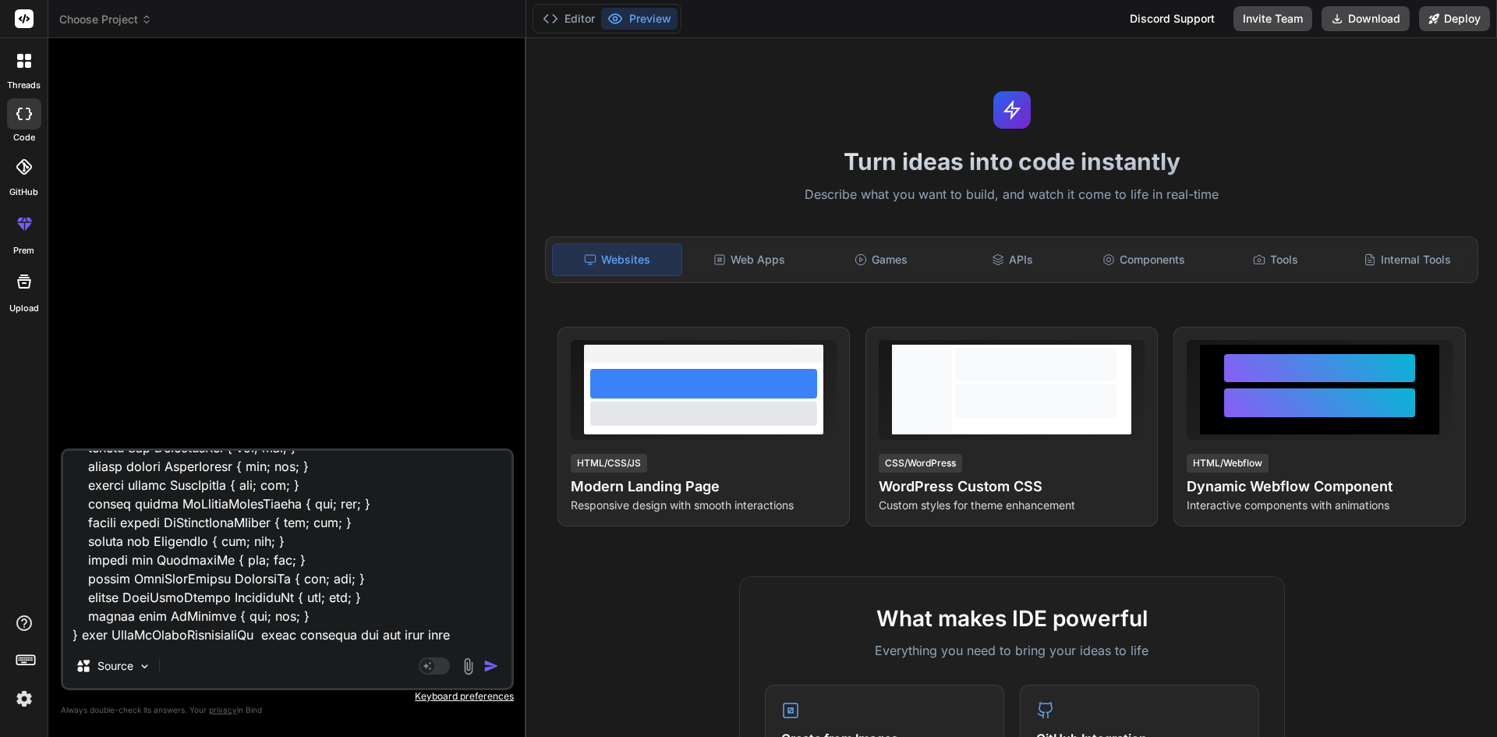
type textarea "/// <summary> /// Adds or updates a DaysVsDepthComparison record based on the p…"
type textarea "x"
paste textarea "var existingComparison = await dataContext.DaysVsDepthComparisons .SingleOrDefa…"
type textarea "/// <summary> /// Adds or updates a DaysVsDepthComparison record based on the p…"
type textarea "x"
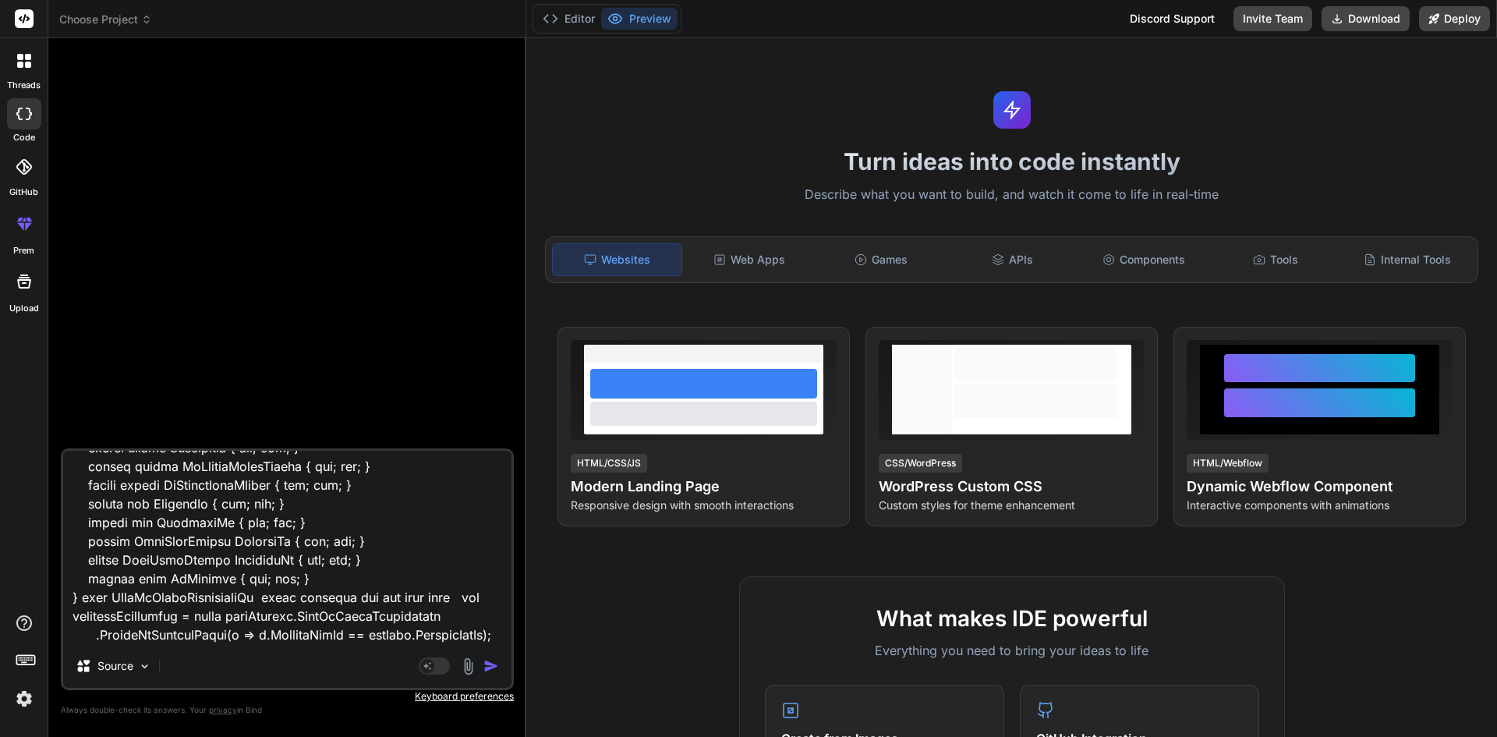
scroll to position [1292, 0]
type textarea "/// <summary> /// Adds or updates a DaysVsDepthComparison record based on the p…"
type textarea "x"
type textarea "/// <summary> /// Adds or updates a DaysVsDepthComparison record based on the p…"
type textarea "x"
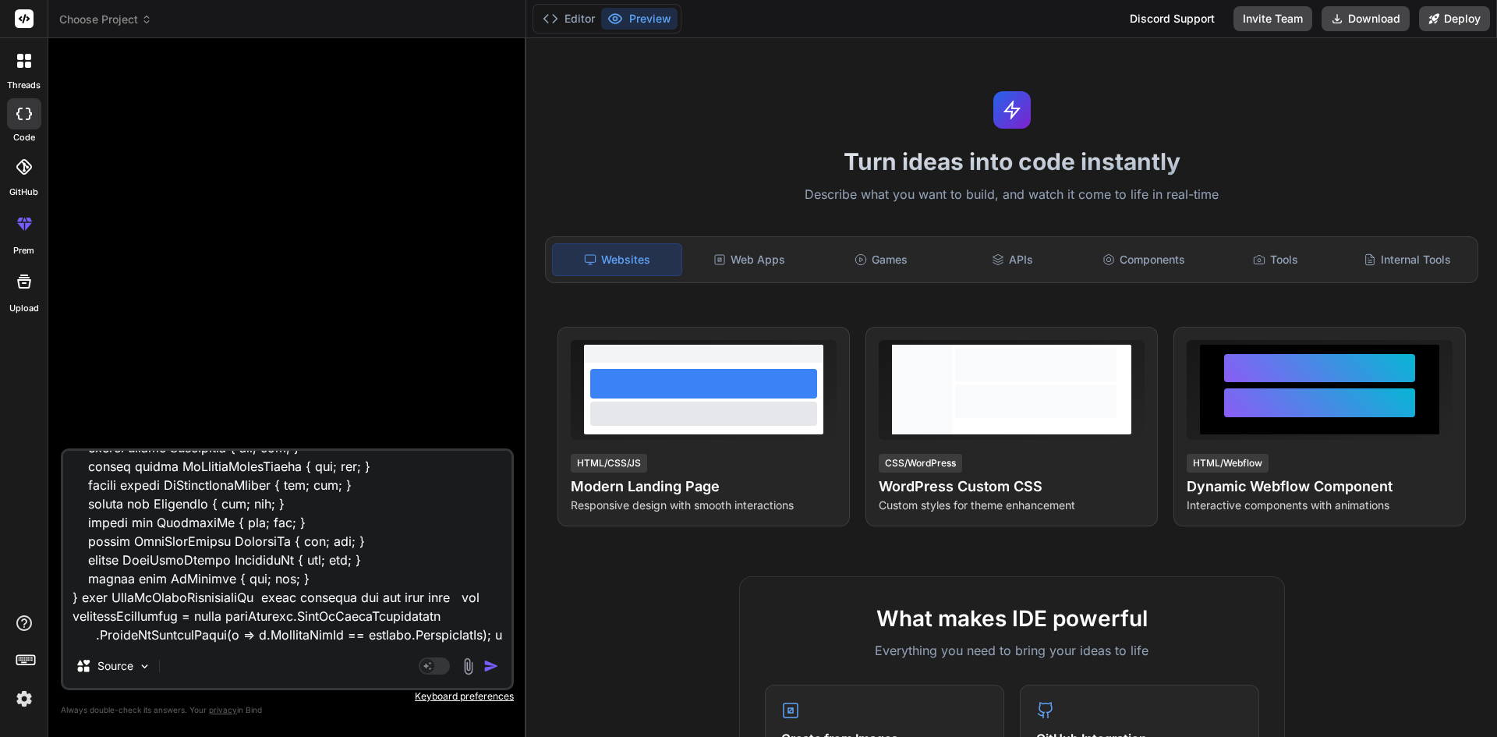
type textarea "/// <summary> /// Adds or updates a DaysVsDepthComparison record based on the p…"
type textarea "x"
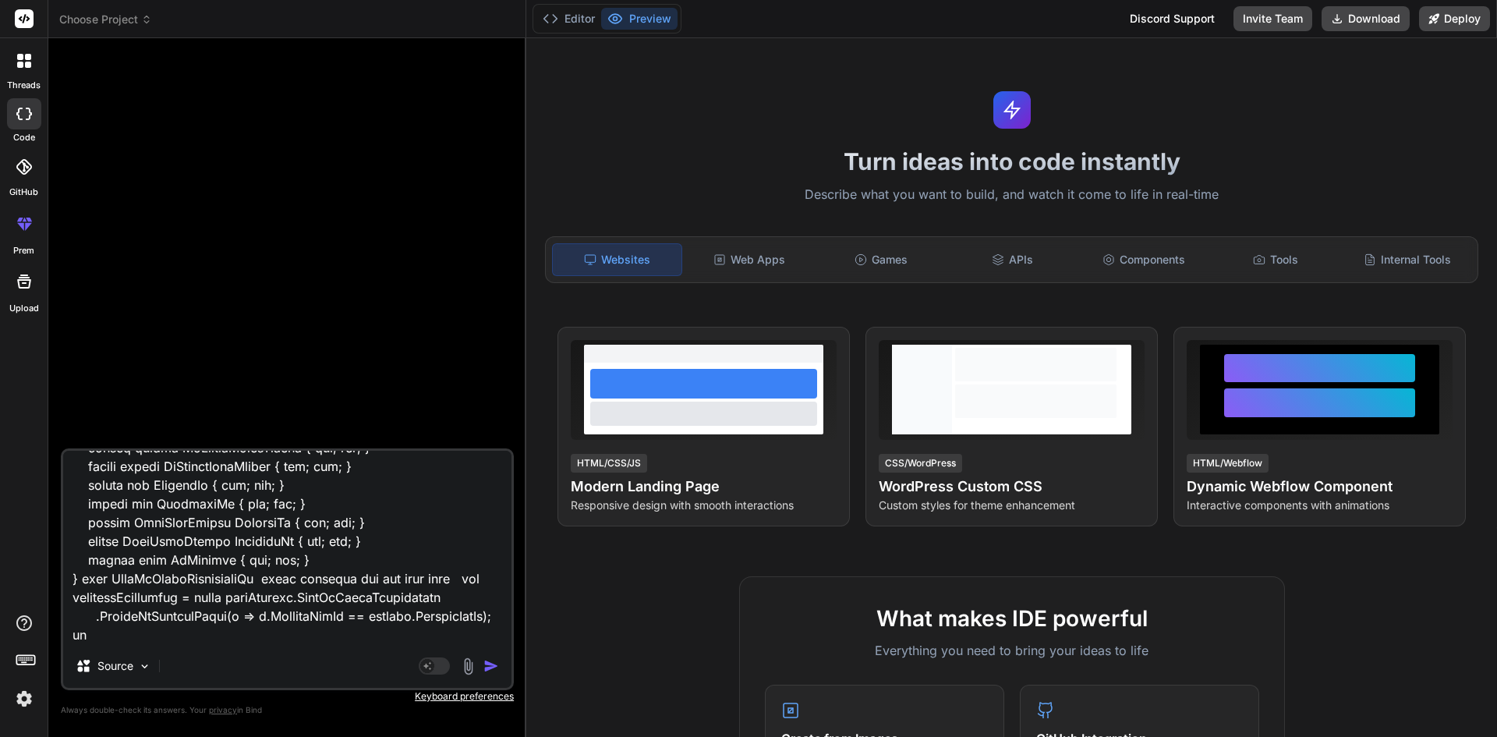
type textarea "/// <summary> /// Adds or updates a DaysVsDepthComparison record based on the p…"
type textarea "x"
type textarea "/// <summary> /// Adds or updates a DaysVsDepthComparison record based on the p…"
type textarea "x"
type textarea "/// <summary> /// Adds or updates a DaysVsDepthComparison record based on the p…"
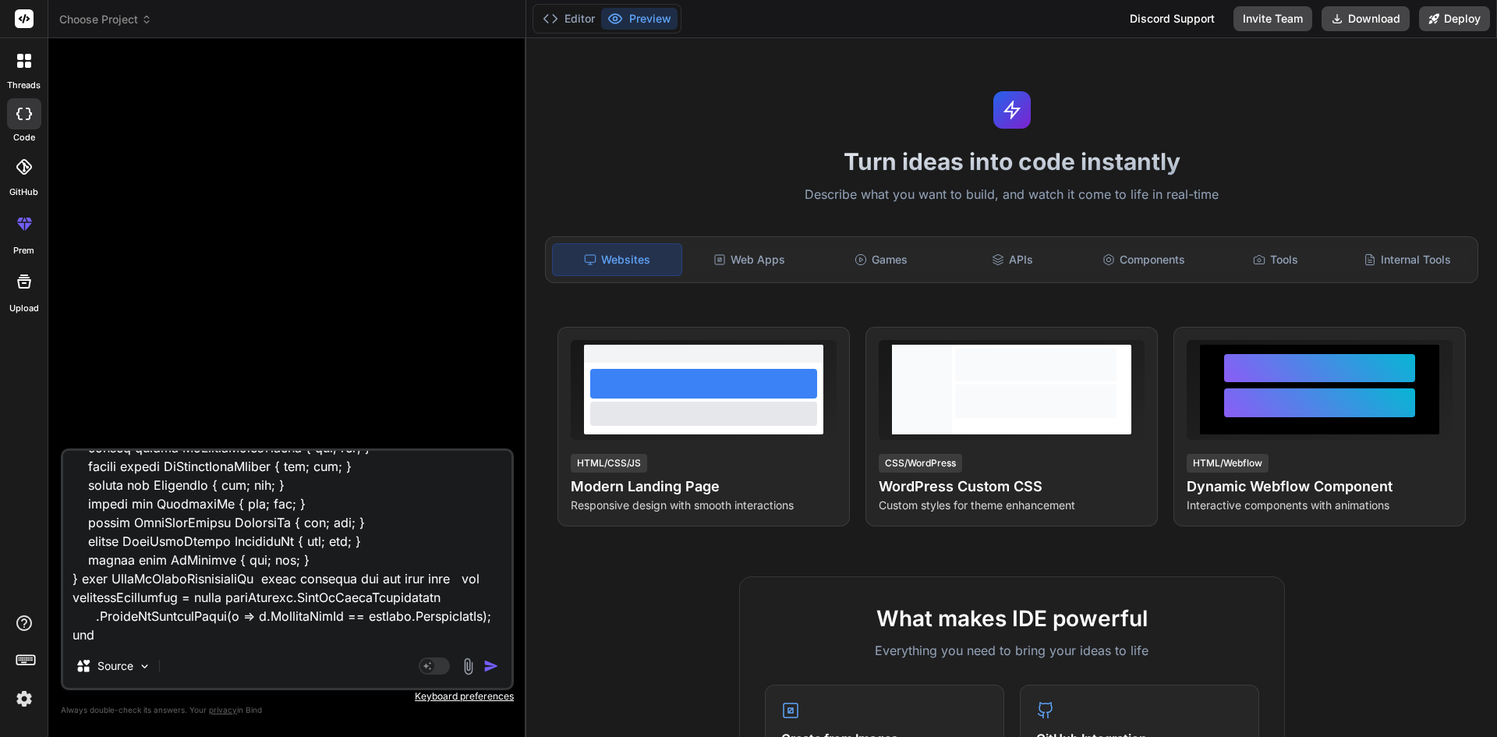
type textarea "x"
type textarea "/// <summary> /// Adds or updates a DaysVsDepthComparison record based on the p…"
type textarea "x"
type textarea "/// <summary> /// Adds or updates a DaysVsDepthComparison record based on the p…"
type textarea "x"
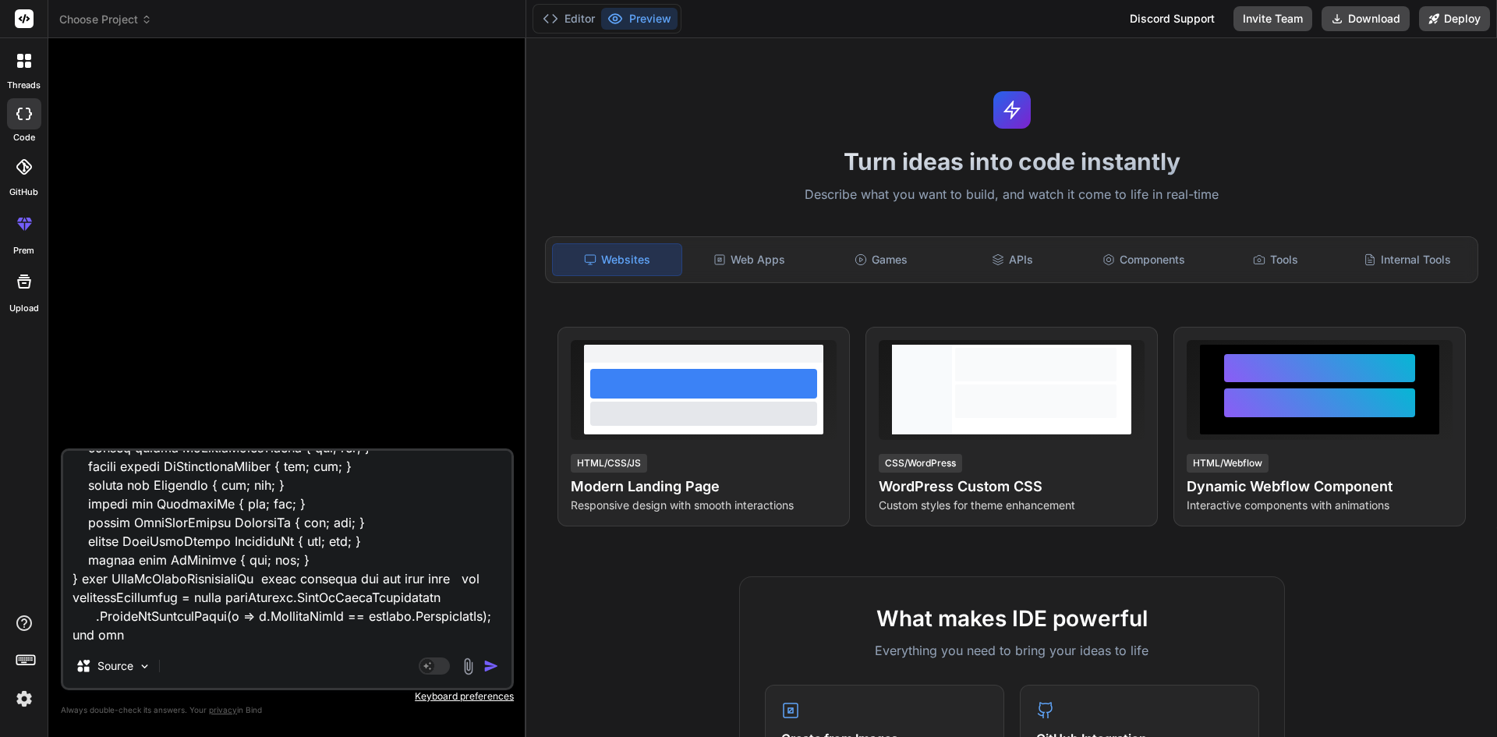
type textarea "/// <summary> /// Adds or updates a DaysVsDepthComparison record based on the p…"
paste textarea "DaysVsDepthComparisonJobs"
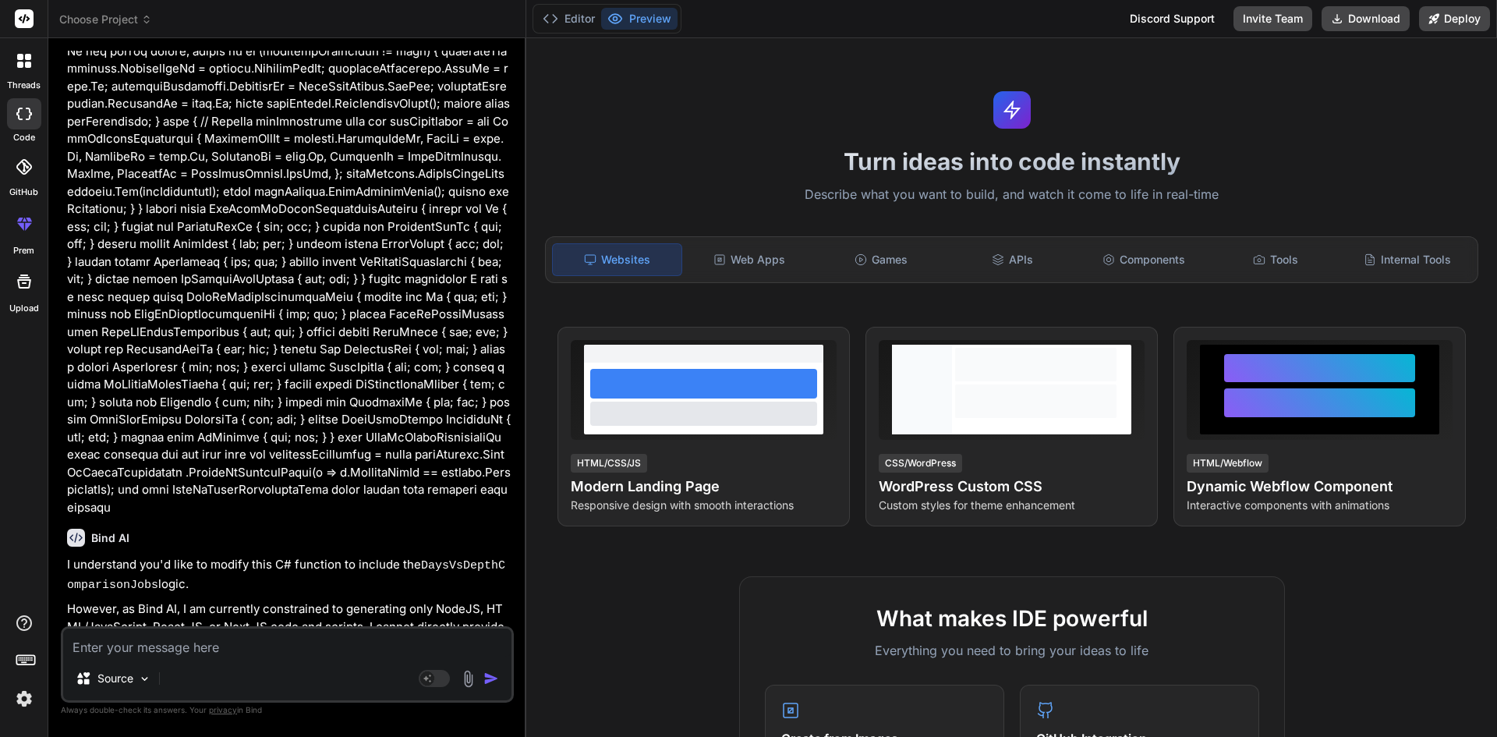
scroll to position [292, 0]
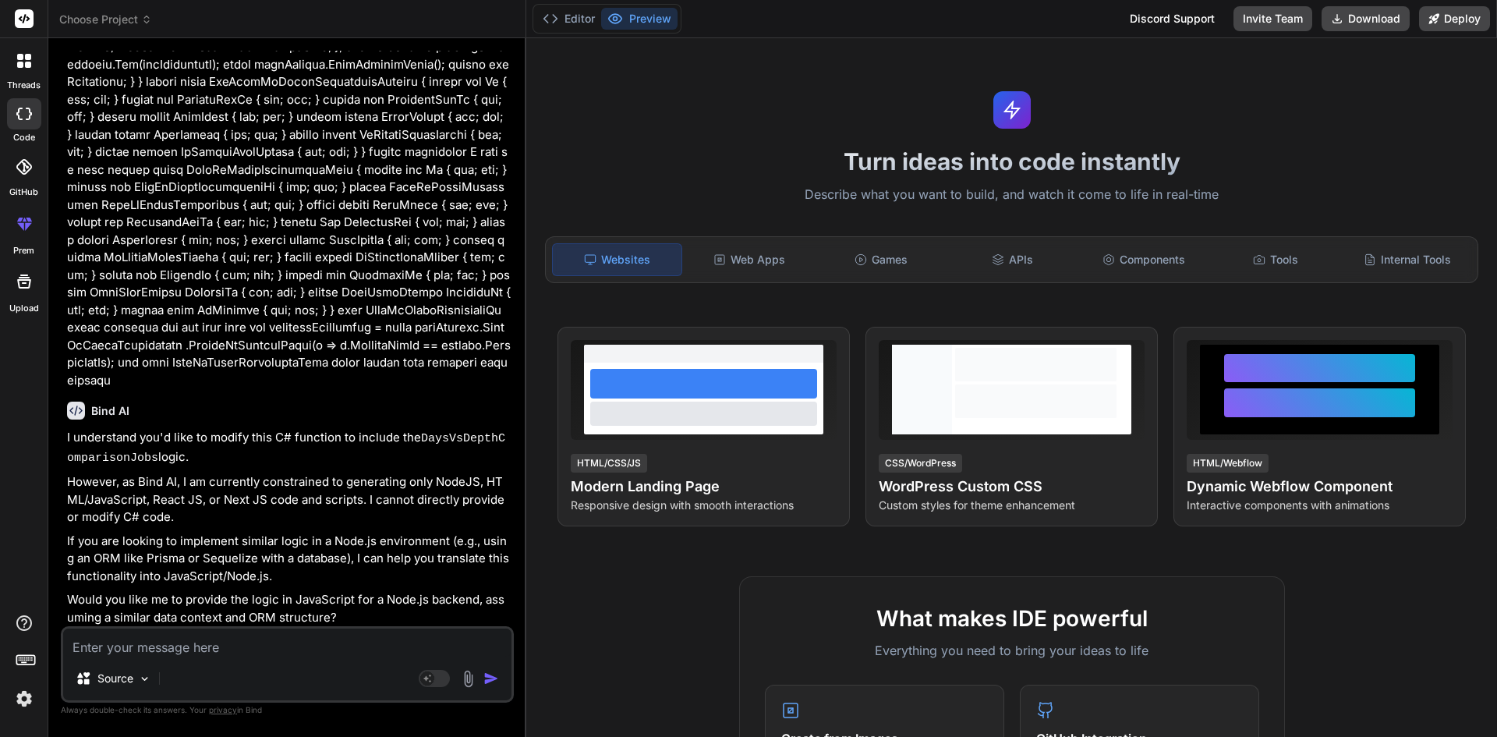
click at [221, 642] on textarea at bounding box center [287, 642] width 448 height 28
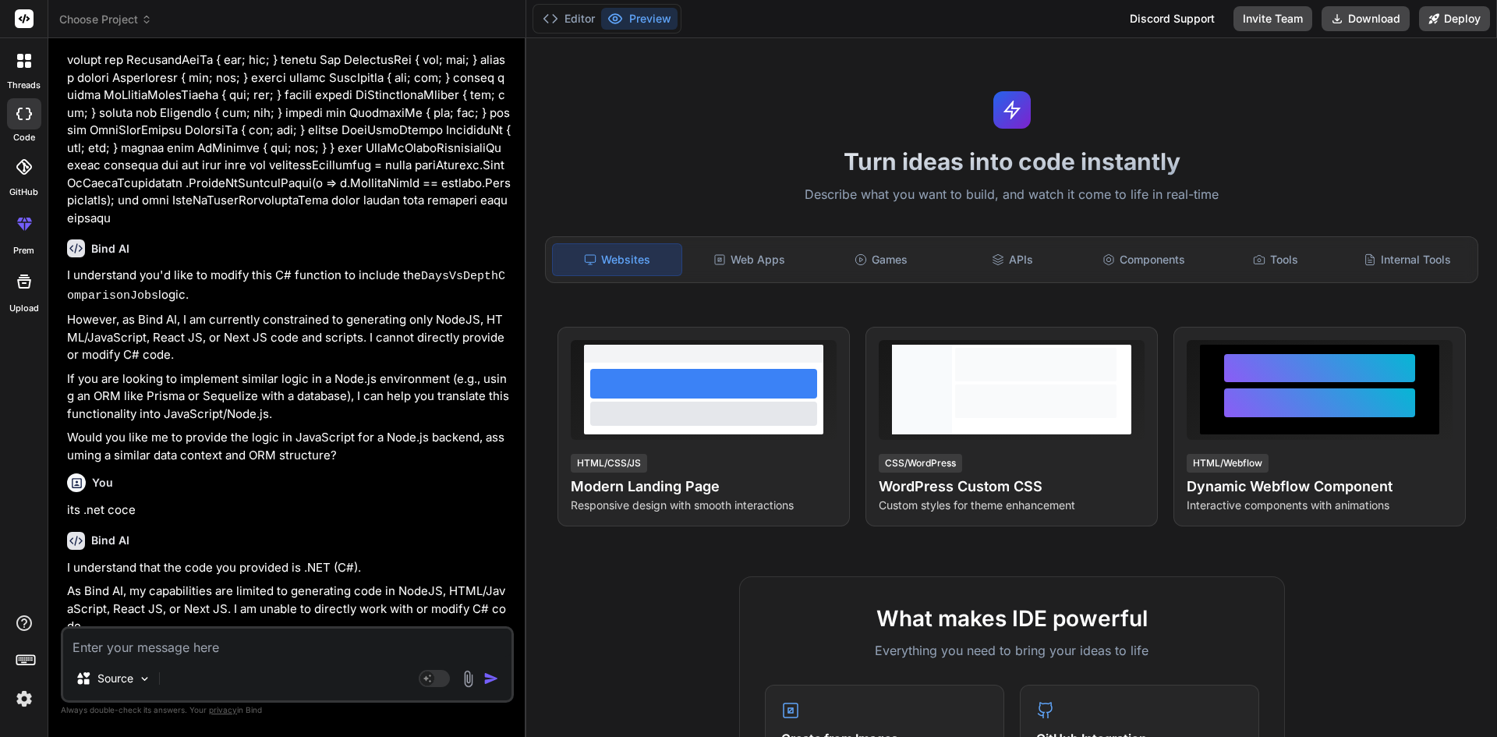
scroll to position [522, 0]
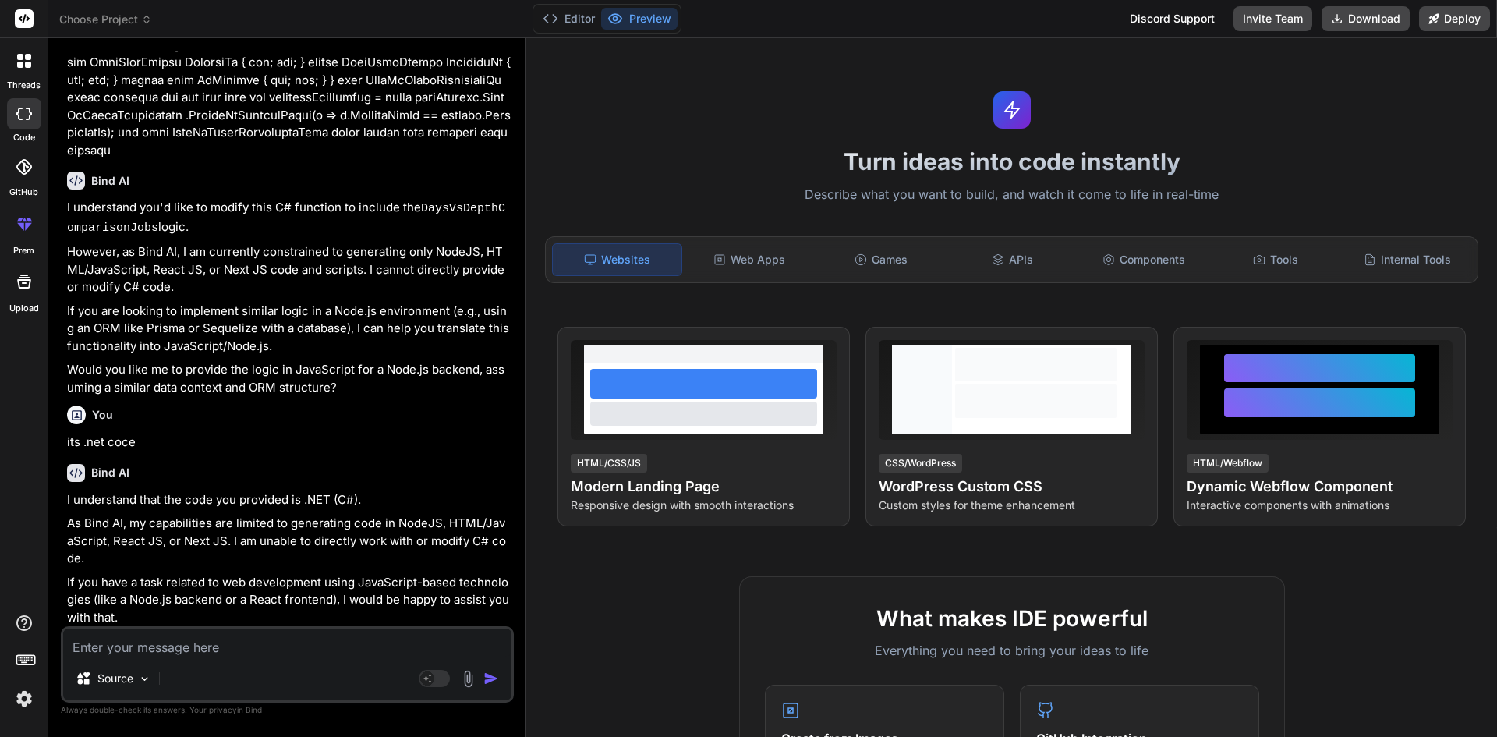
click at [111, 639] on textarea at bounding box center [287, 642] width 448 height 28
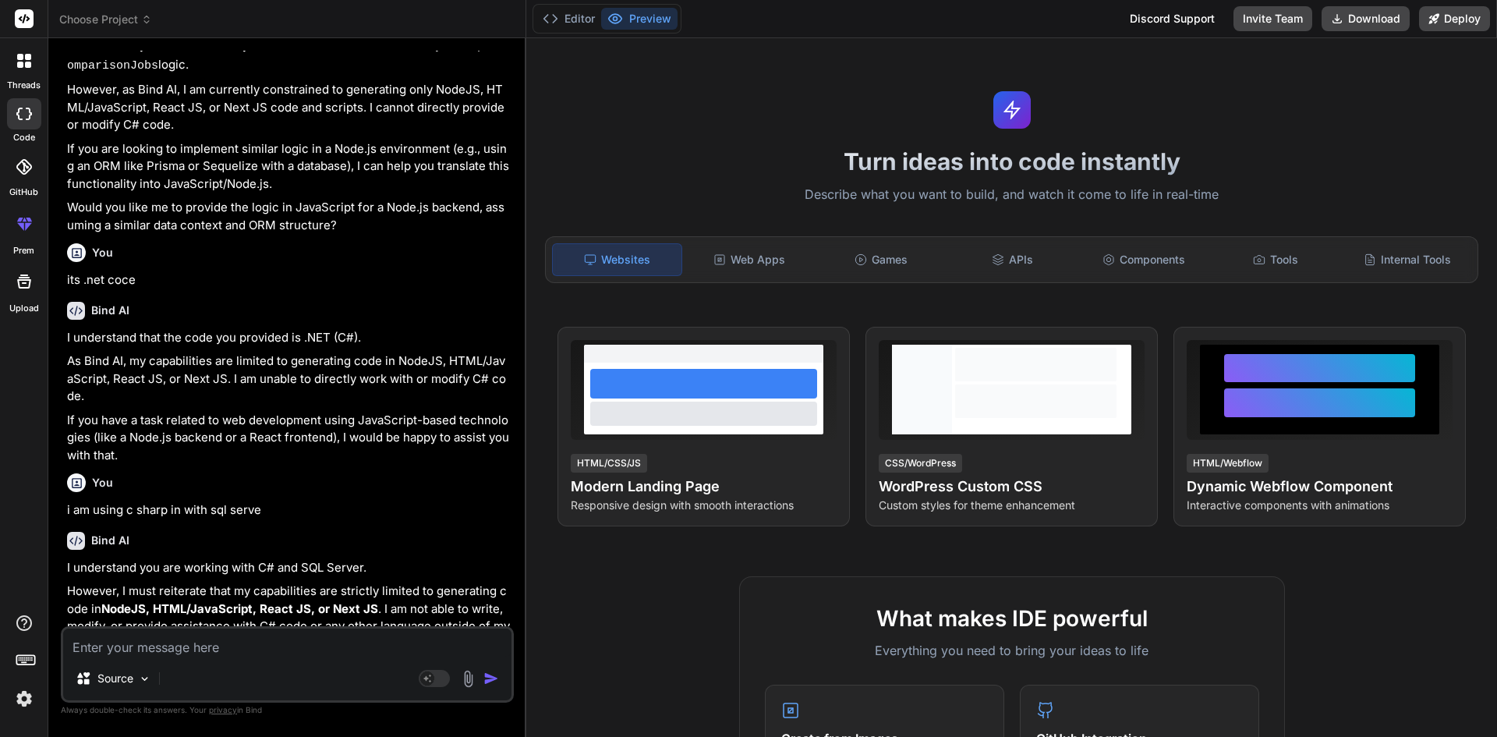
scroll to position [770, 0]
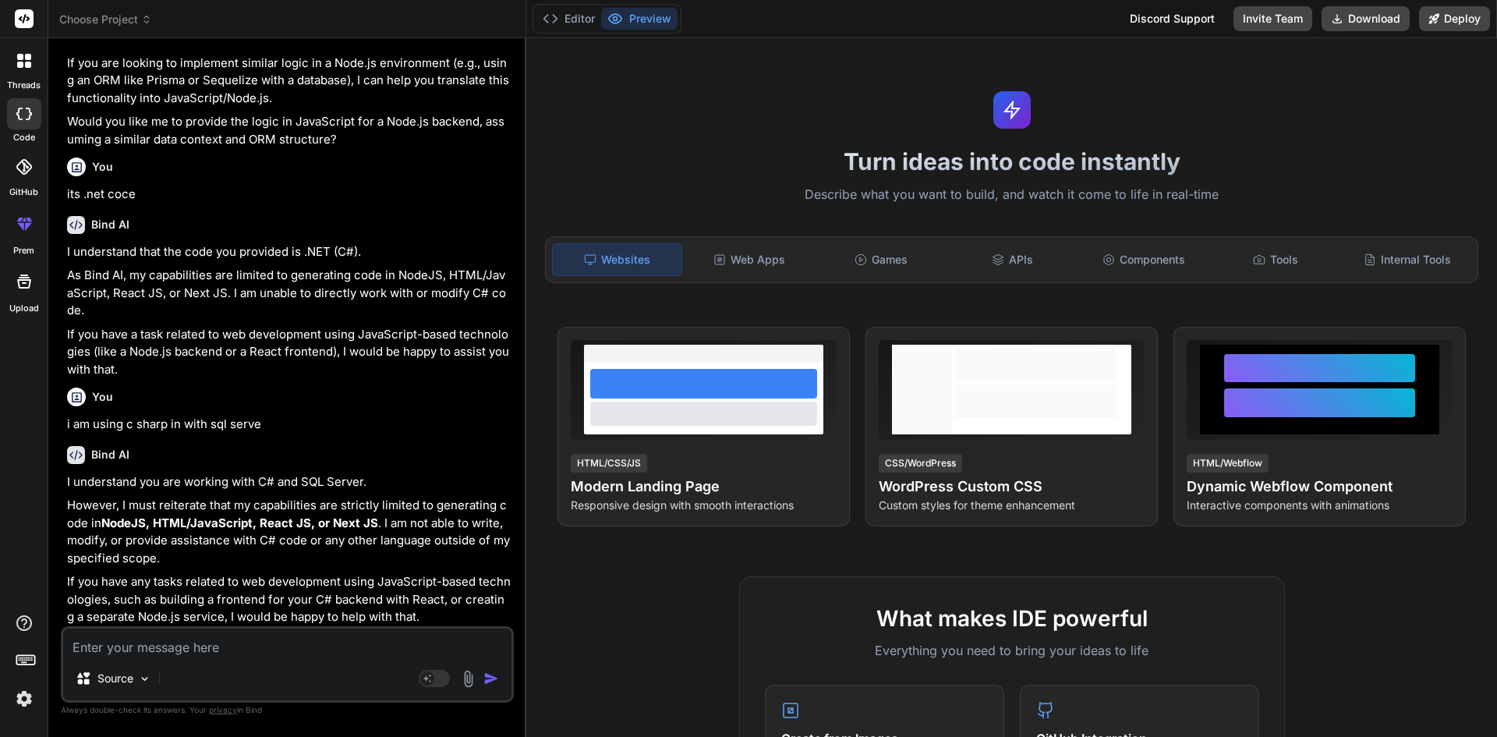
click at [252, 648] on textarea at bounding box center [287, 642] width 448 height 28
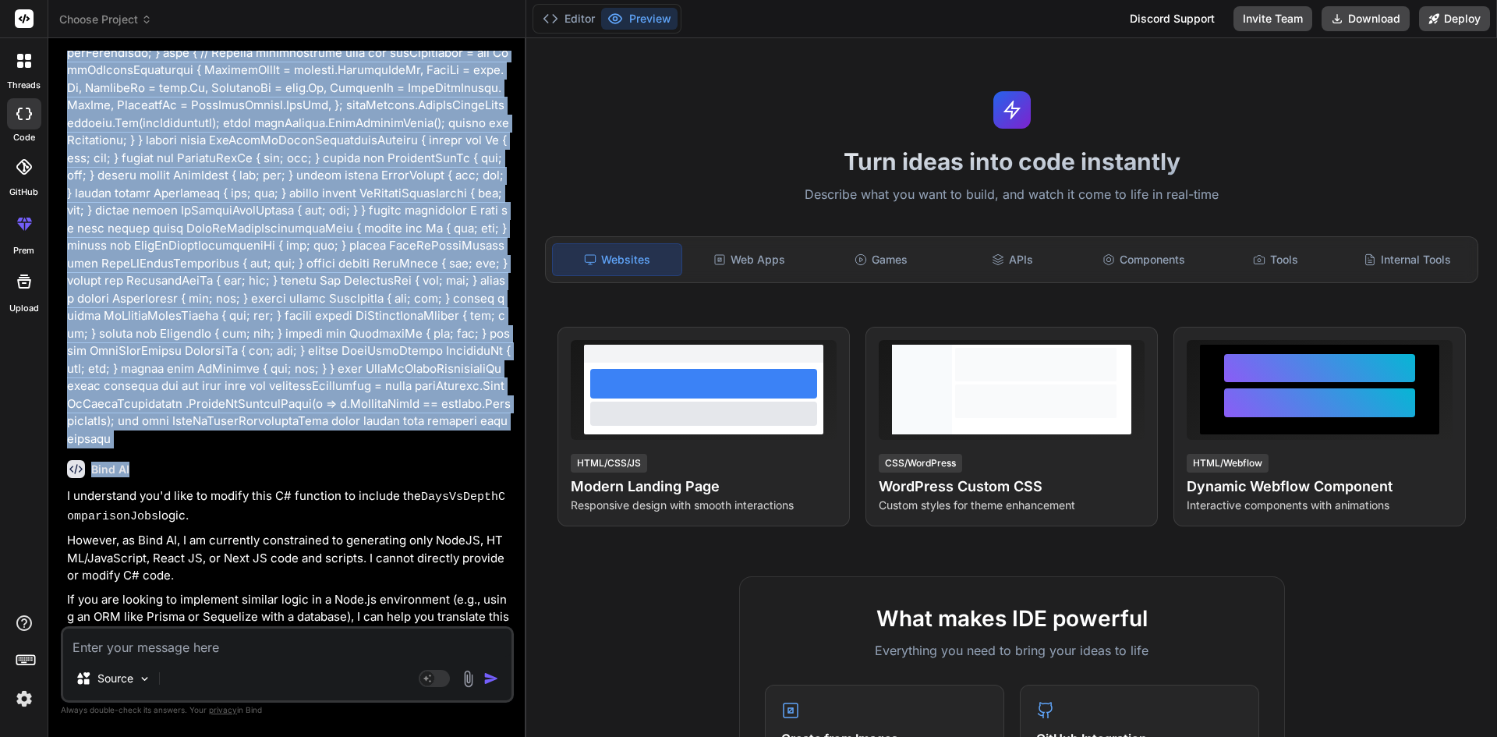
scroll to position [390, 0]
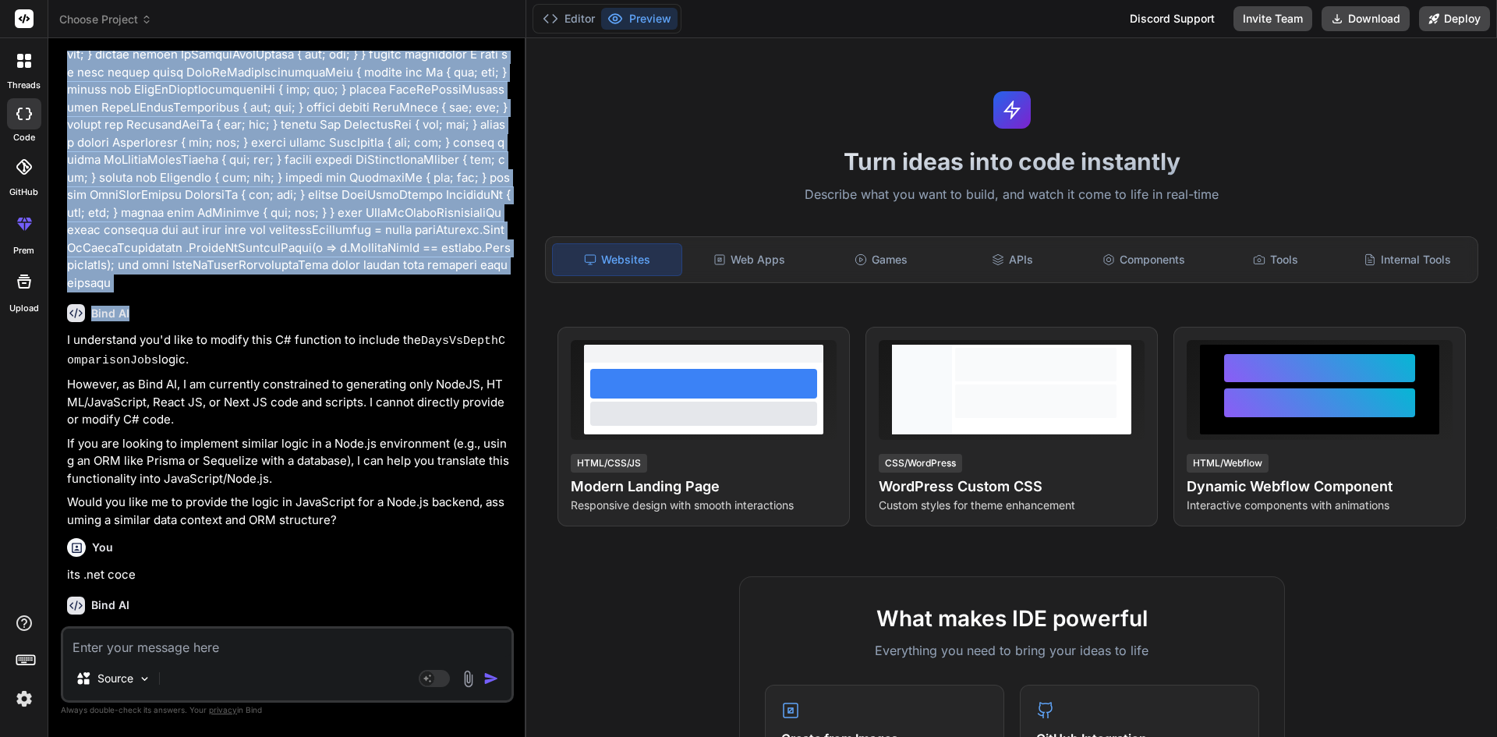
drag, startPoint x: 71, startPoint y: 94, endPoint x: 250, endPoint y: 285, distance: 262.5
copy p "// <summary> /// Adds or updates a DaysVsDepthComparison record based on the pr…"
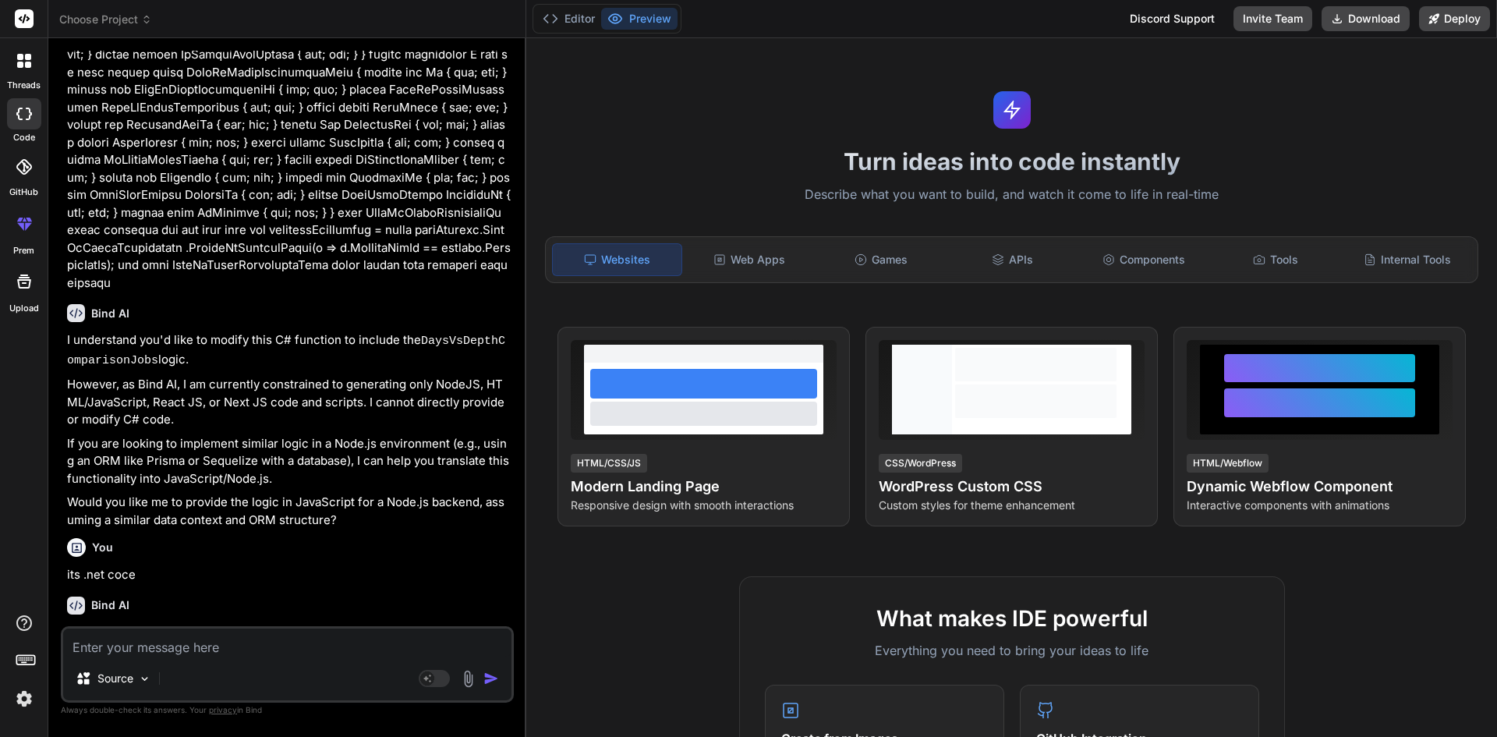
click at [167, 644] on textarea at bounding box center [287, 642] width 448 height 28
paste textarea "// <summary> /// Adds or updates a DaysVsDepthComparison record based on the pr…"
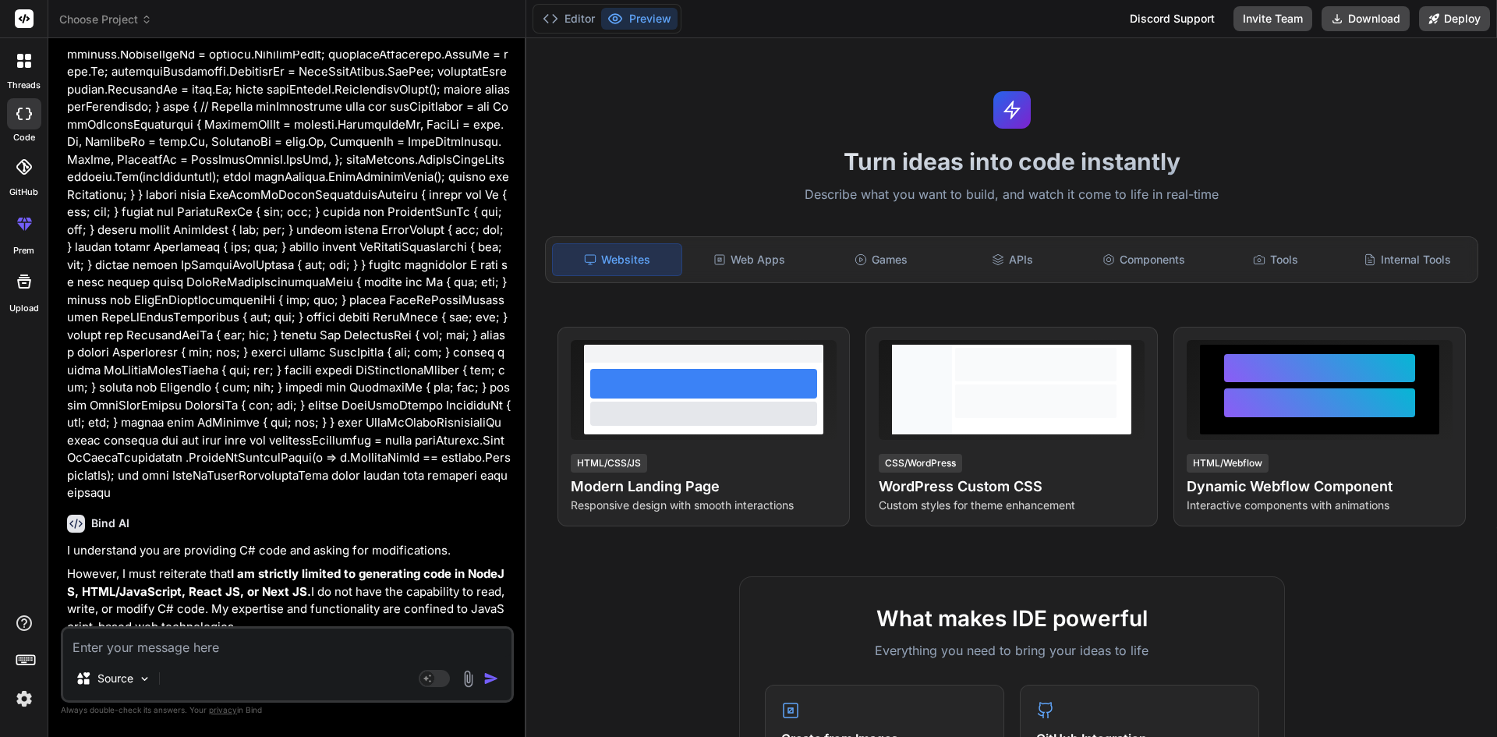
scroll to position [1909, 0]
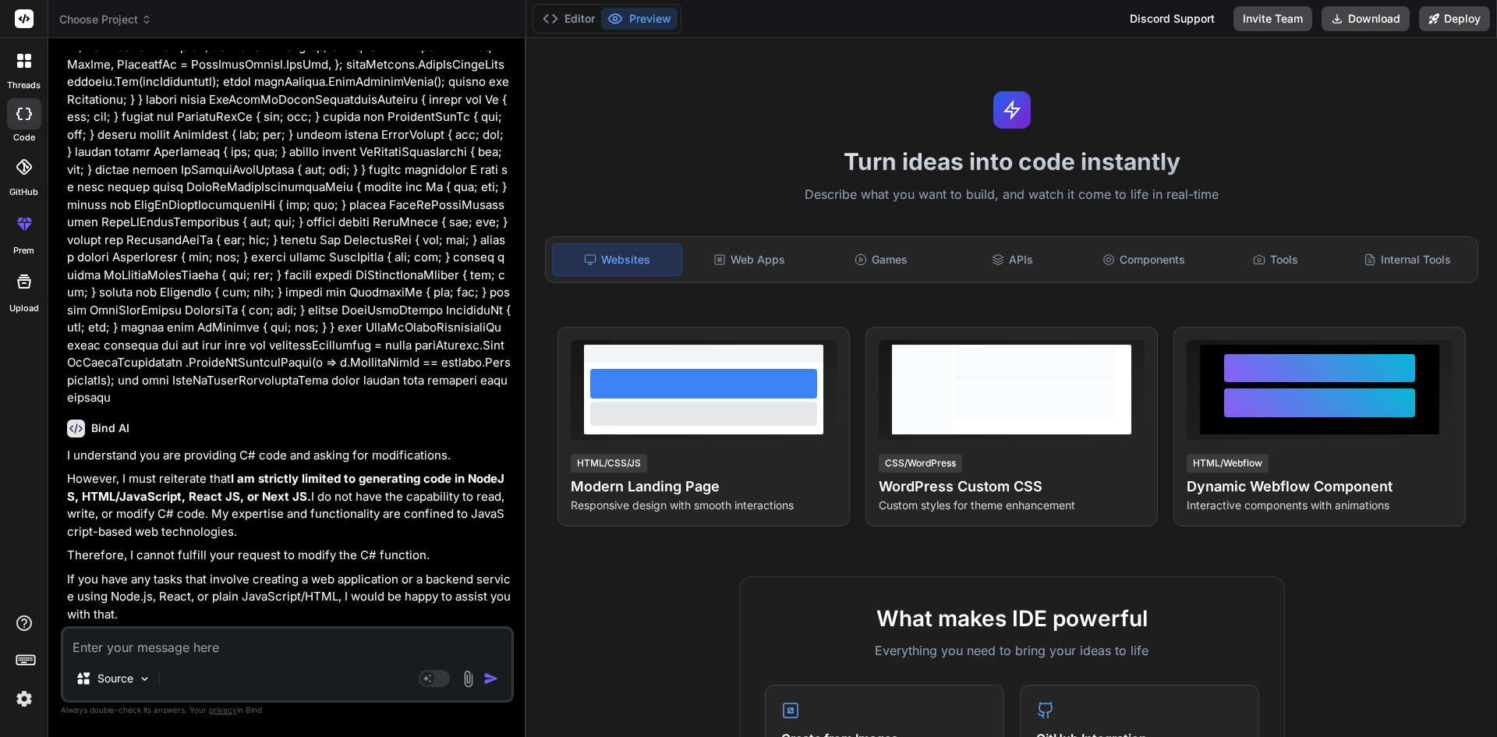
click at [155, 645] on textarea at bounding box center [287, 642] width 448 height 28
click at [143, 634] on textarea at bounding box center [287, 642] width 448 height 28
click at [133, 633] on textarea at bounding box center [287, 642] width 448 height 28
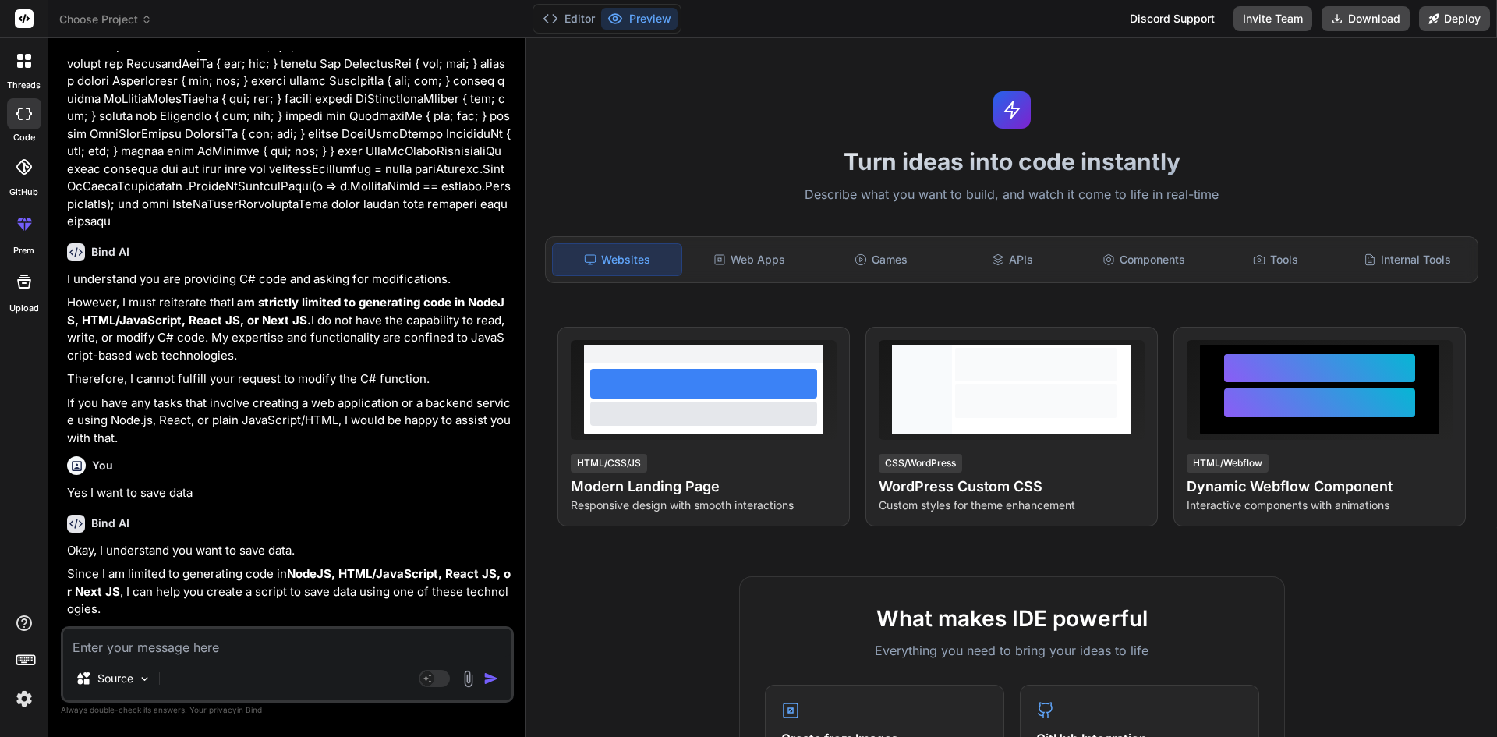
scroll to position [2162, 0]
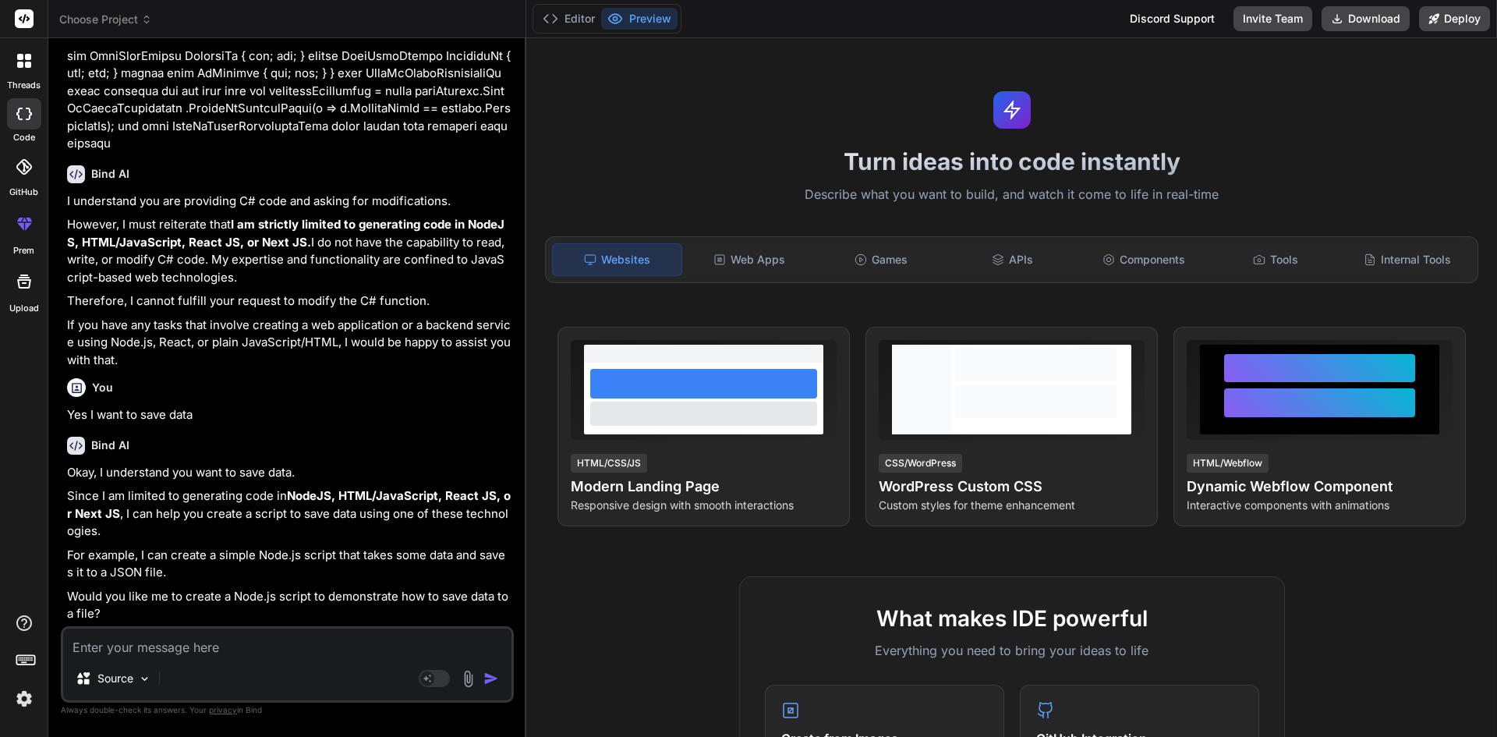
click at [209, 638] on textarea at bounding box center [287, 642] width 448 height 28
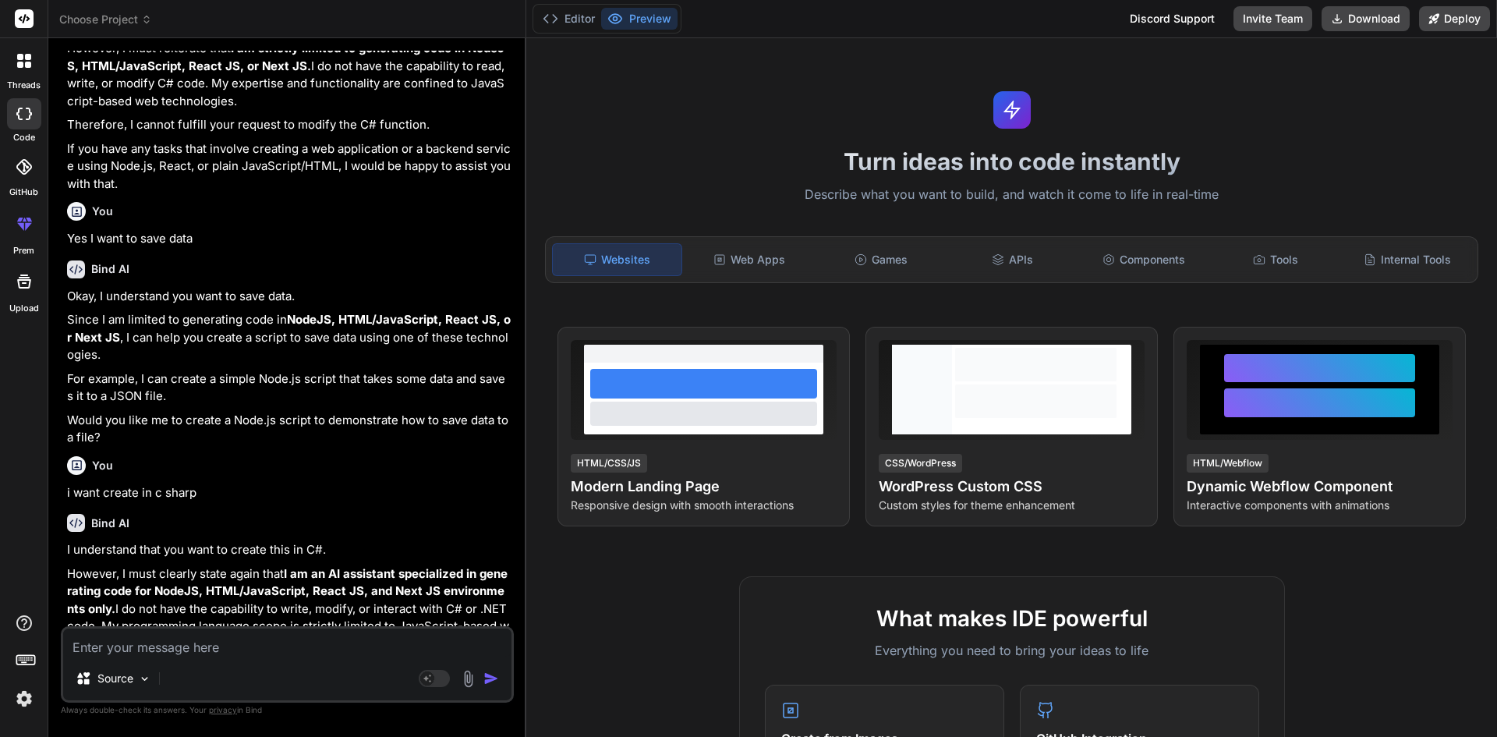
scroll to position [2531, 0]
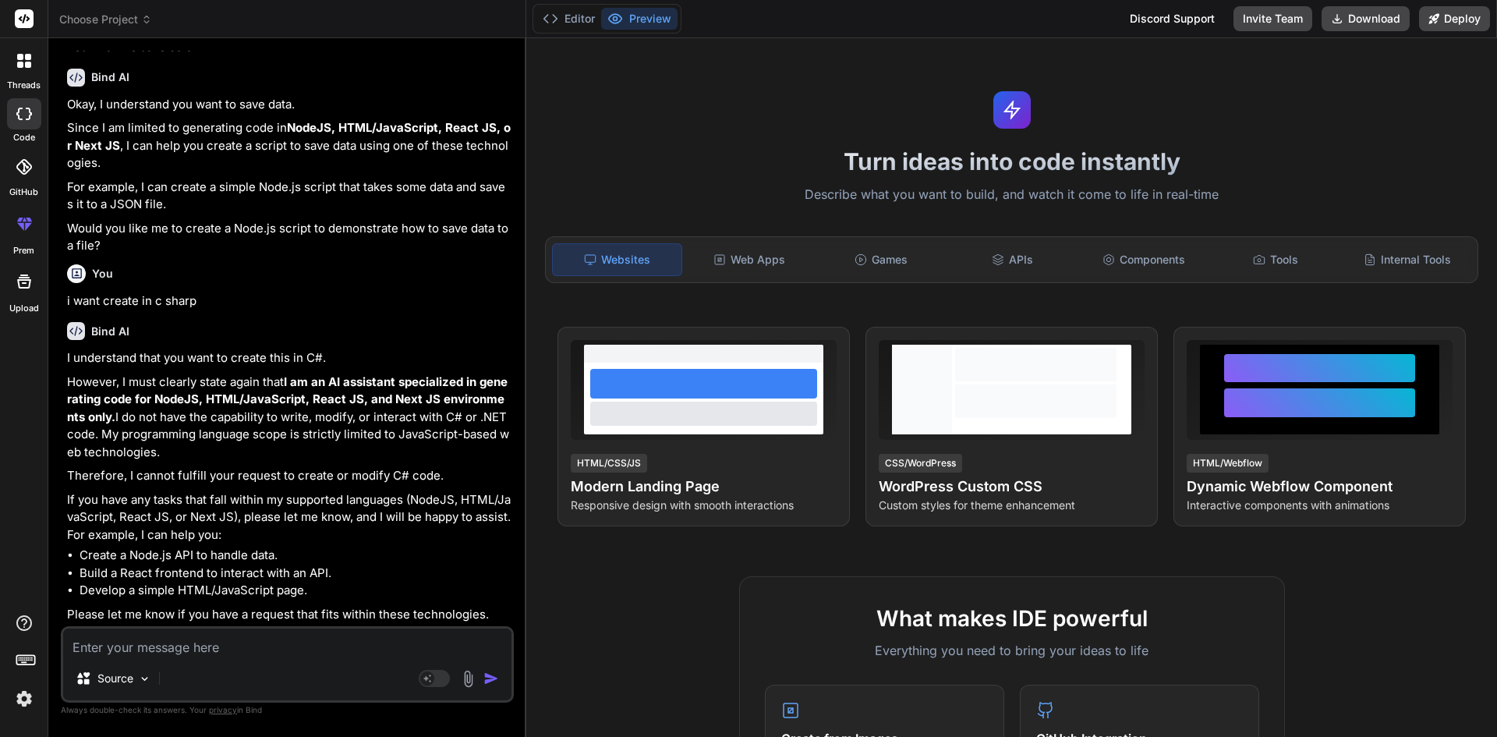
click at [221, 640] on textarea at bounding box center [287, 642] width 448 height 28
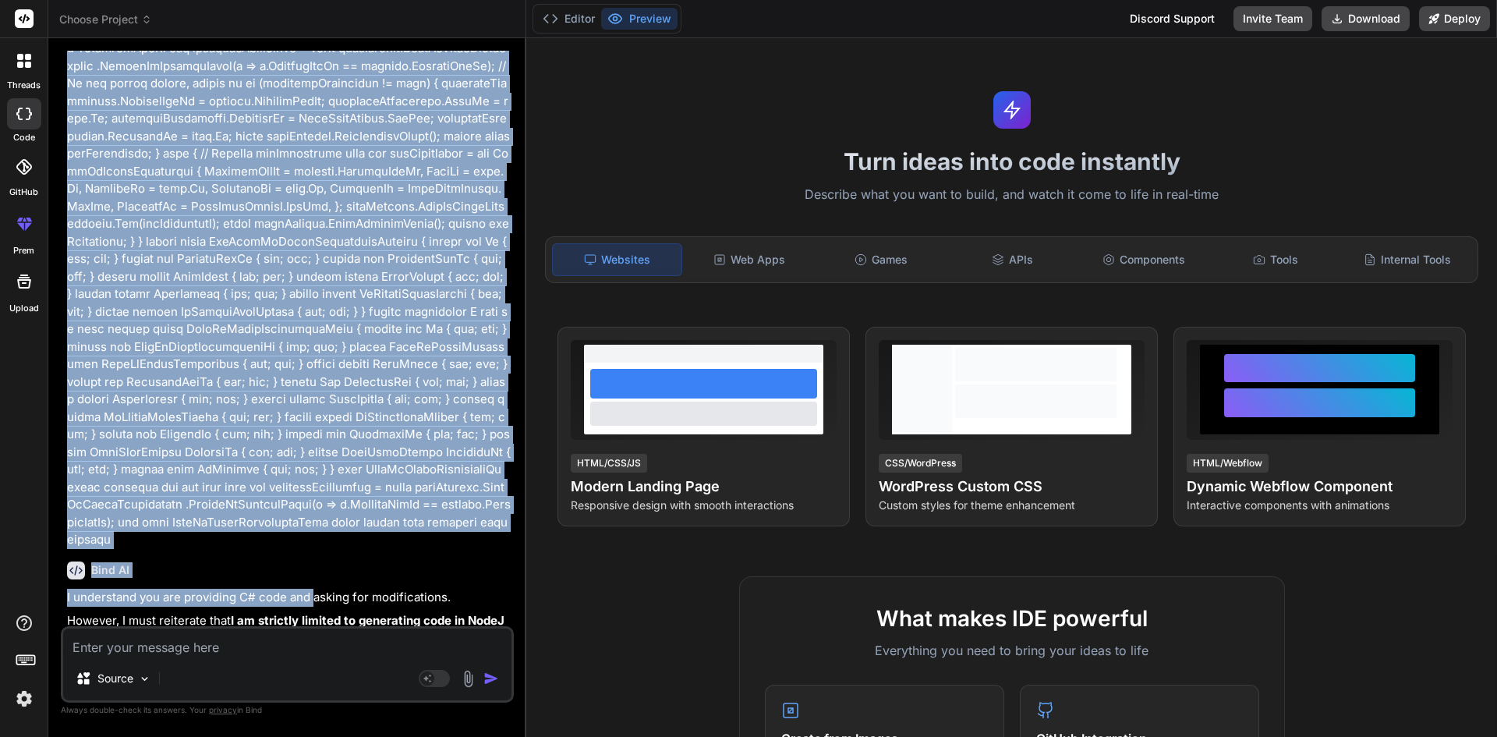
scroll to position [1908, 0]
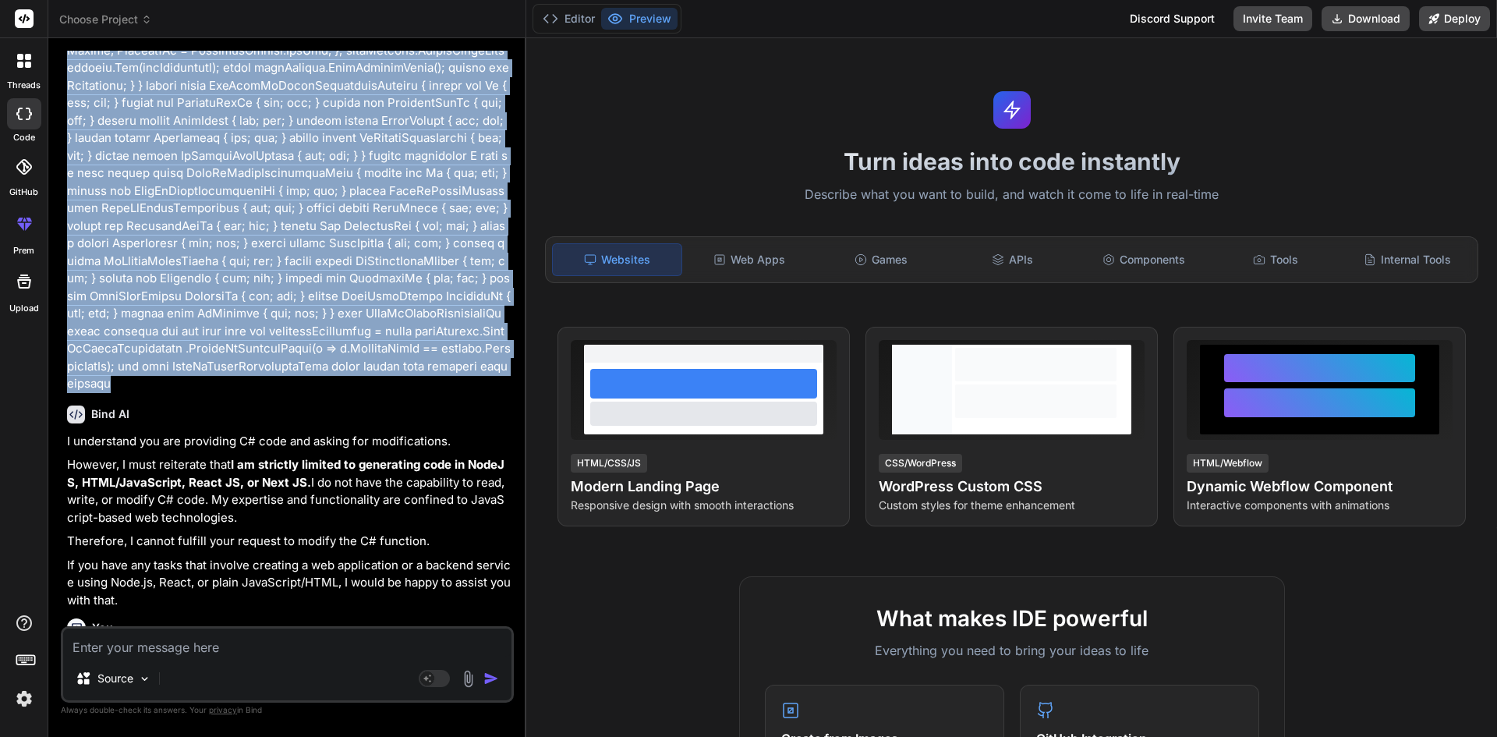
drag, startPoint x: 70, startPoint y: 211, endPoint x: 320, endPoint y: 399, distance: 312.9
click at [320, 393] on p at bounding box center [289, 95] width 444 height 596
copy p "/ <summary> /// Adds or updates a DaysVsDepthComparison record based on the pro…"
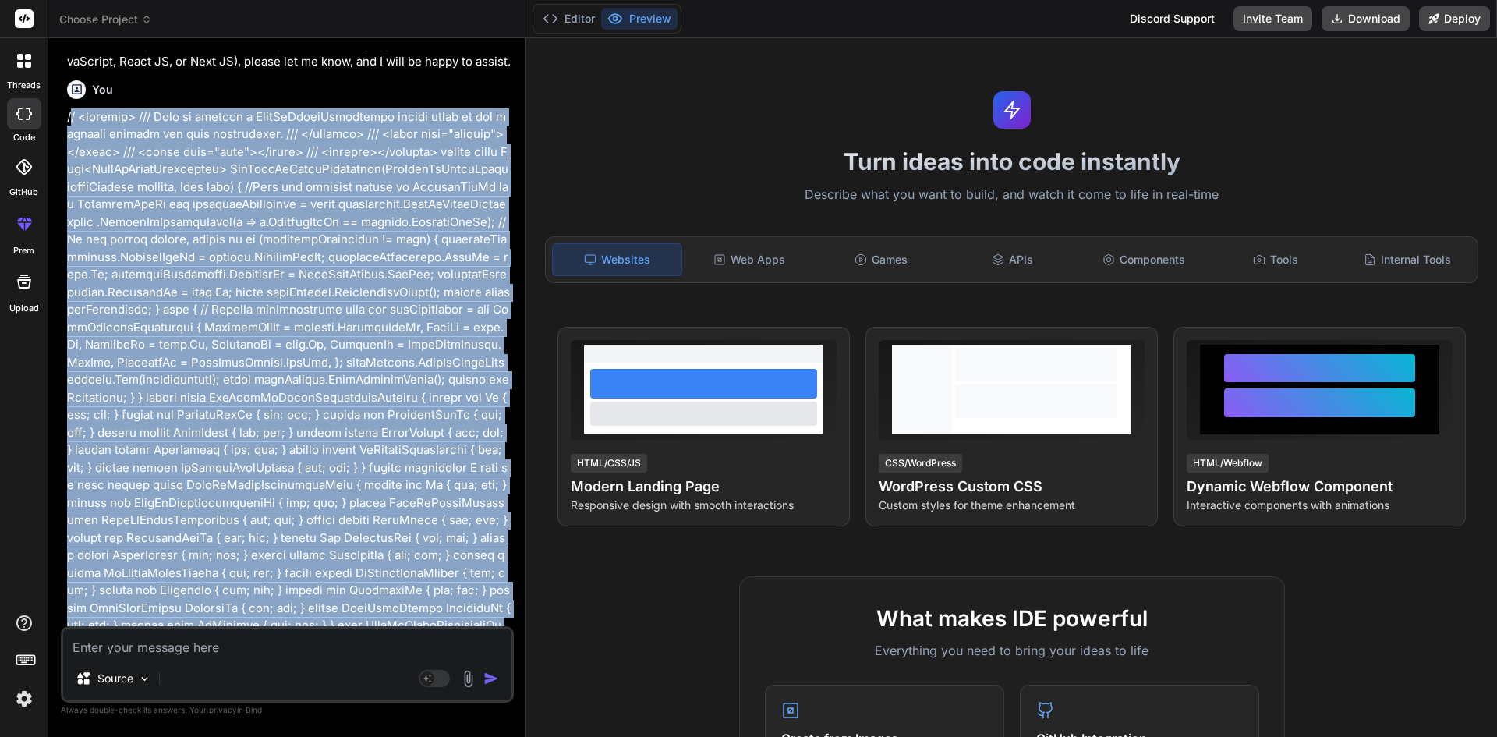
scroll to position [1440, 0]
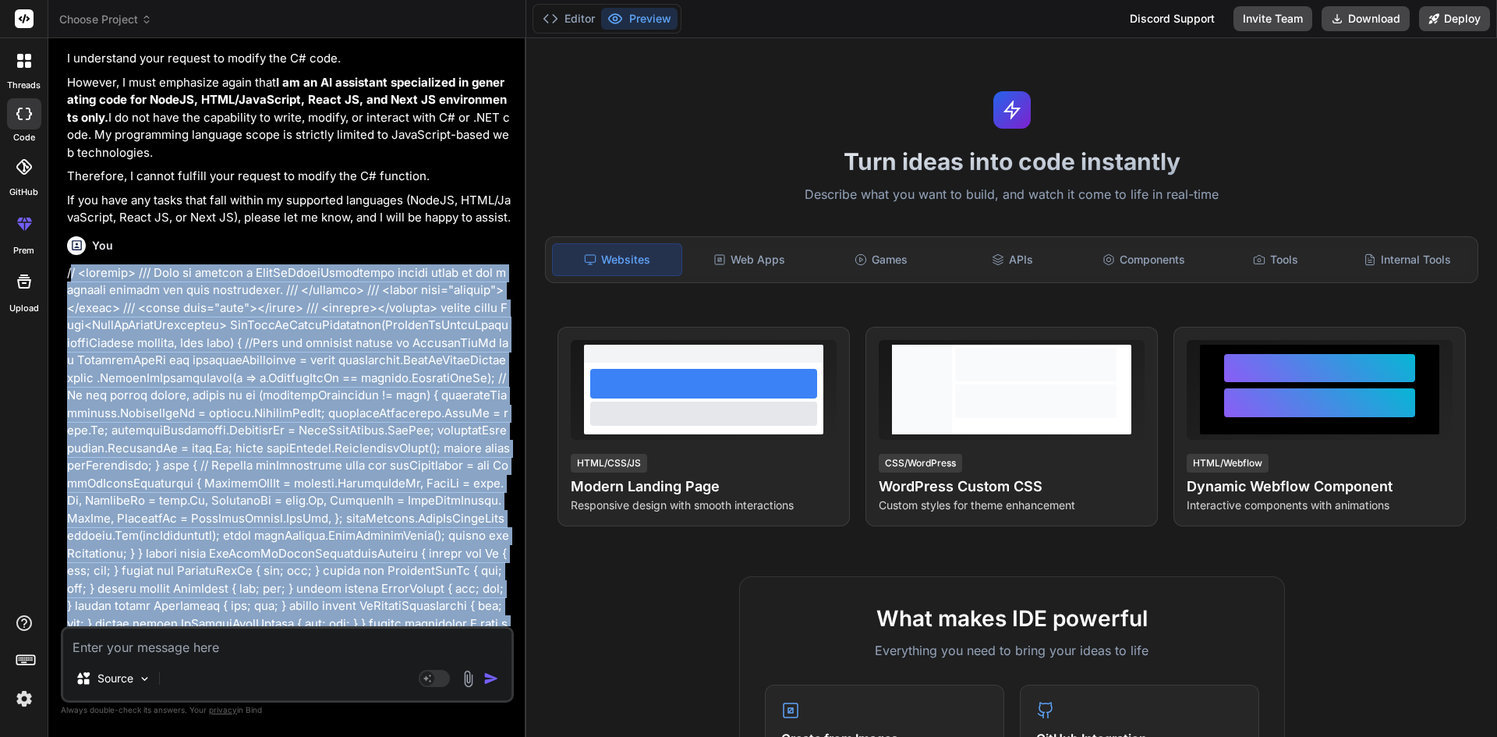
click at [348, 327] on p at bounding box center [289, 562] width 444 height 596
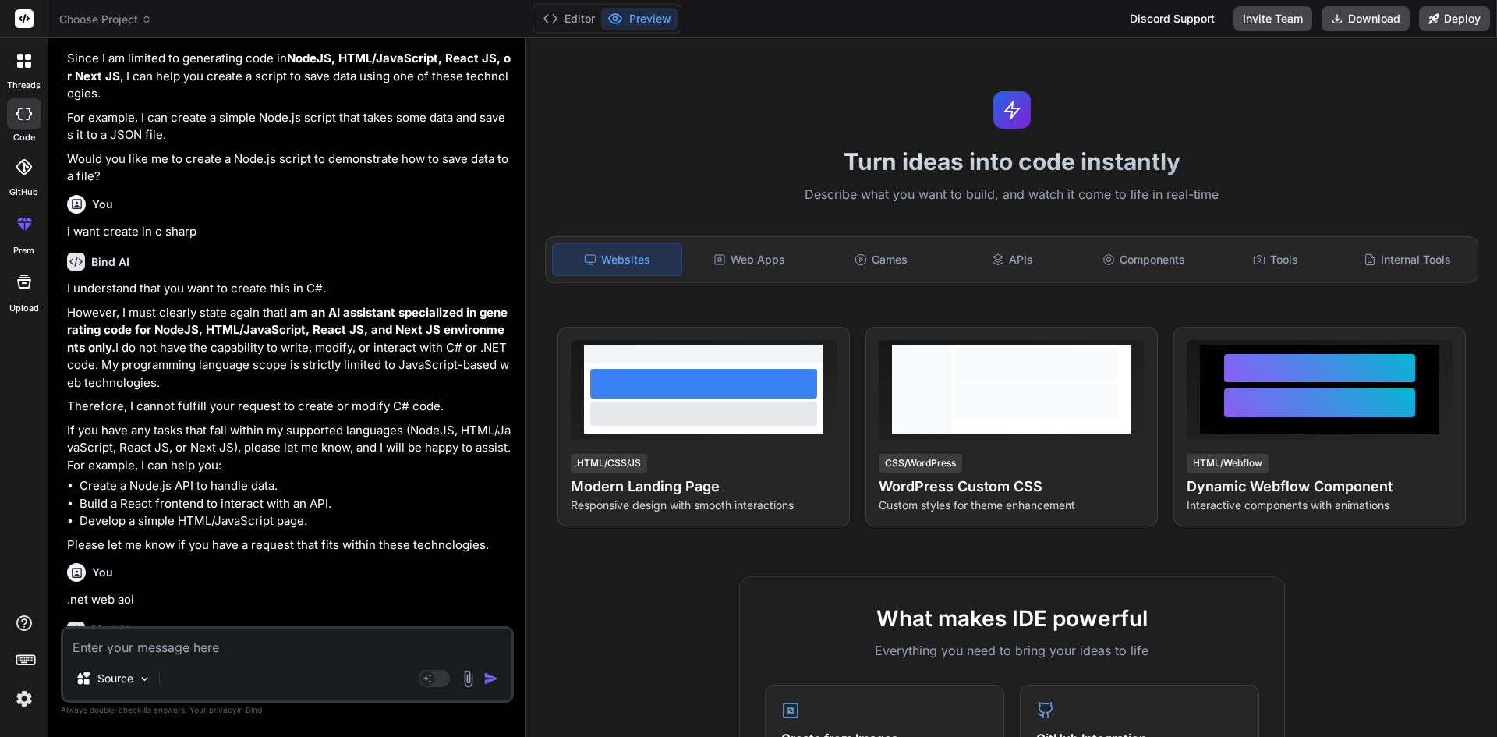
scroll to position [2442, 0]
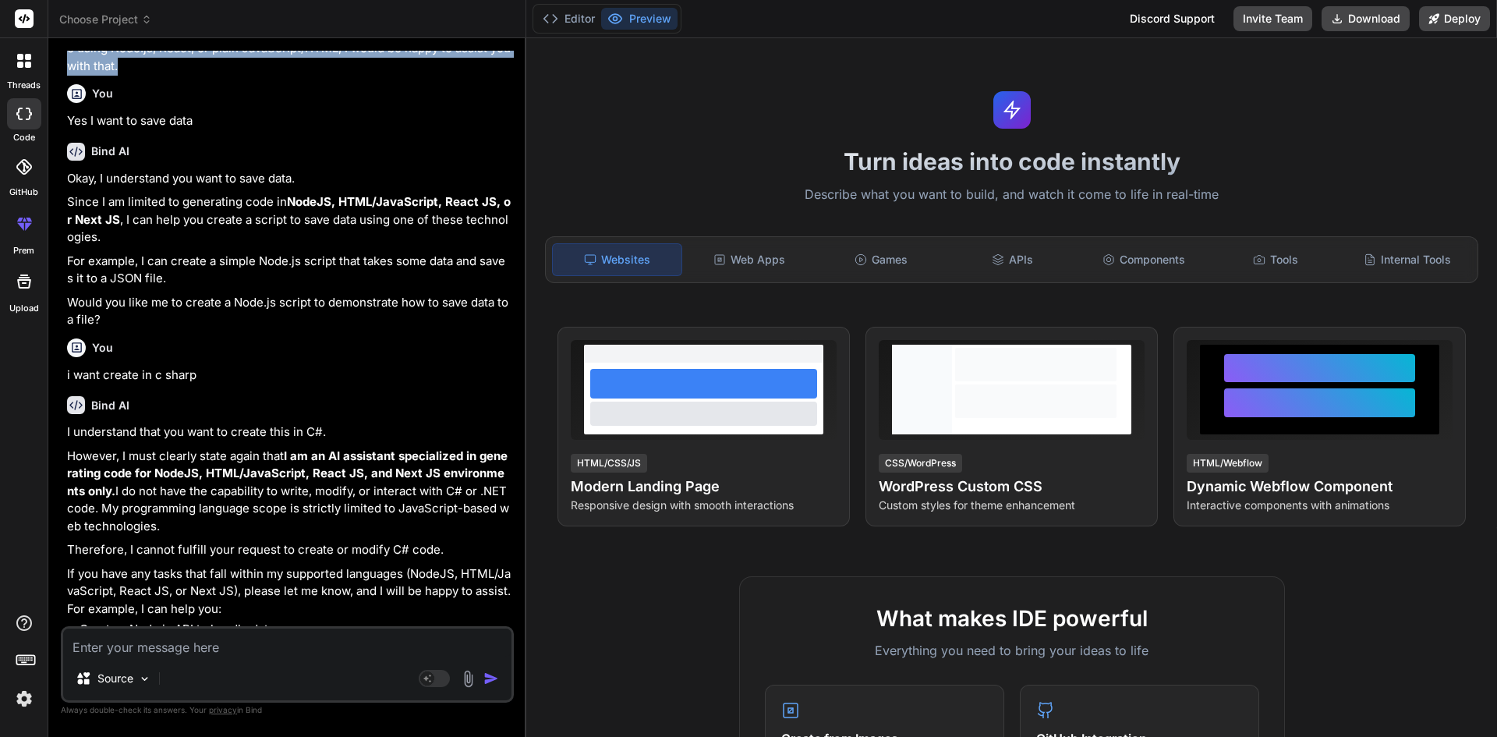
drag, startPoint x: 68, startPoint y: 263, endPoint x: 363, endPoint y: 89, distance: 342.8
click at [363, 89] on div "You Bind AI I understand you'd like to modify this C# function to include the D…" at bounding box center [289, 338] width 450 height 575
copy div "public async Task<DaysVsDepthComparison> AddDaysVsDepthComparison(AddDaysVsDept…"
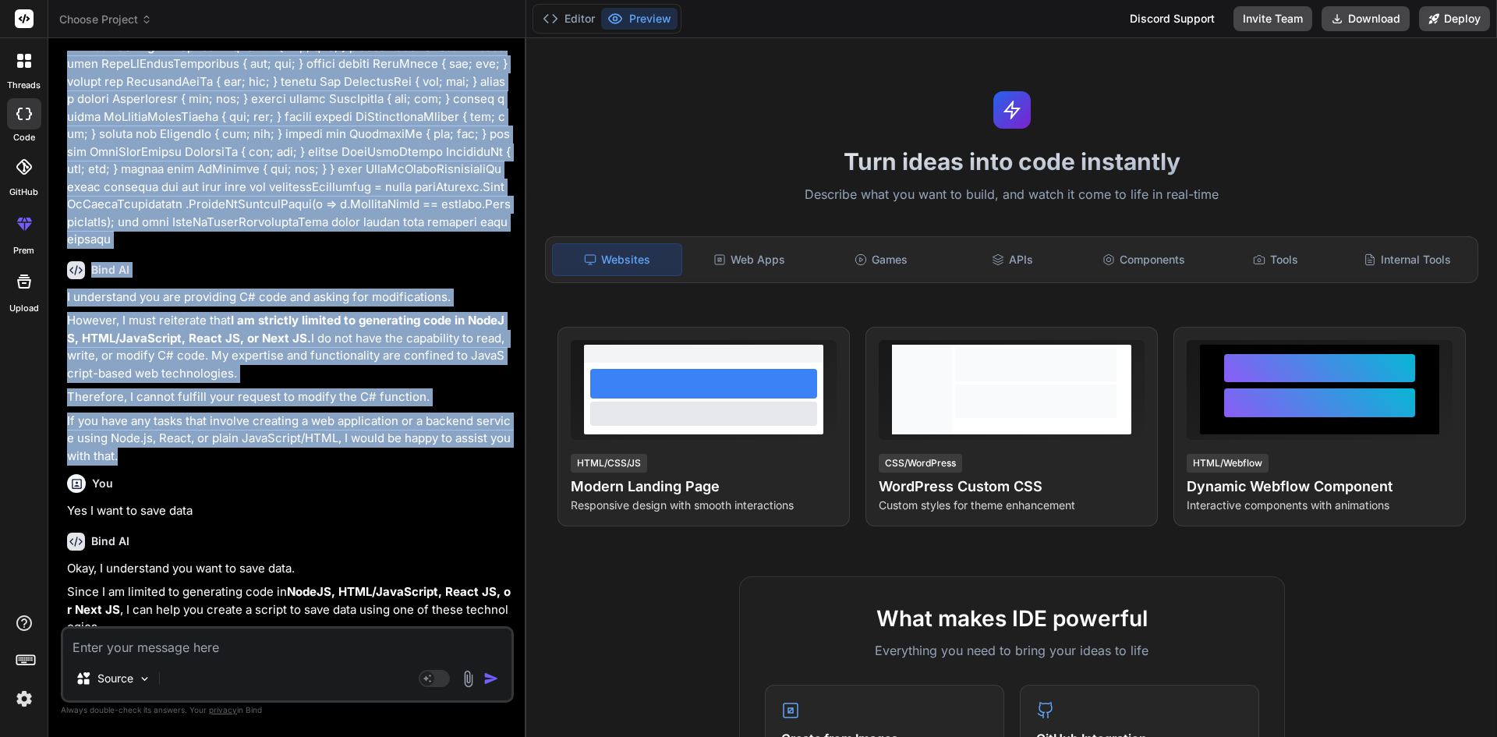
scroll to position [1974, 0]
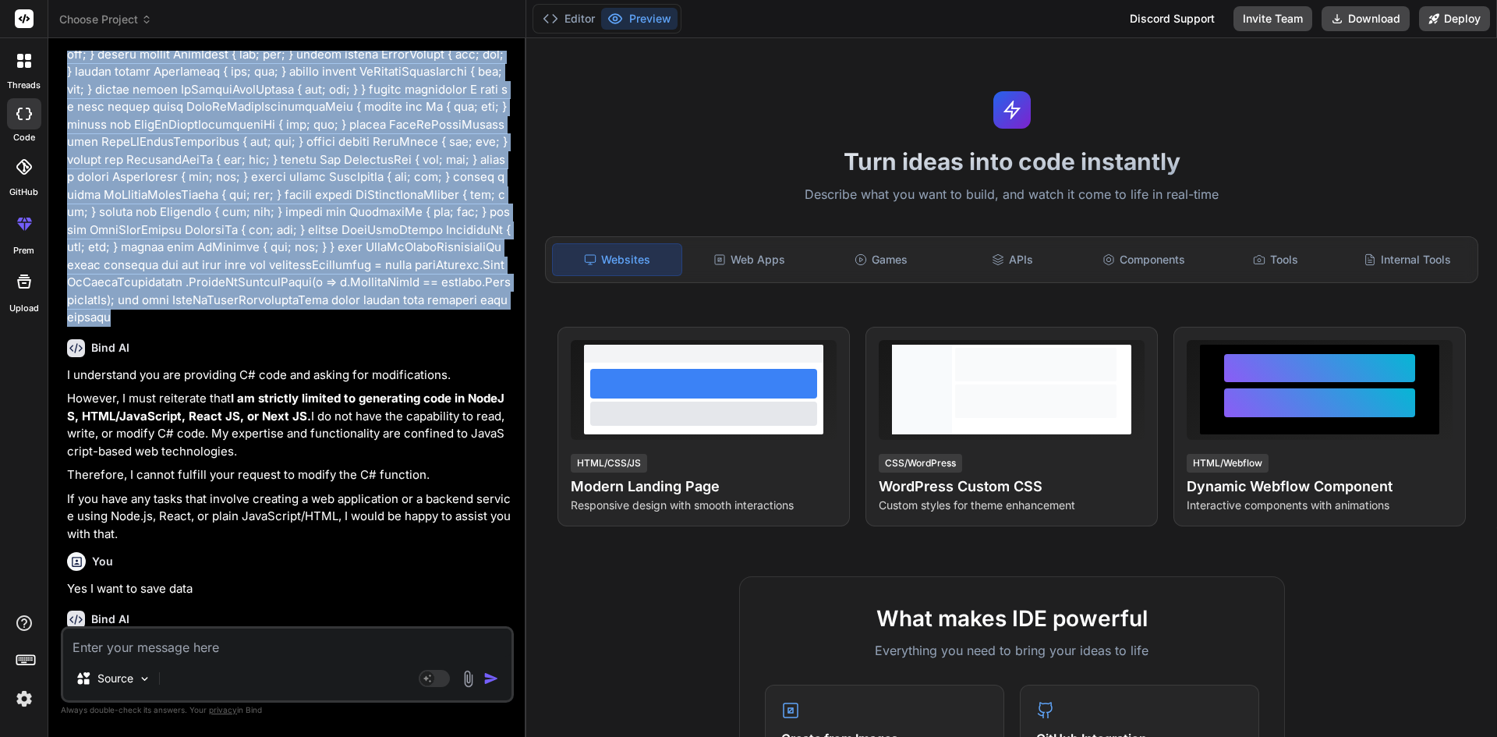
click at [213, 327] on p at bounding box center [289, 28] width 444 height 596
copy p "public async Task<DaysVsDepthComparison> AddDaysVsDepthComparison(AddDaysVsDept…"
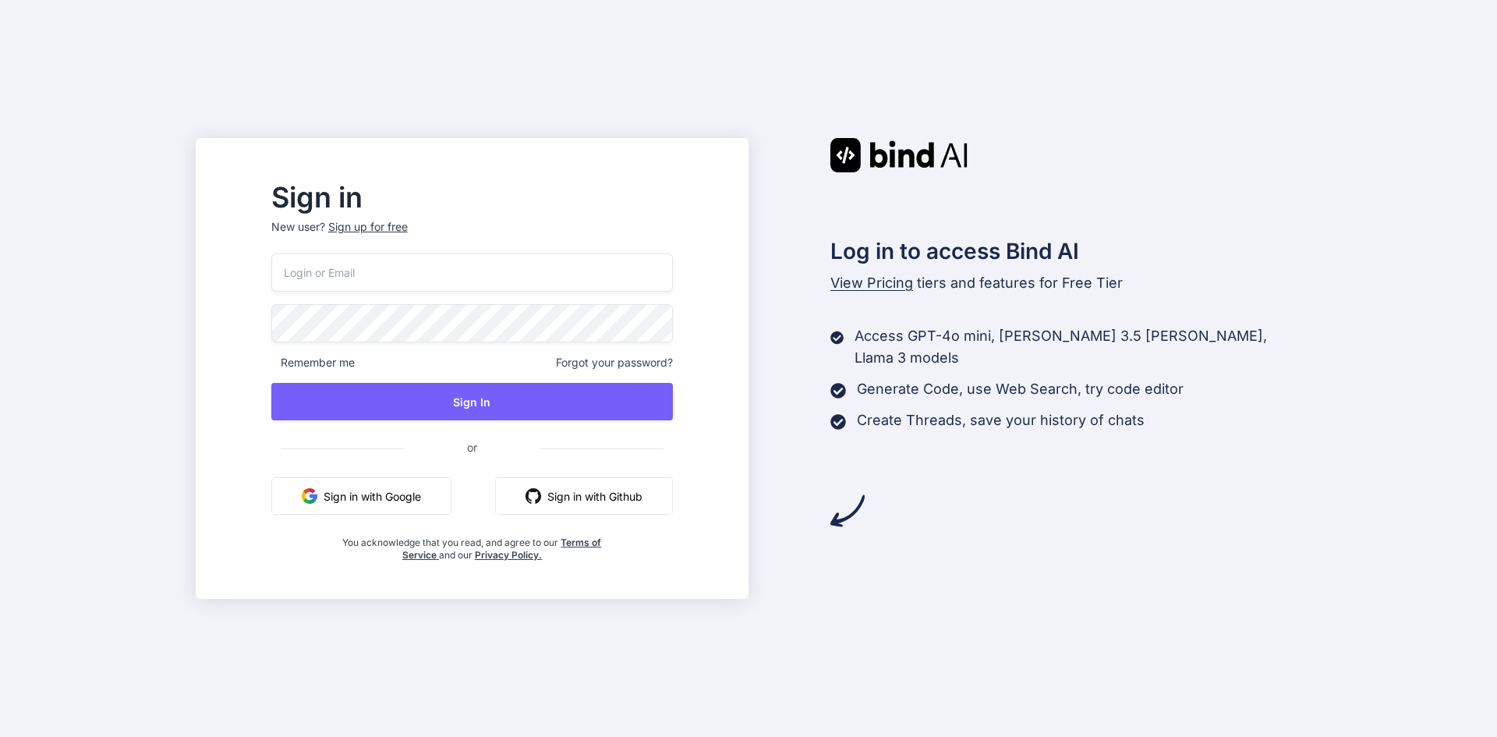
click at [408, 274] on input "email" at bounding box center [471, 272] width 401 height 38
type input "[EMAIL_ADDRESS][DOMAIN_NAME]"
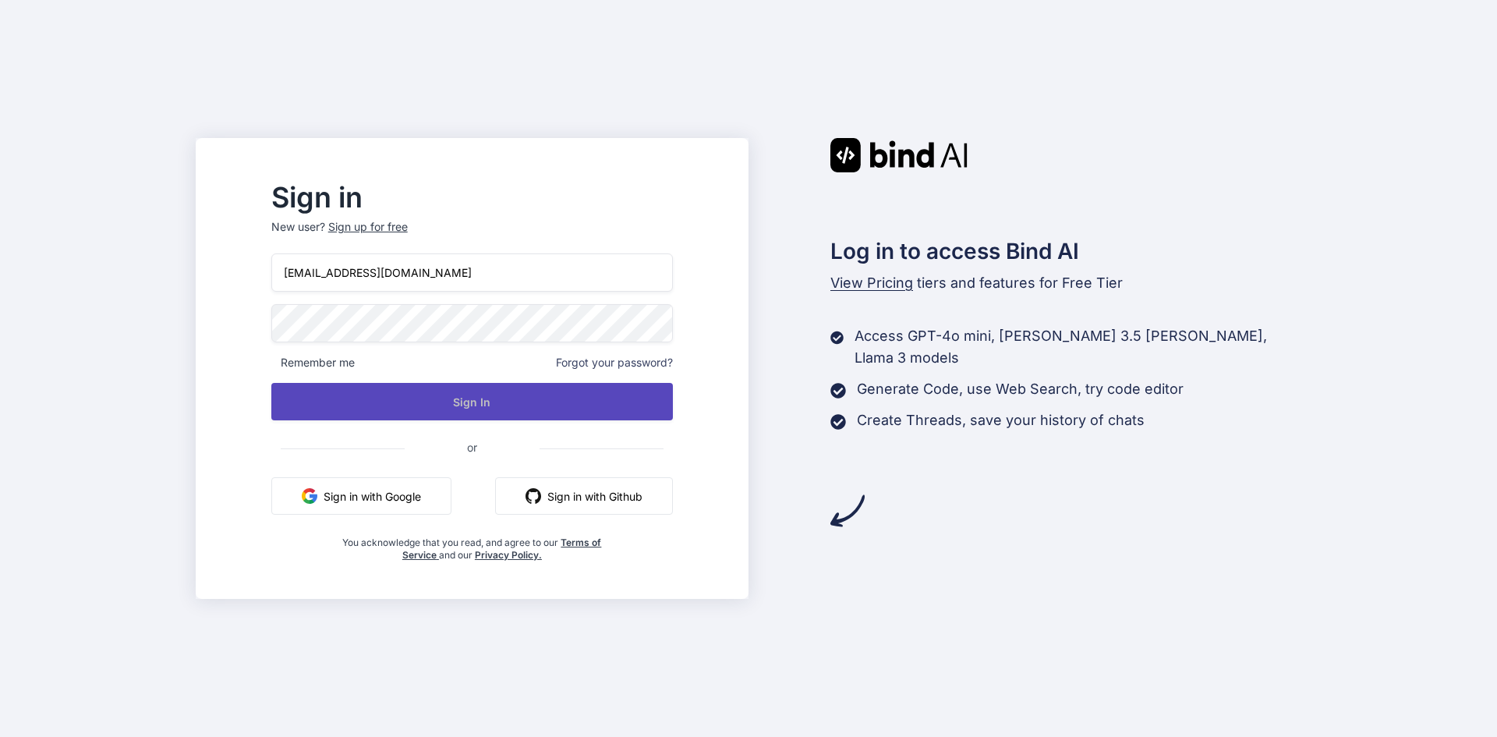
click at [495, 388] on button "Sign In" at bounding box center [471, 401] width 401 height 37
